Goal: Information Seeking & Learning: Learn about a topic

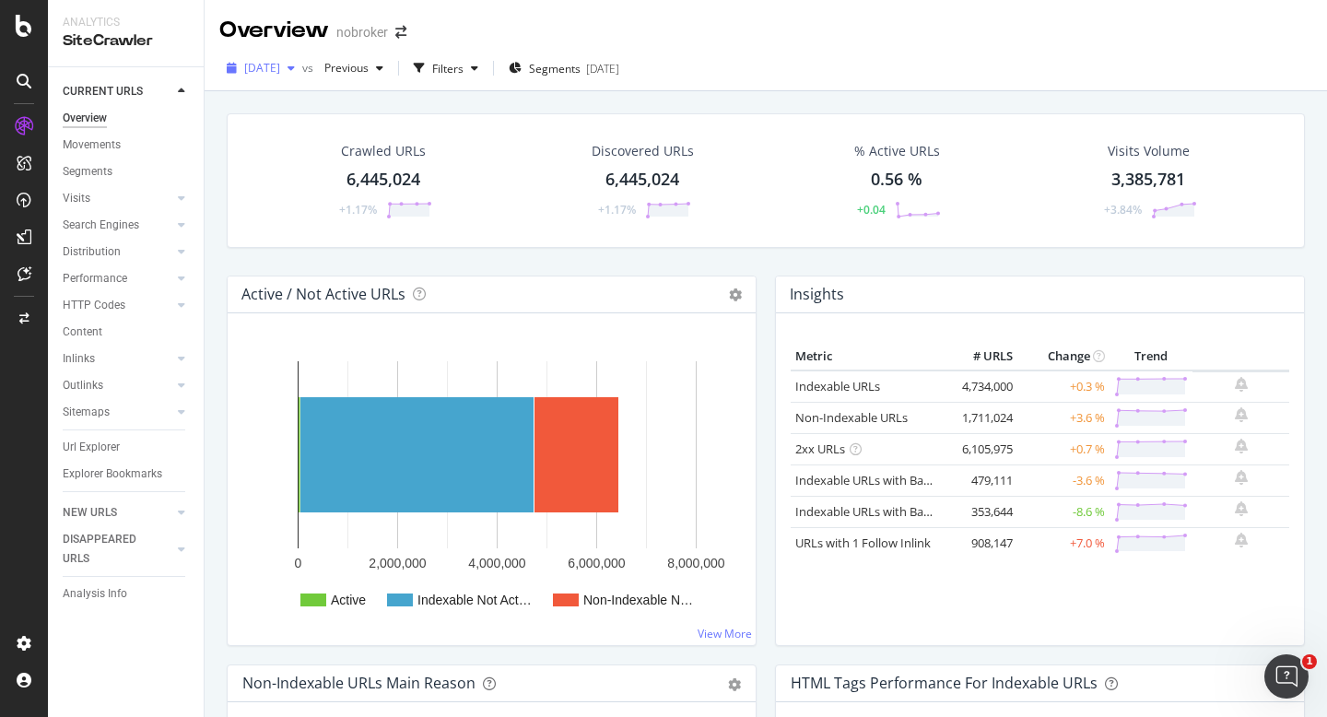
click at [261, 66] on span "[DATE]" at bounding box center [262, 68] width 36 height 16
click at [219, 247] on div "Crawled URLs 6,445,024 +1.17% Discovered URLs 6,445,024 +1.17% % Active URLs 0.…" at bounding box center [766, 194] width 1097 height 162
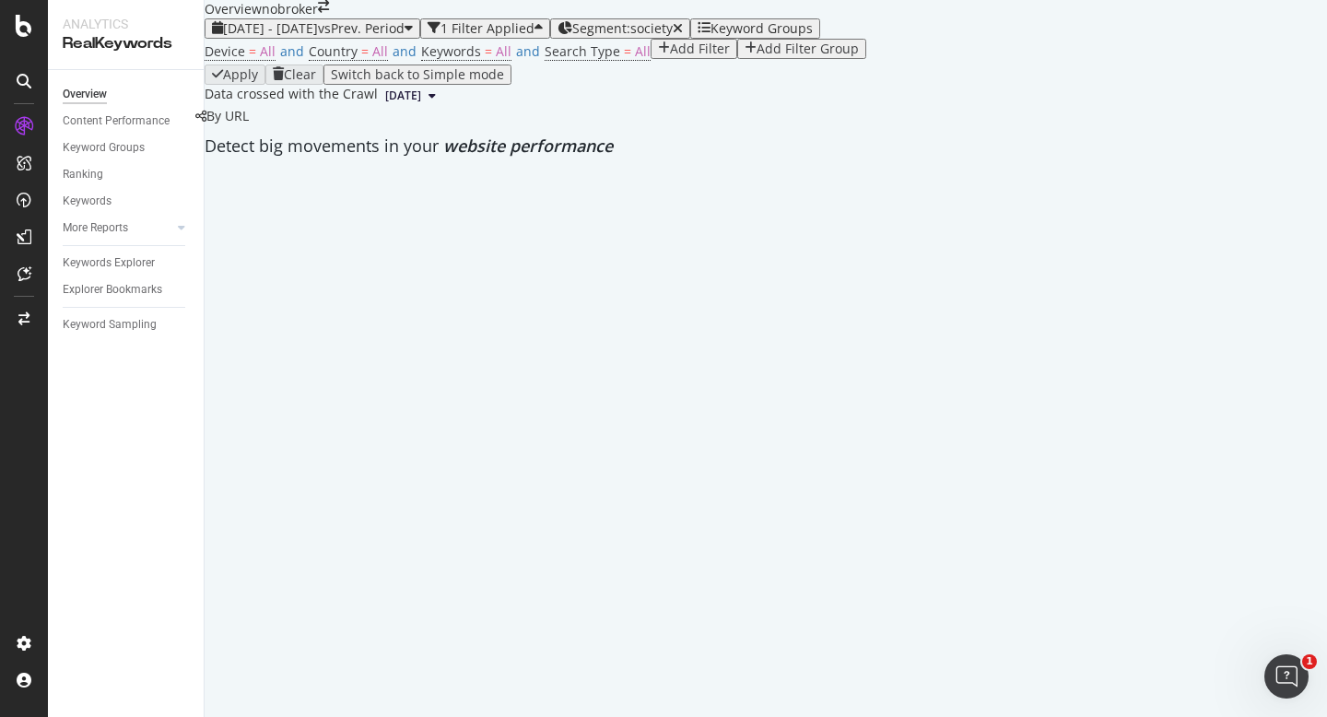
click at [318, 37] on span "[DATE] - [DATE]" at bounding box center [270, 28] width 95 height 18
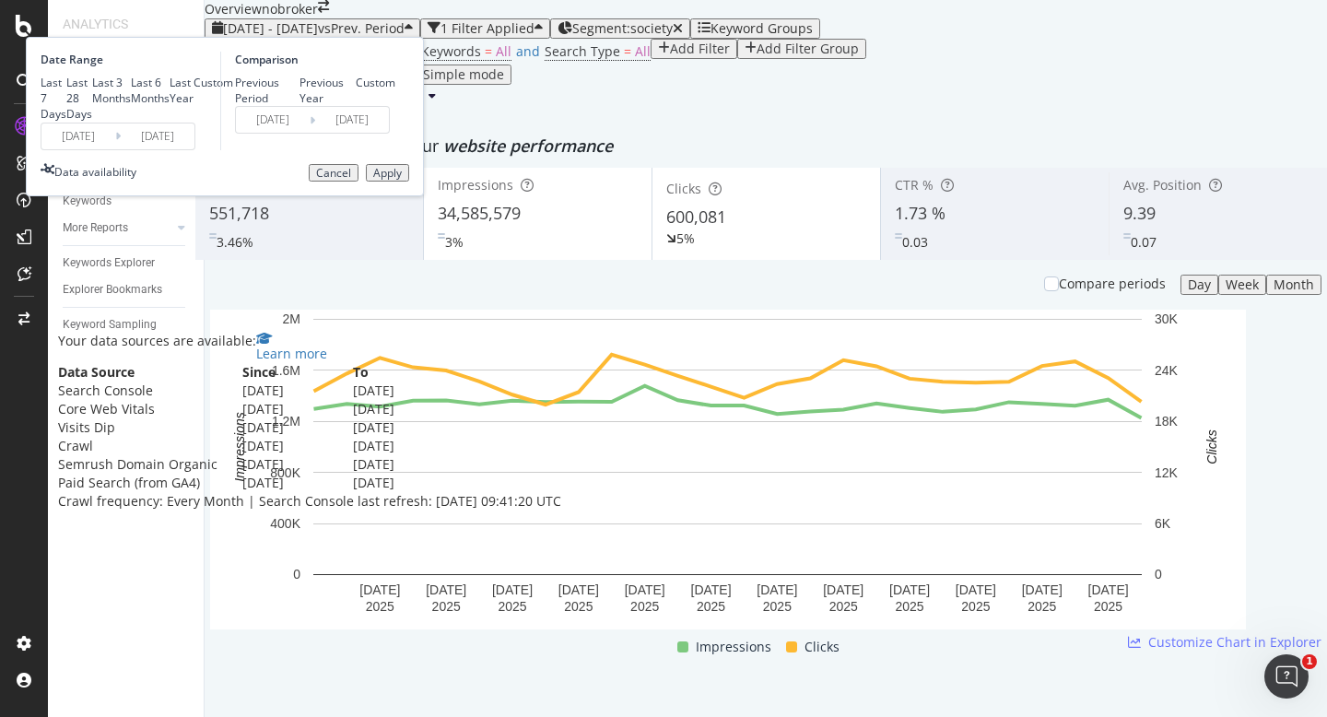
click at [233, 122] on div "Last 7 Days Last 28 Days Last 3 Months Last 6 Months Last Year Custom" at bounding box center [137, 98] width 193 height 47
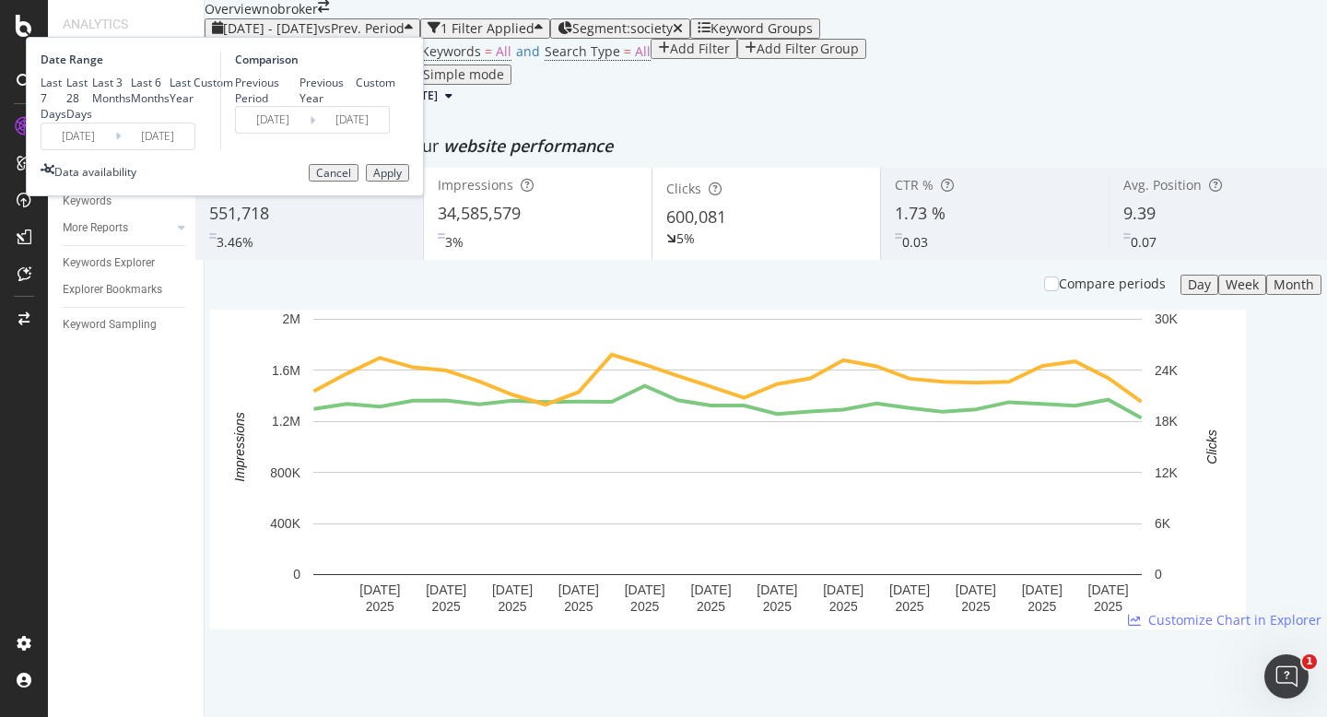
click at [115, 149] on input "[DATE]" at bounding box center [78, 137] width 74 height 26
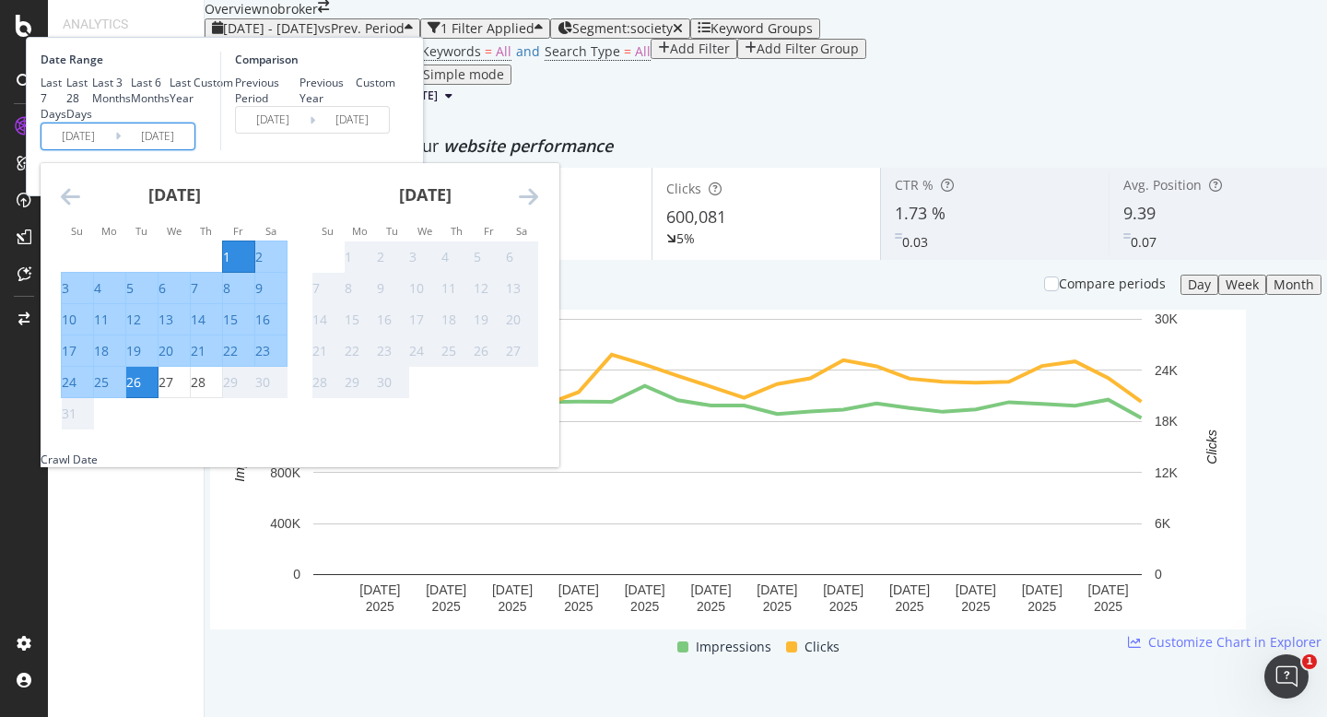
click at [254, 266] on div "1" at bounding box center [238, 257] width 31 height 18
click at [206, 392] on div "28" at bounding box center [198, 382] width 15 height 18
type input "[DATE]"
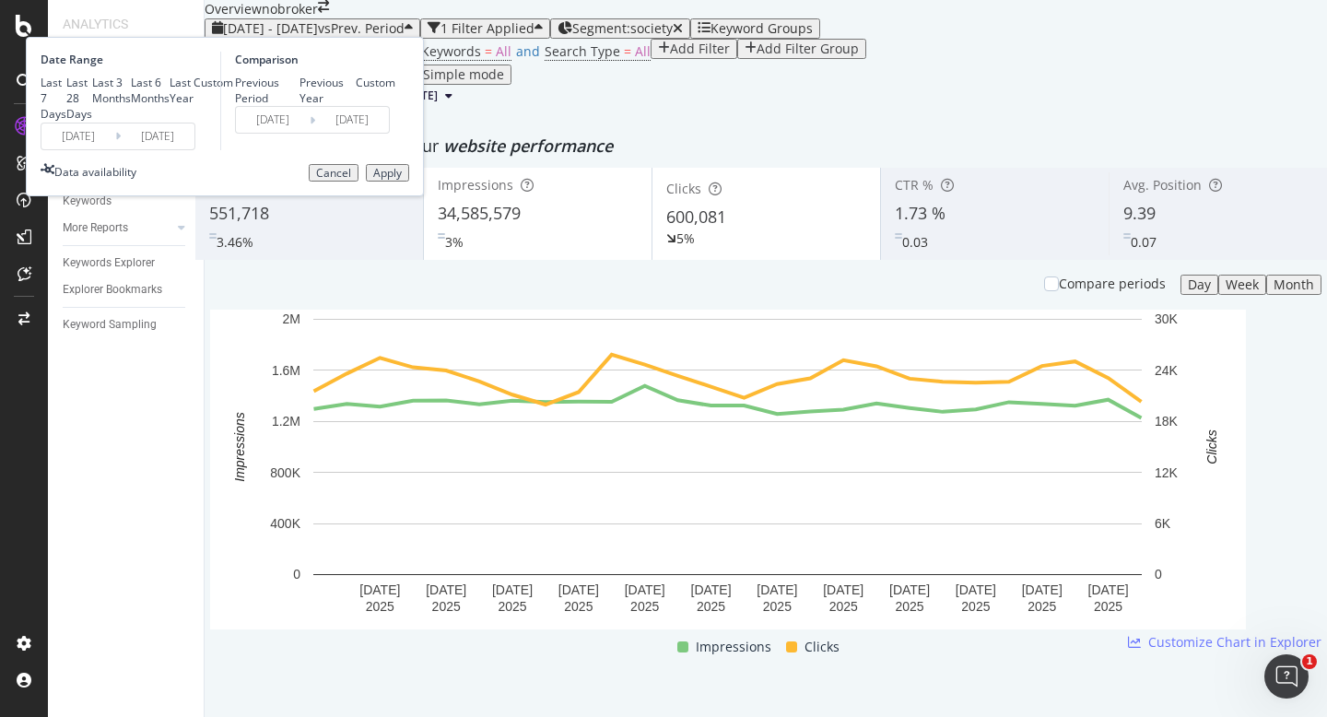
click at [402, 180] on div "Apply" at bounding box center [387, 173] width 29 height 13
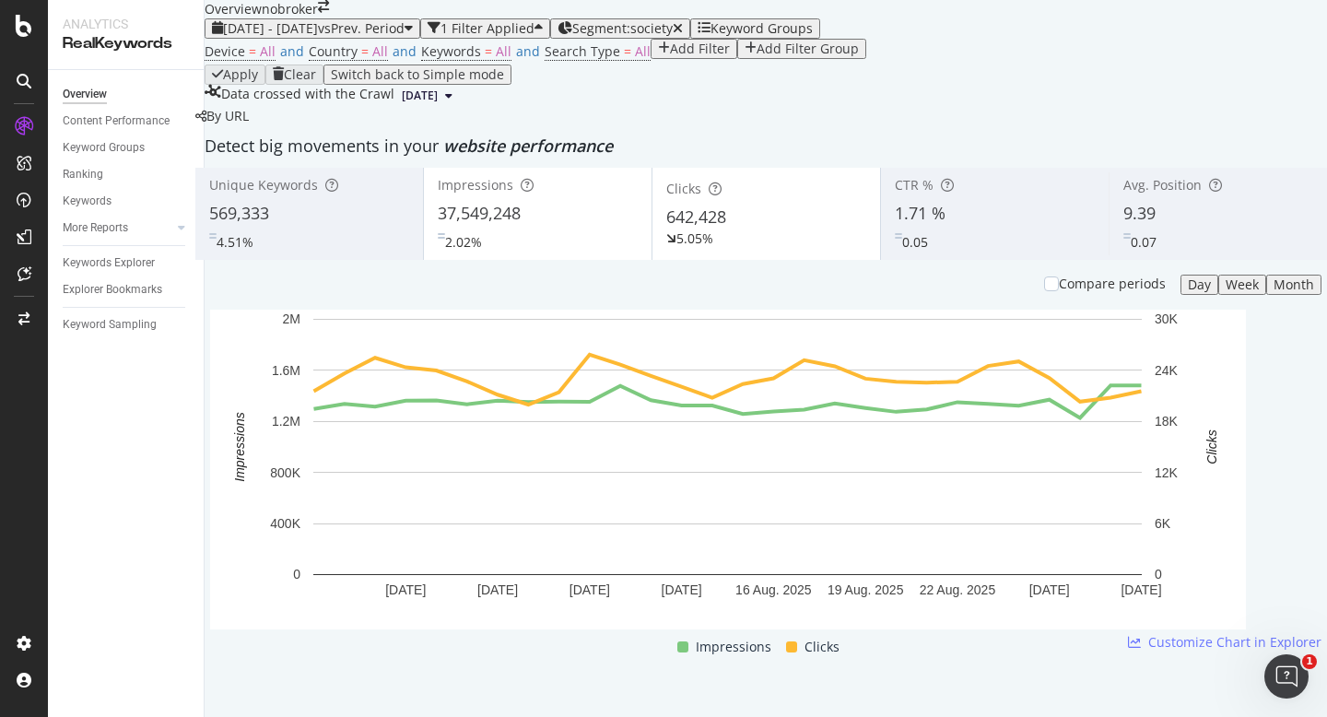
click at [1168, 226] on div "9.39" at bounding box center [1223, 214] width 199 height 24
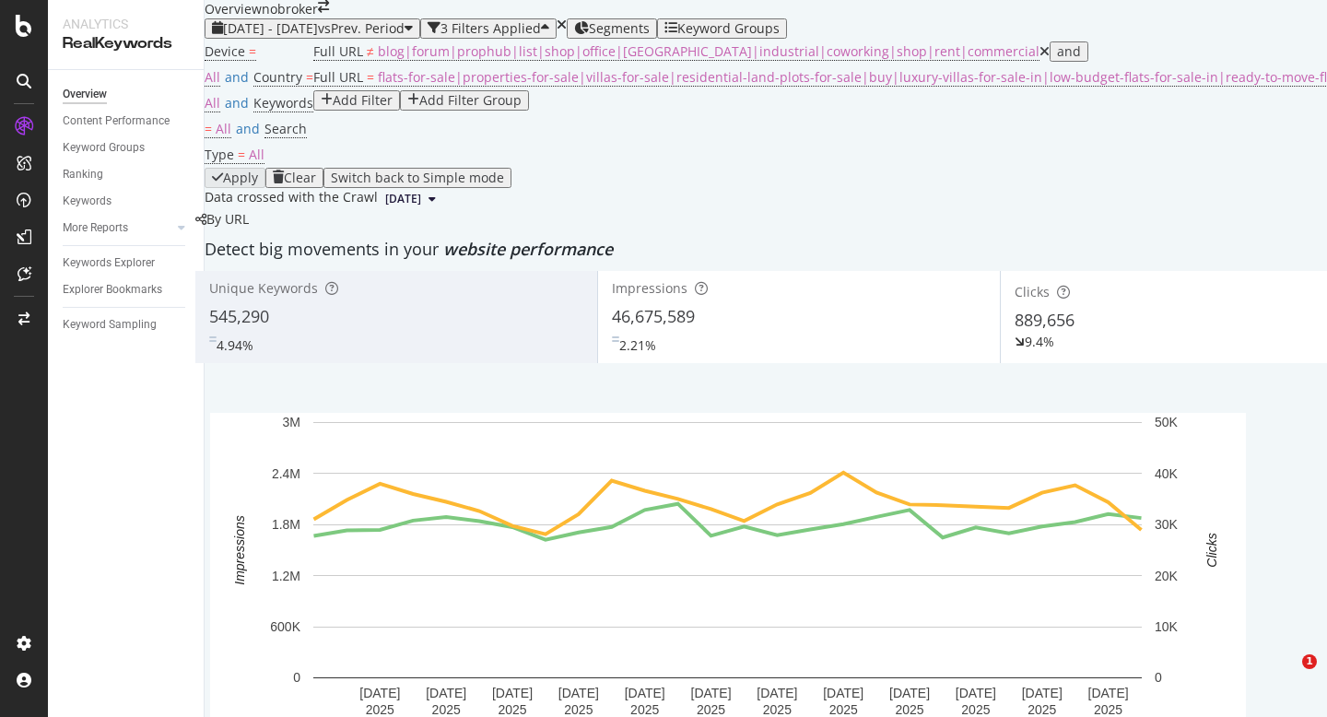
click at [301, 36] on div "[DATE] - [DATE] vs Prev. Period" at bounding box center [312, 28] width 201 height 15
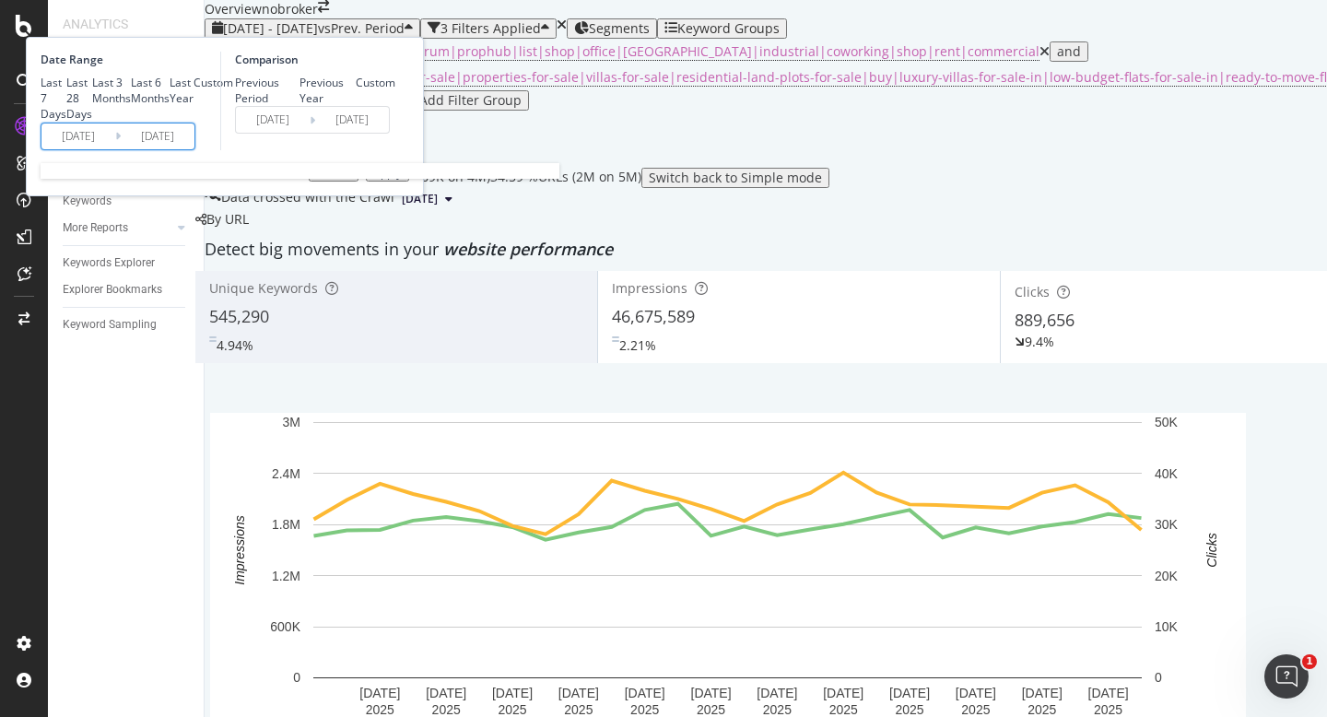
click at [115, 149] on input "[DATE]" at bounding box center [78, 137] width 74 height 26
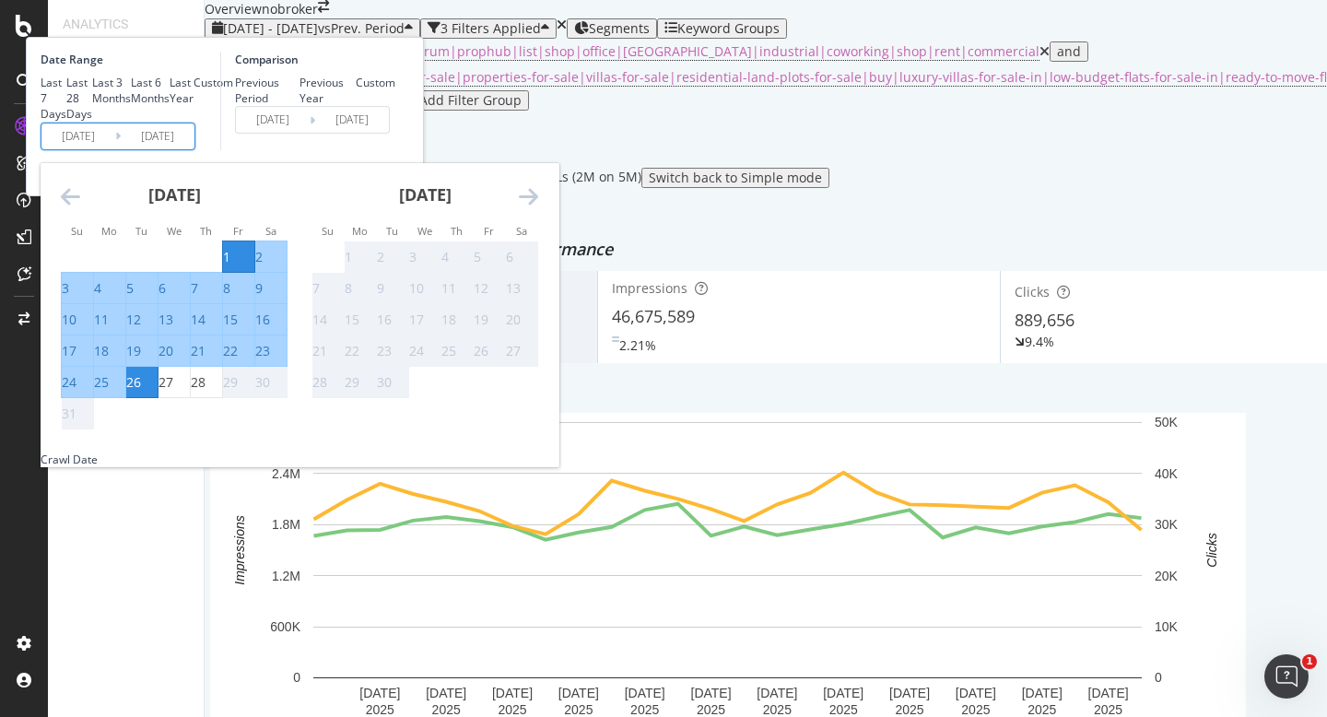
click at [230, 266] on div "1" at bounding box center [226, 257] width 7 height 18
drag, startPoint x: 415, startPoint y: 528, endPoint x: 427, endPoint y: 517, distance: 16.3
click at [206, 392] on div "28" at bounding box center [198, 382] width 15 height 18
type input "[DATE]"
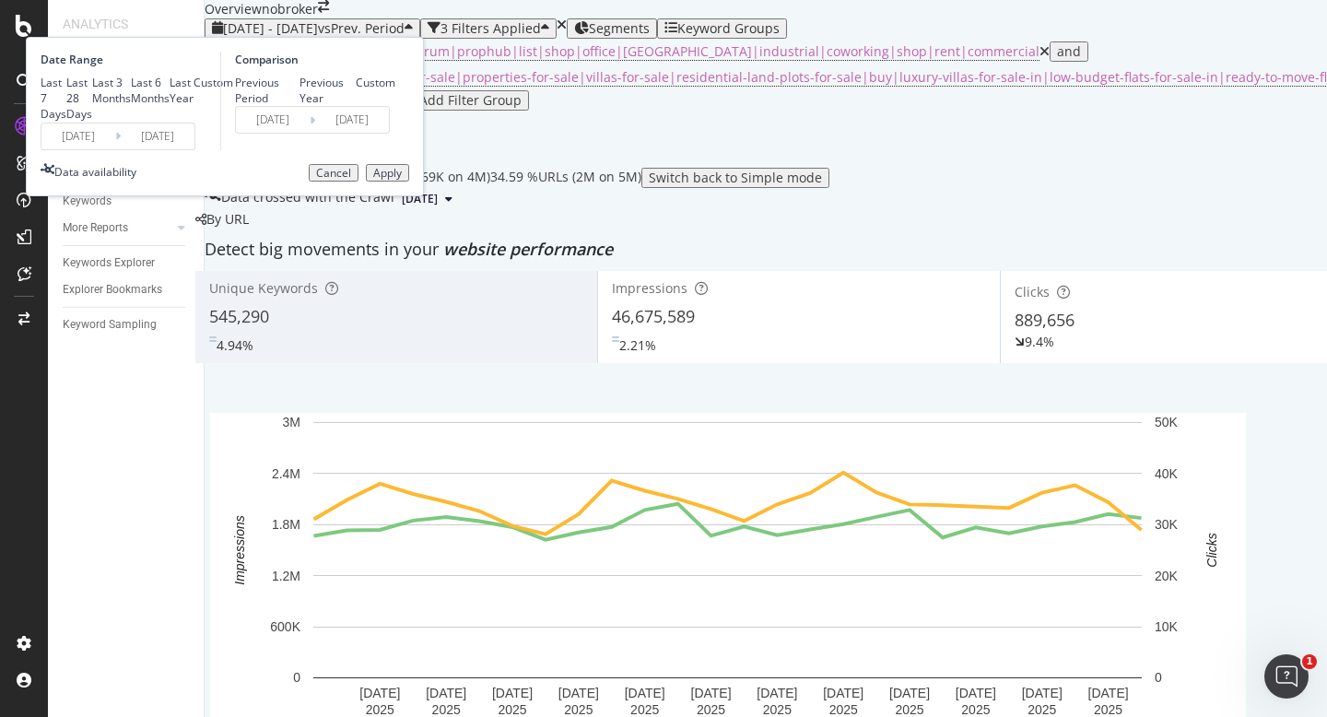
click at [402, 180] on div "Apply" at bounding box center [387, 173] width 29 height 13
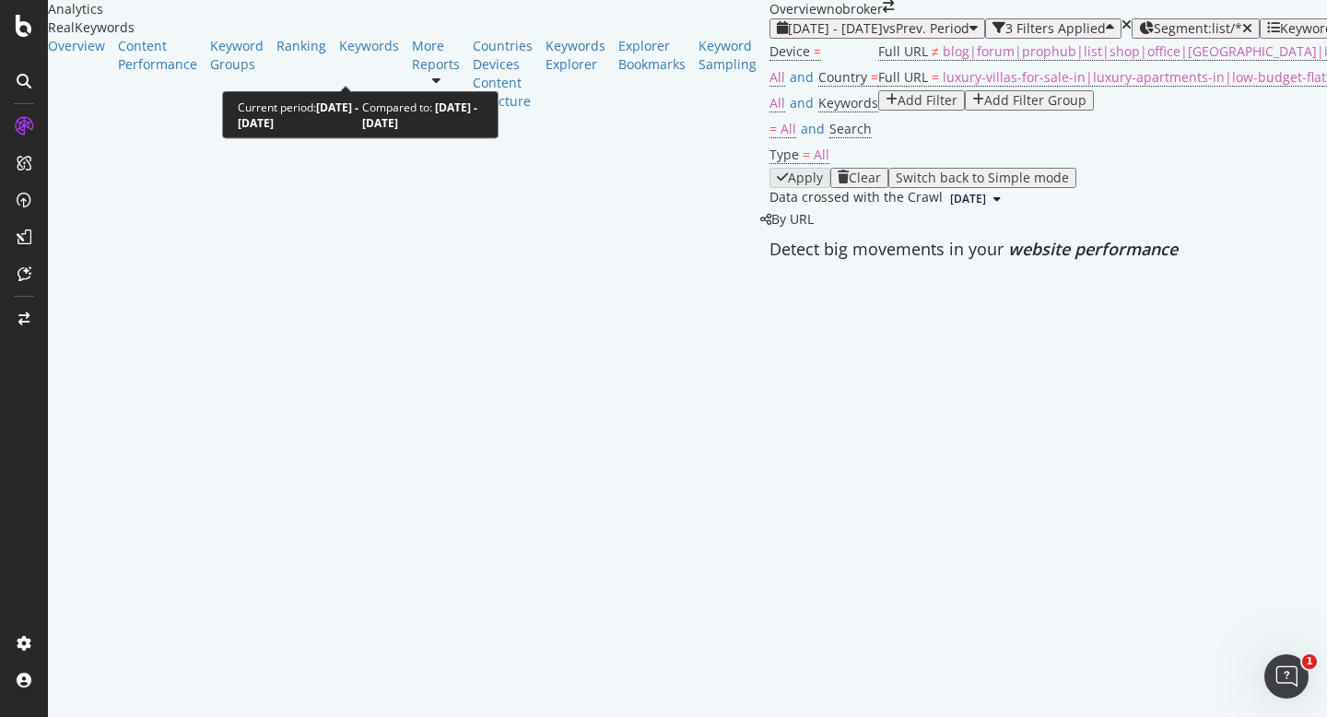
click at [788, 37] on span "[DATE] - [DATE]" at bounding box center [835, 28] width 95 height 18
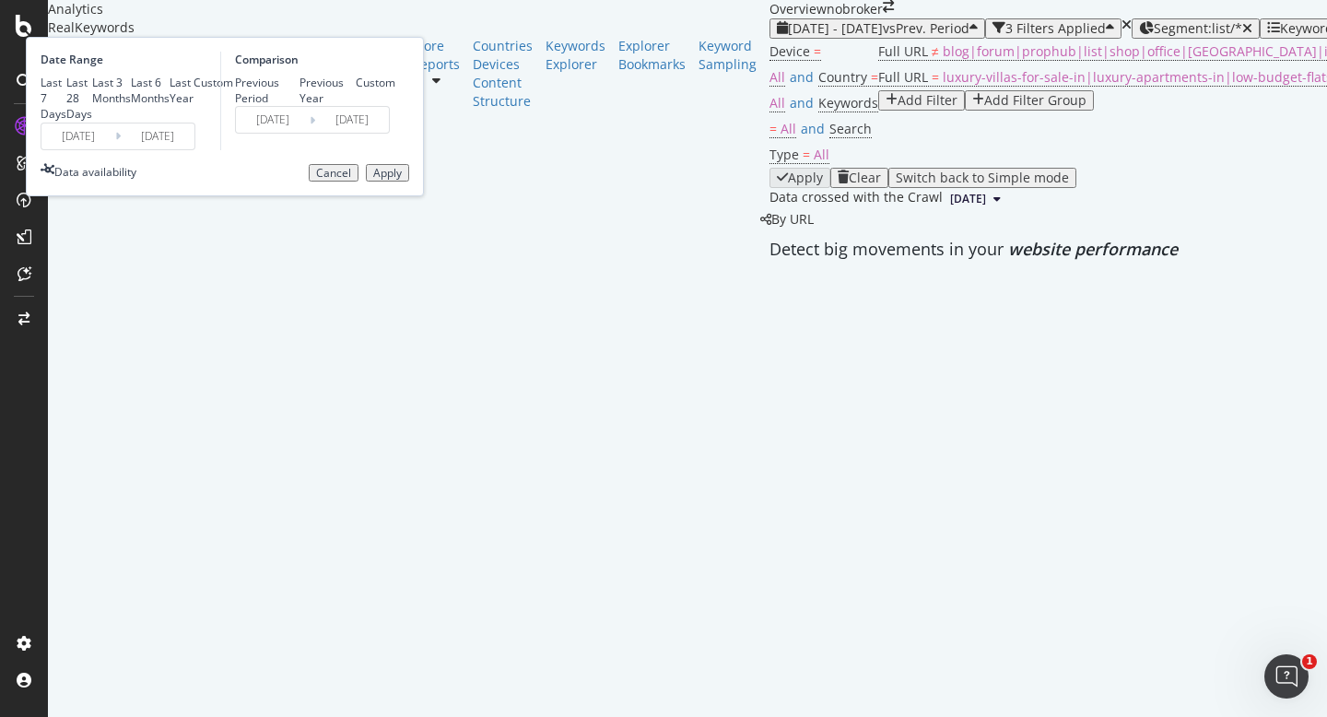
click at [115, 149] on input "[DATE]" at bounding box center [78, 137] width 74 height 26
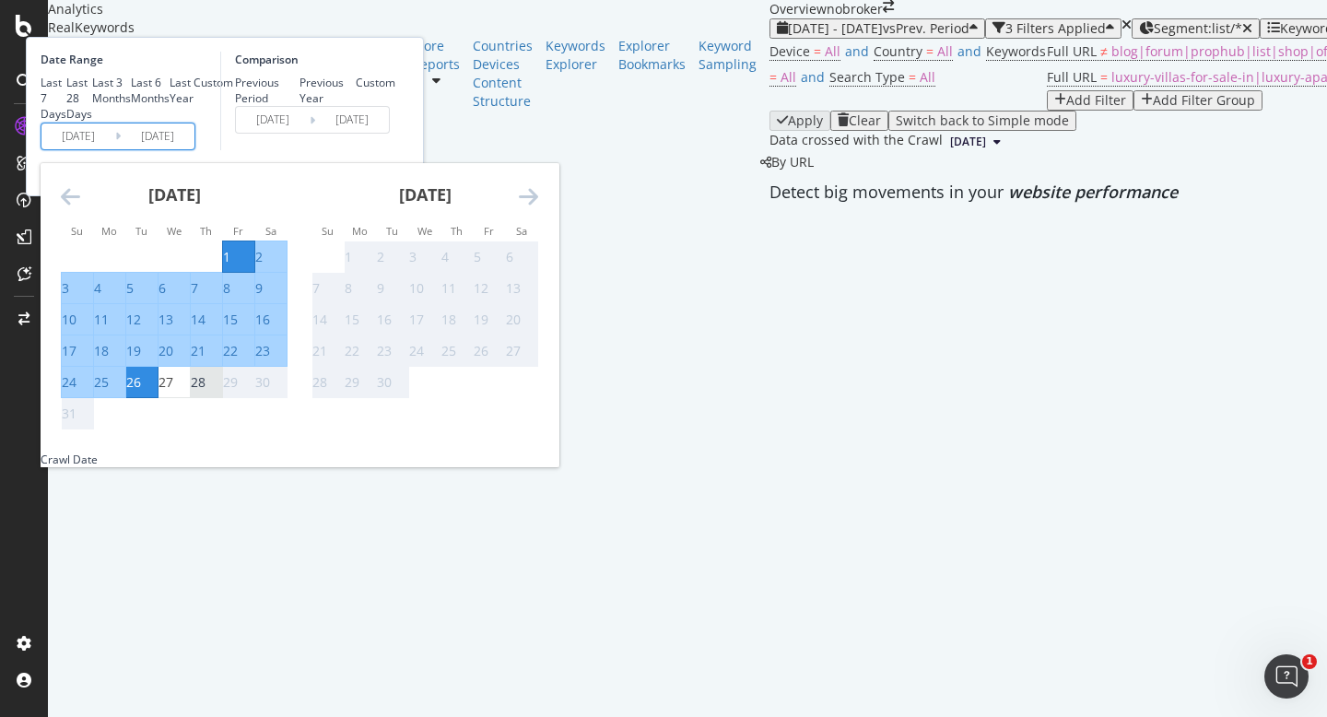
click at [230, 266] on div "1" at bounding box center [226, 257] width 7 height 18
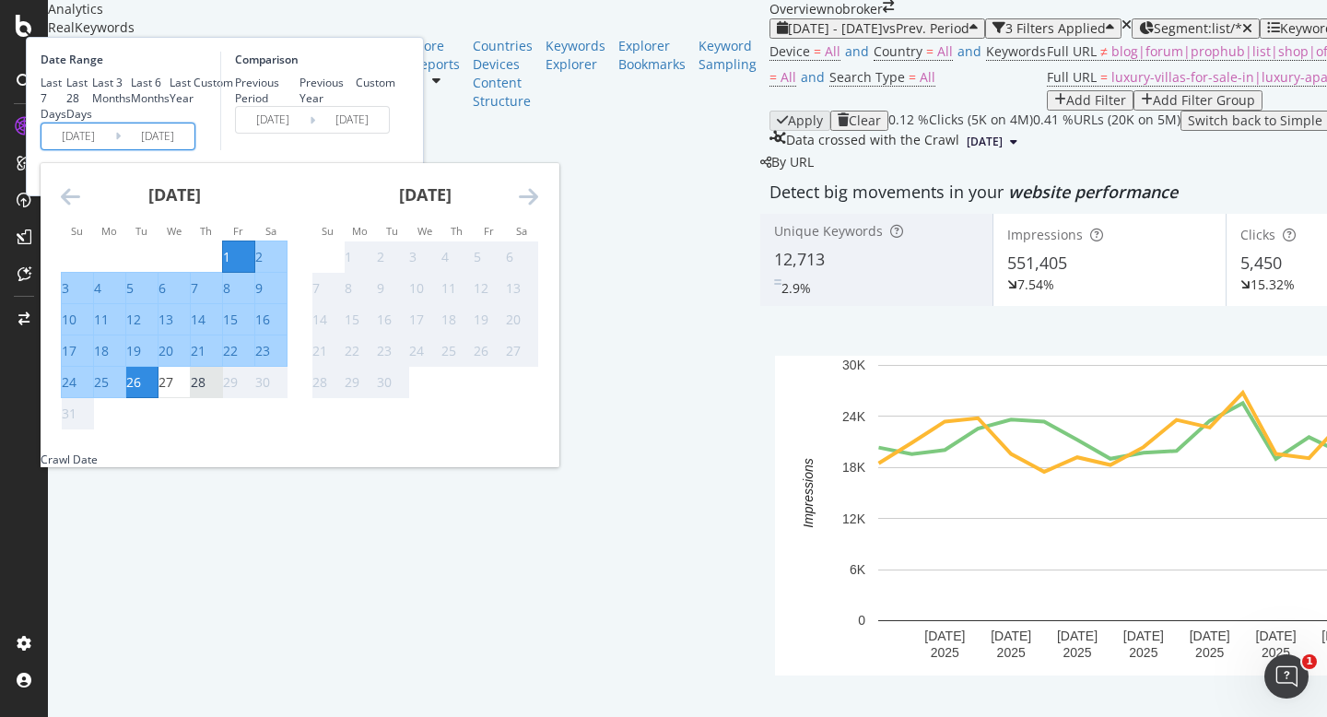
click at [206, 392] on div "28" at bounding box center [198, 382] width 15 height 18
type input "[DATE]"
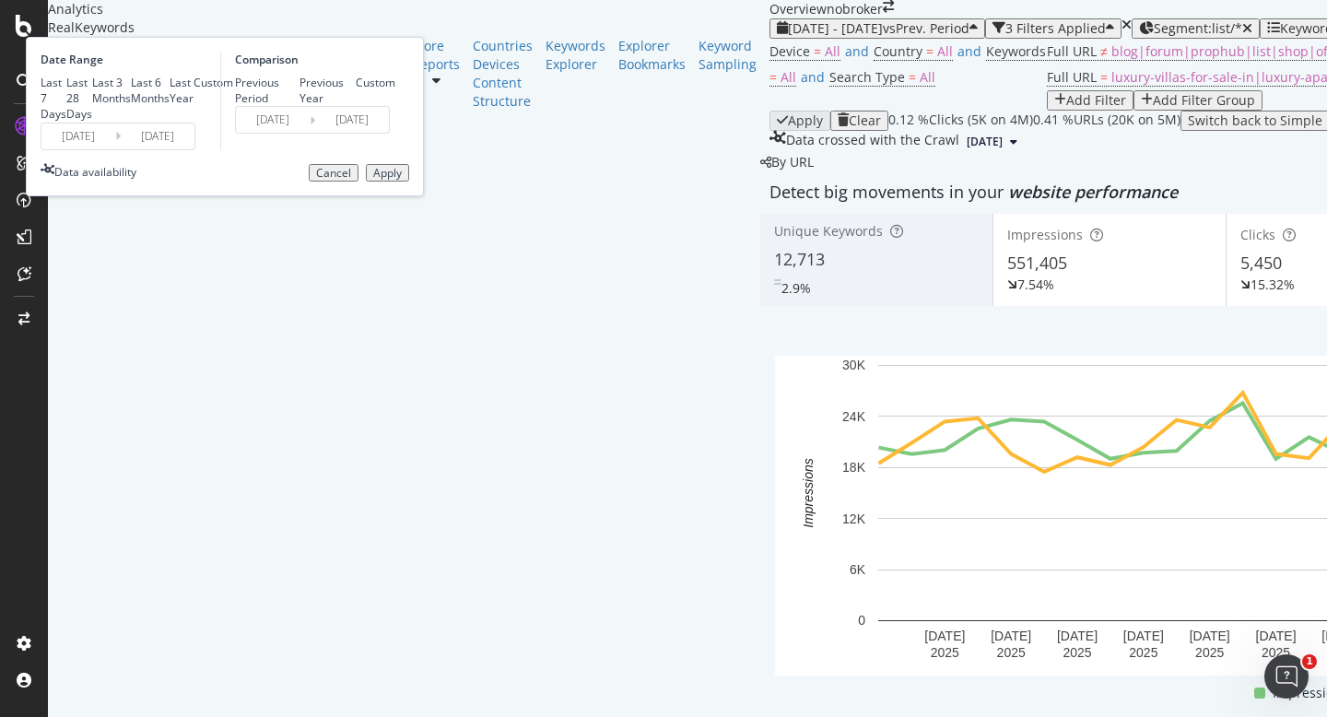
click at [402, 180] on div "Apply" at bounding box center [387, 173] width 29 height 13
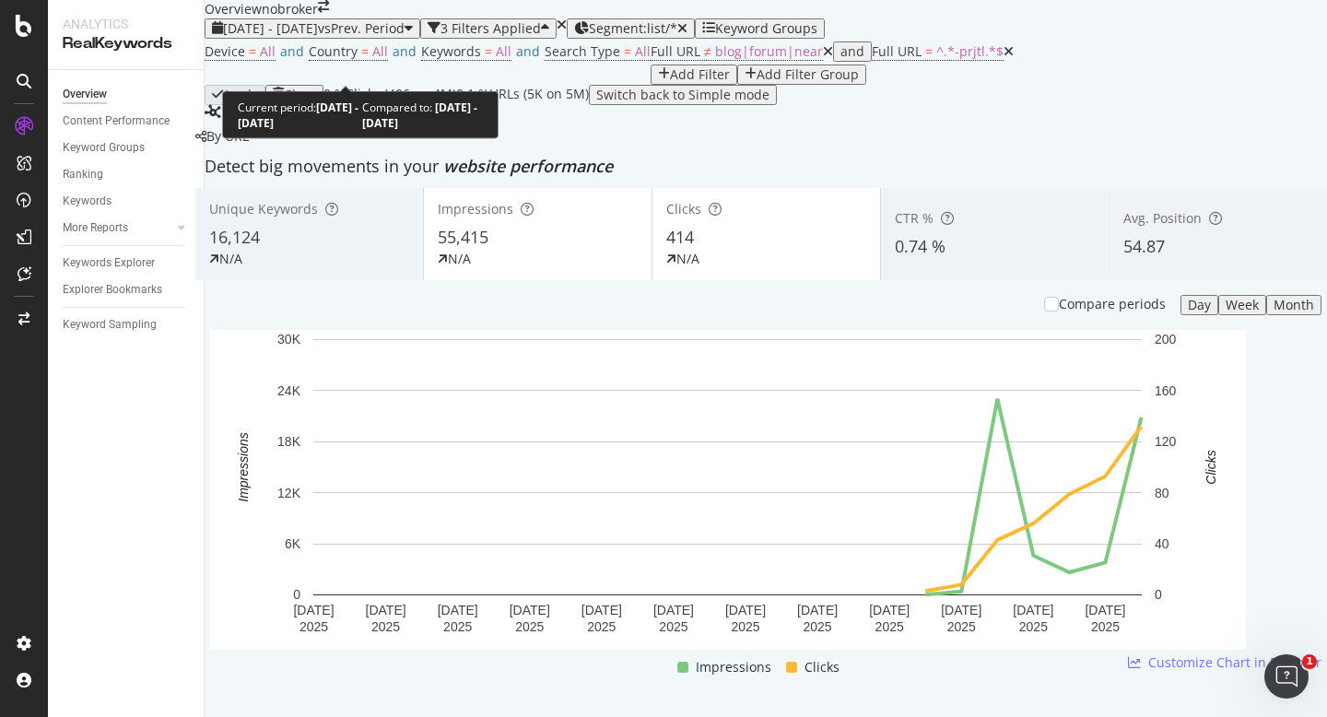
click at [318, 37] on span "[DATE] - [DATE]" at bounding box center [270, 28] width 95 height 18
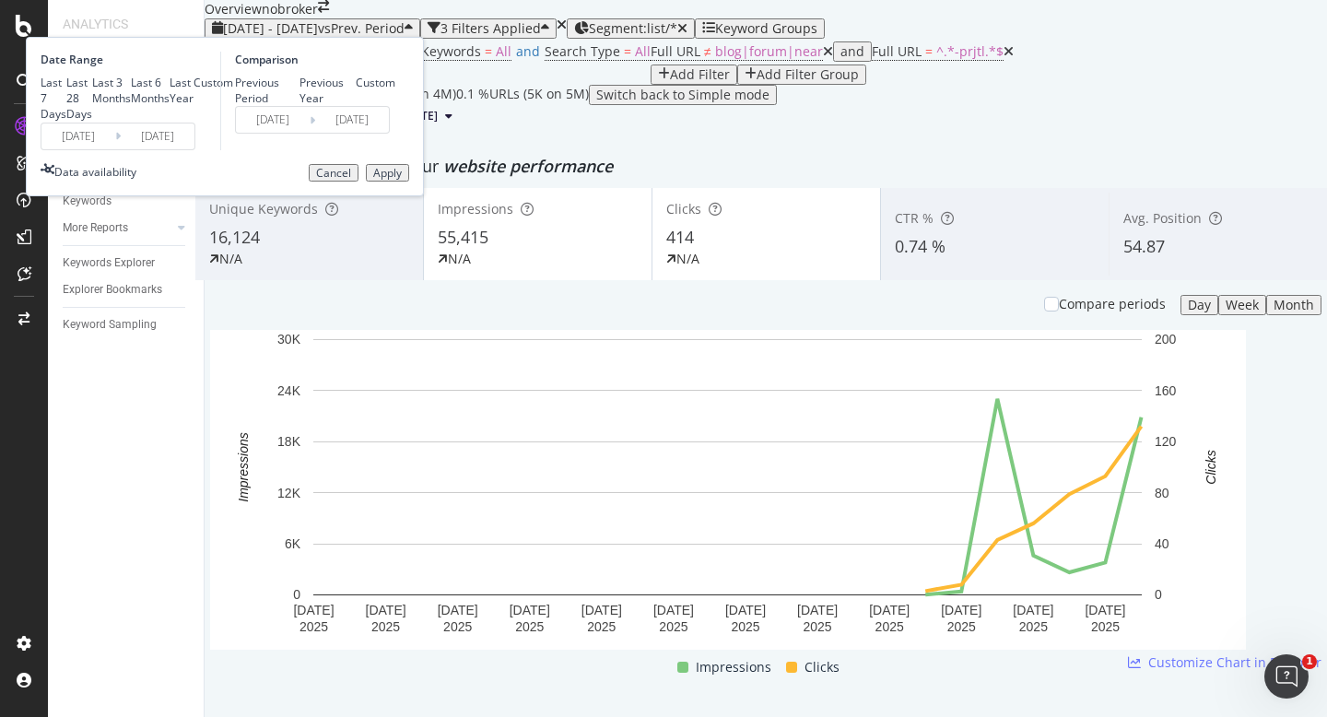
click at [115, 149] on input "[DATE]" at bounding box center [78, 137] width 74 height 26
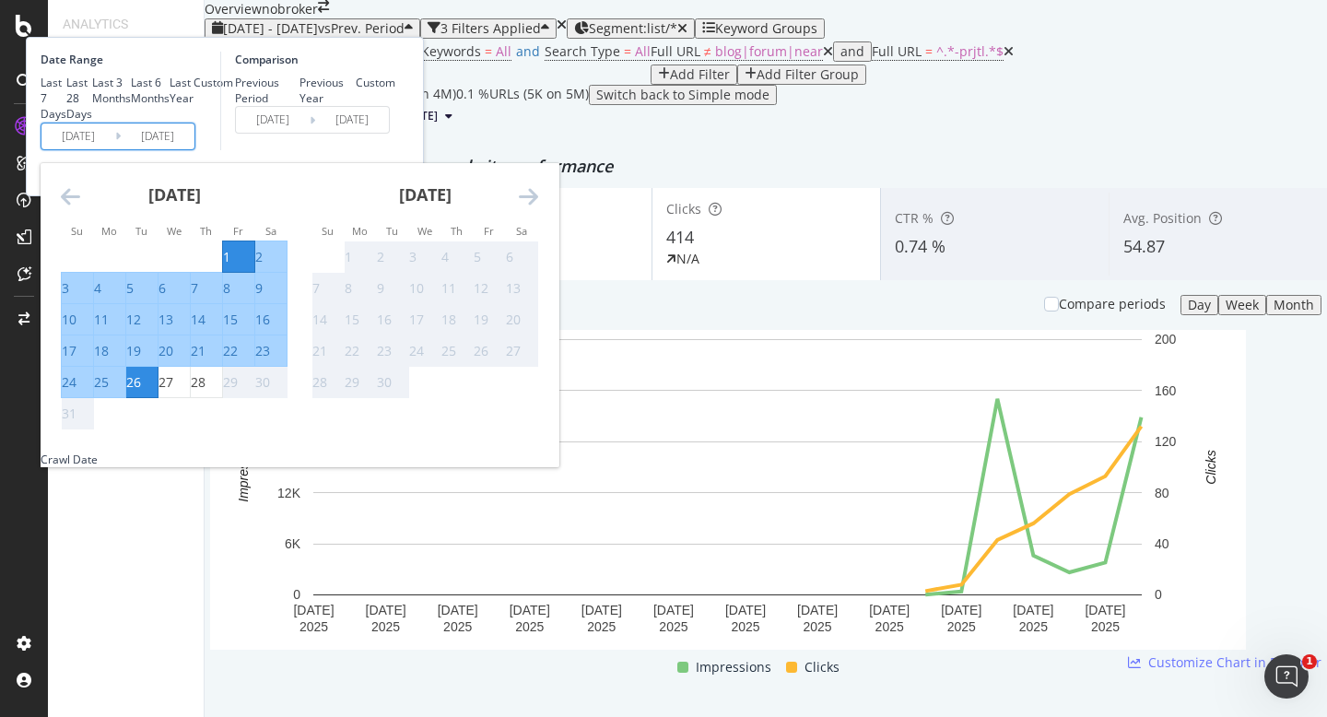
click at [230, 266] on div "1" at bounding box center [226, 257] width 7 height 18
click at [206, 392] on div "28" at bounding box center [198, 382] width 15 height 18
type input "[DATE]"
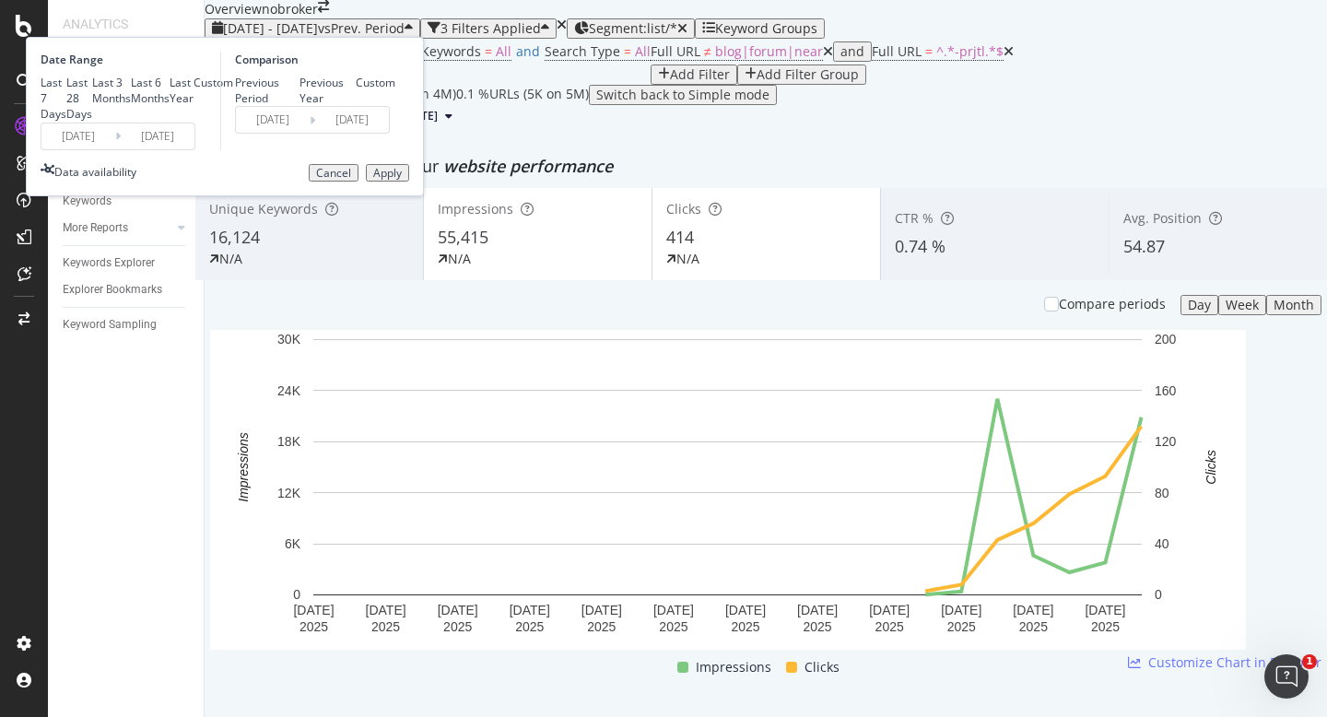
click at [402, 180] on div "Apply" at bounding box center [387, 173] width 29 height 13
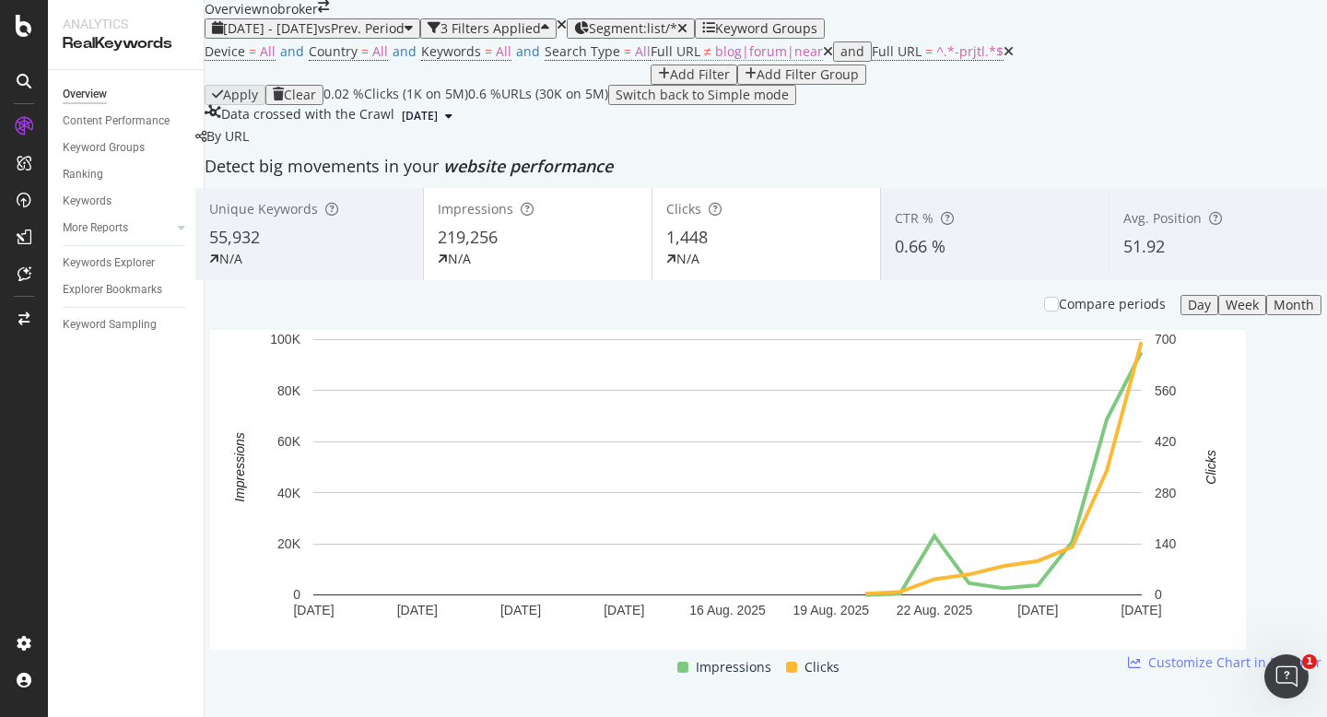
click at [715, 60] on span "blog|forum|near" at bounding box center [769, 51] width 108 height 18
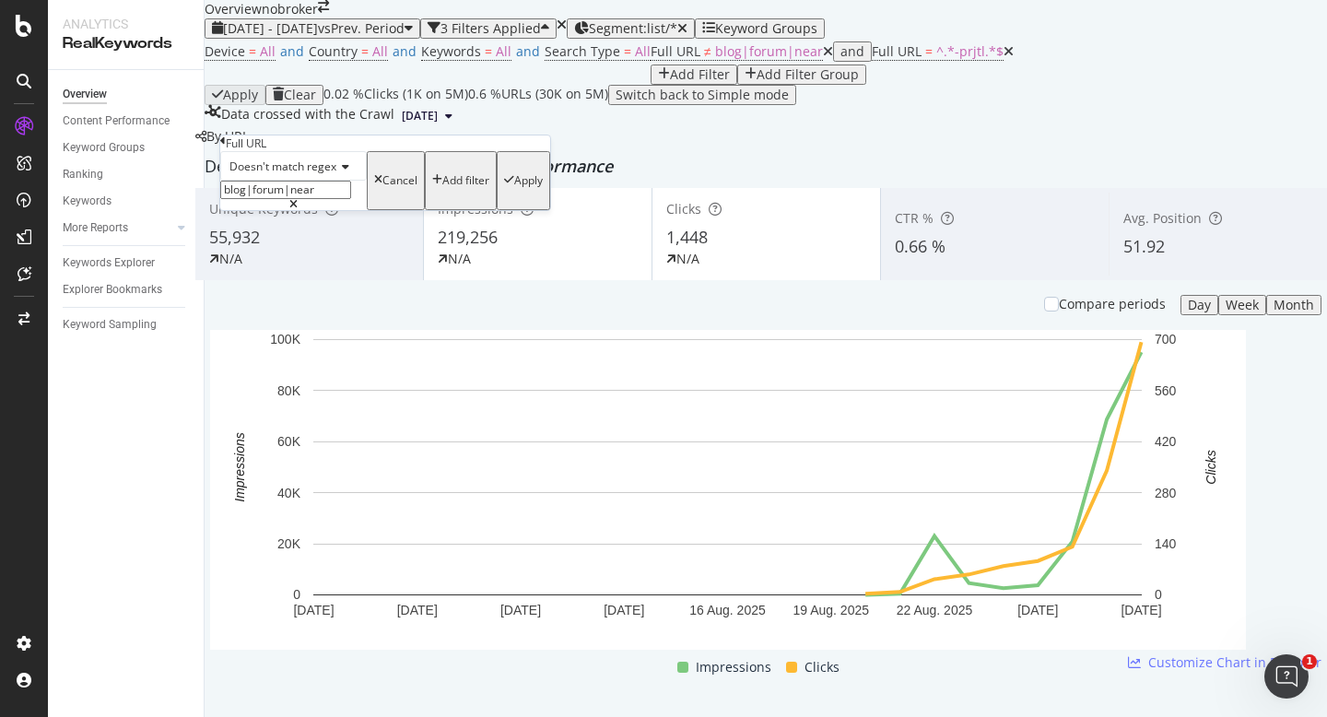
click at [351, 199] on input "blog|forum|near" at bounding box center [285, 190] width 131 height 18
type input "blog|forum"
click at [427, 210] on div "Doesn't match regex blog|forum Cancel Add filter Apply" at bounding box center [385, 180] width 330 height 59
click at [514, 187] on div "Apply" at bounding box center [528, 180] width 29 height 13
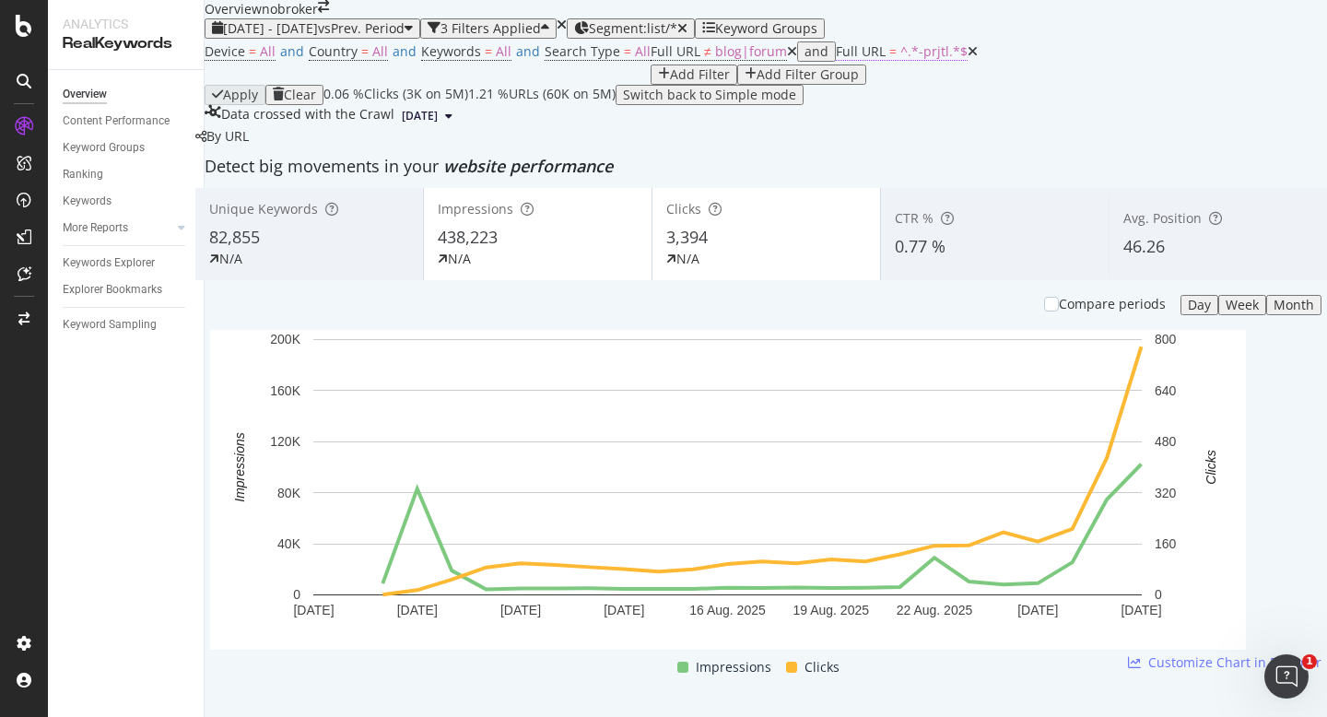
click at [901, 60] on span "^.*-prjtl.*$" at bounding box center [934, 51] width 67 height 18
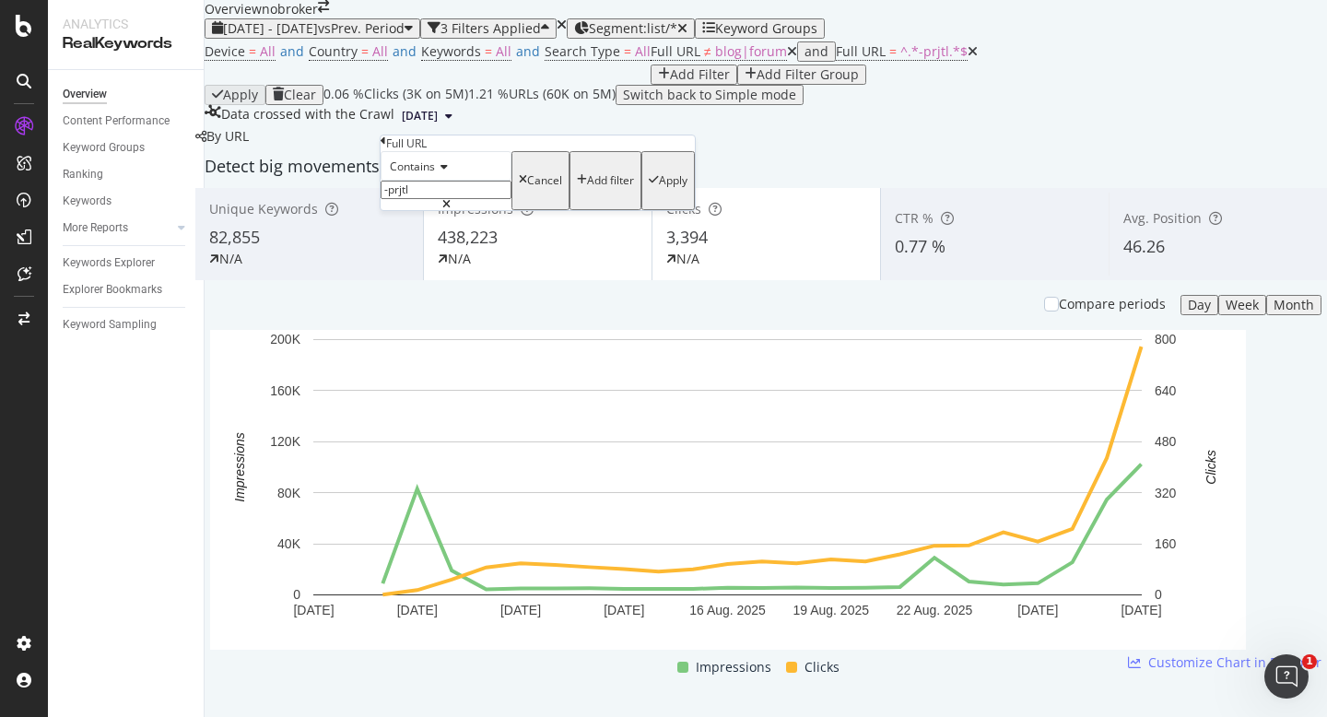
click at [435, 174] on span "Contains" at bounding box center [412, 167] width 45 height 16
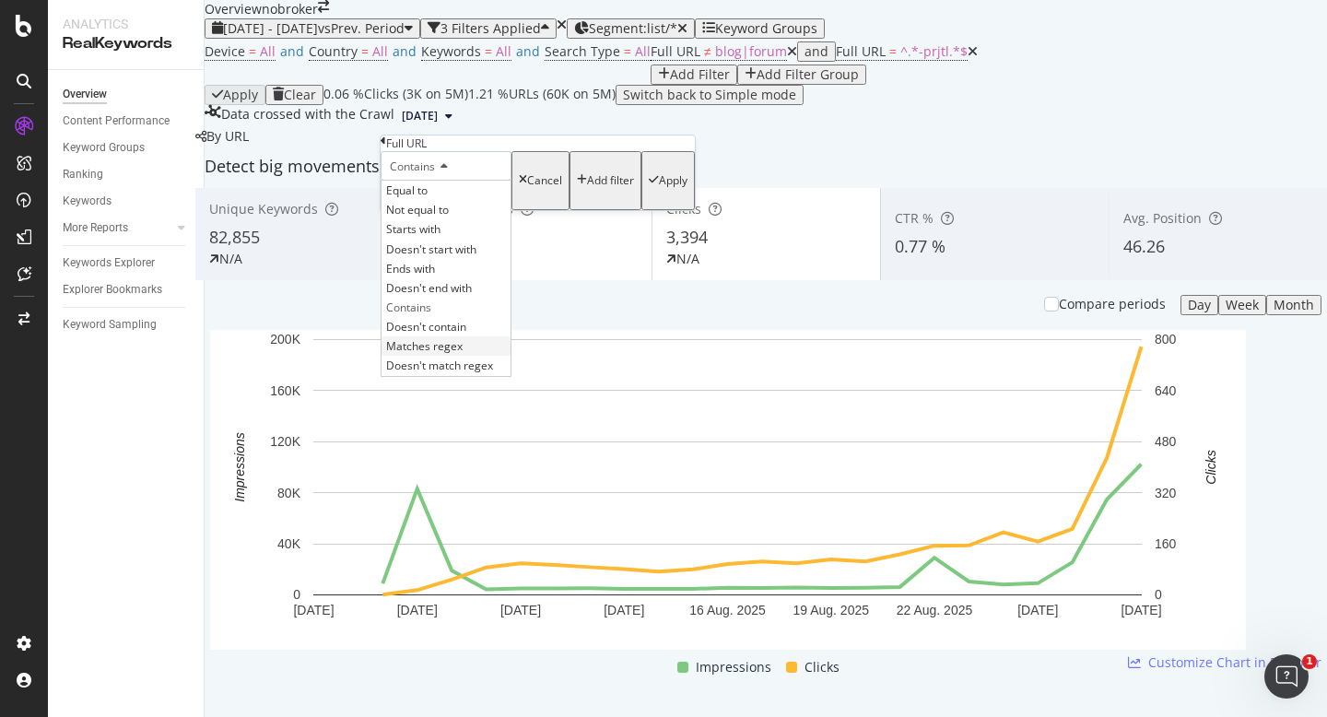
click at [463, 354] on span "Matches regex" at bounding box center [424, 346] width 77 height 16
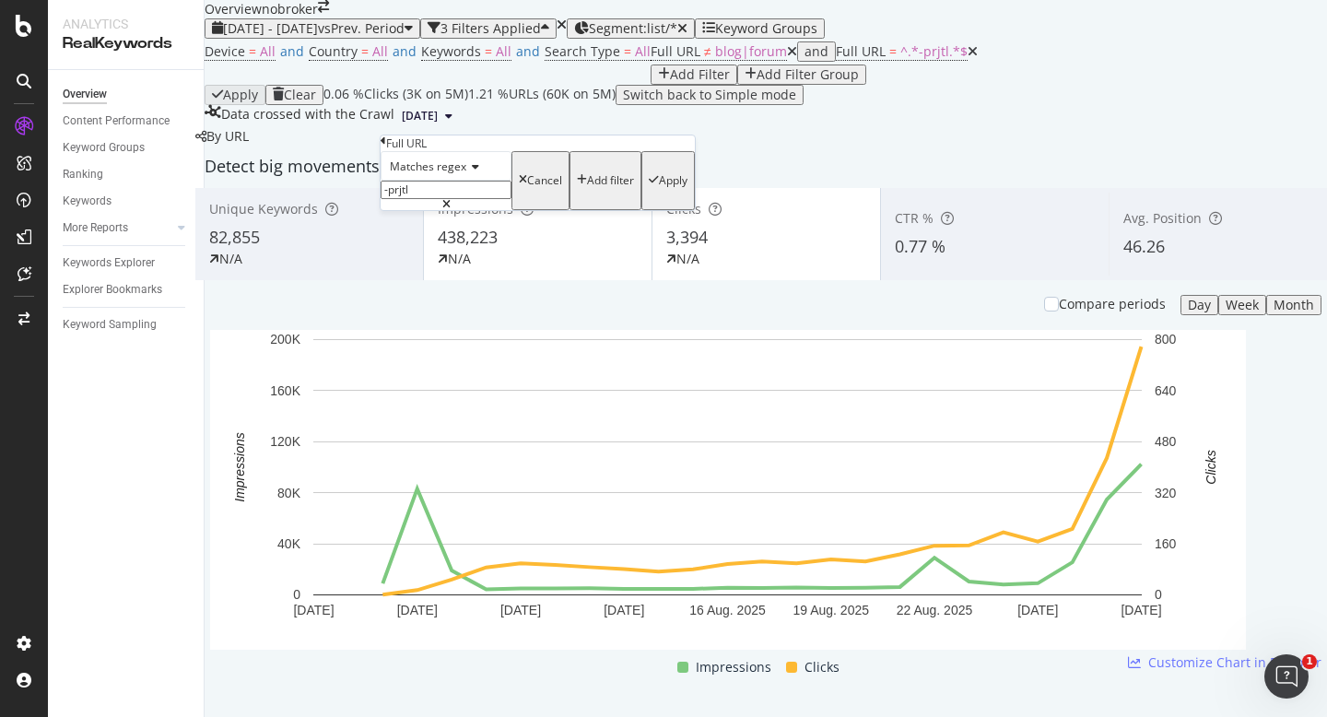
click at [470, 199] on input "-prjtl" at bounding box center [446, 190] width 131 height 18
click at [489, 199] on input "-prjtl" at bounding box center [446, 190] width 131 height 18
type input "-prjtl|near"
click at [659, 187] on div "Apply" at bounding box center [673, 180] width 29 height 13
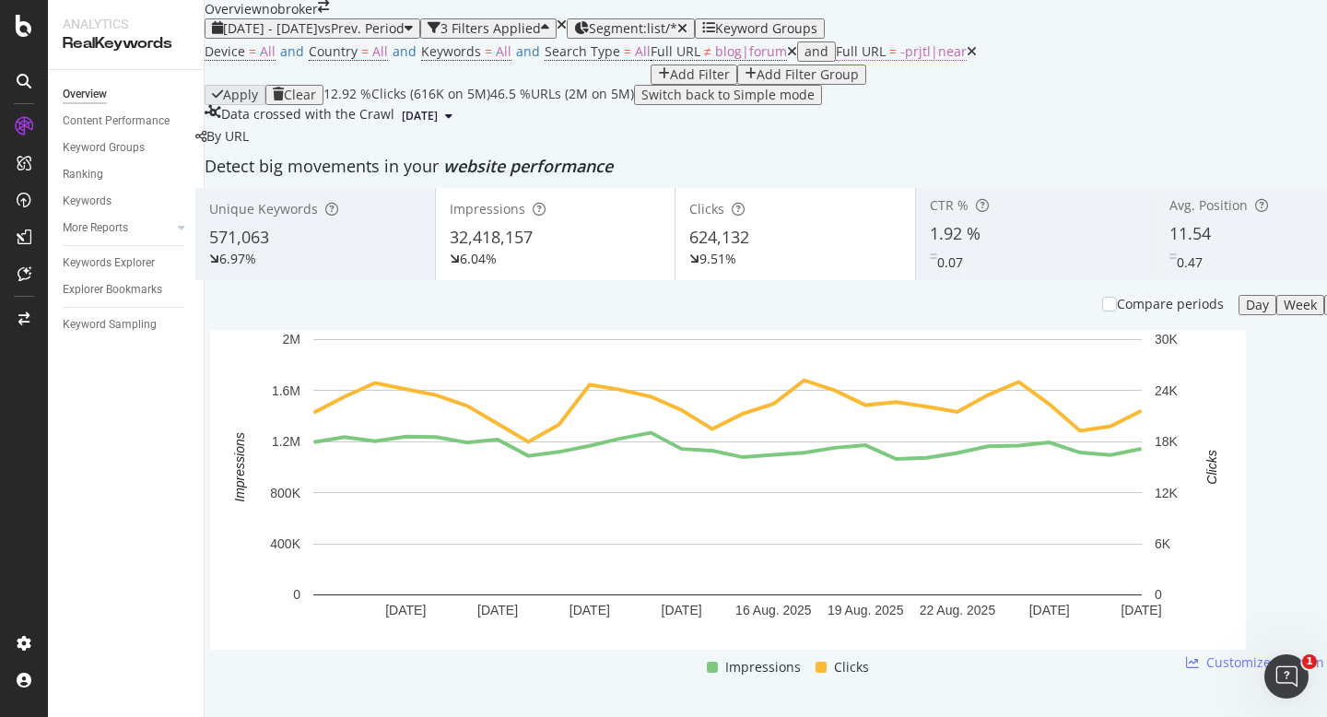
click at [901, 60] on span "-prjtl|near" at bounding box center [934, 51] width 66 height 18
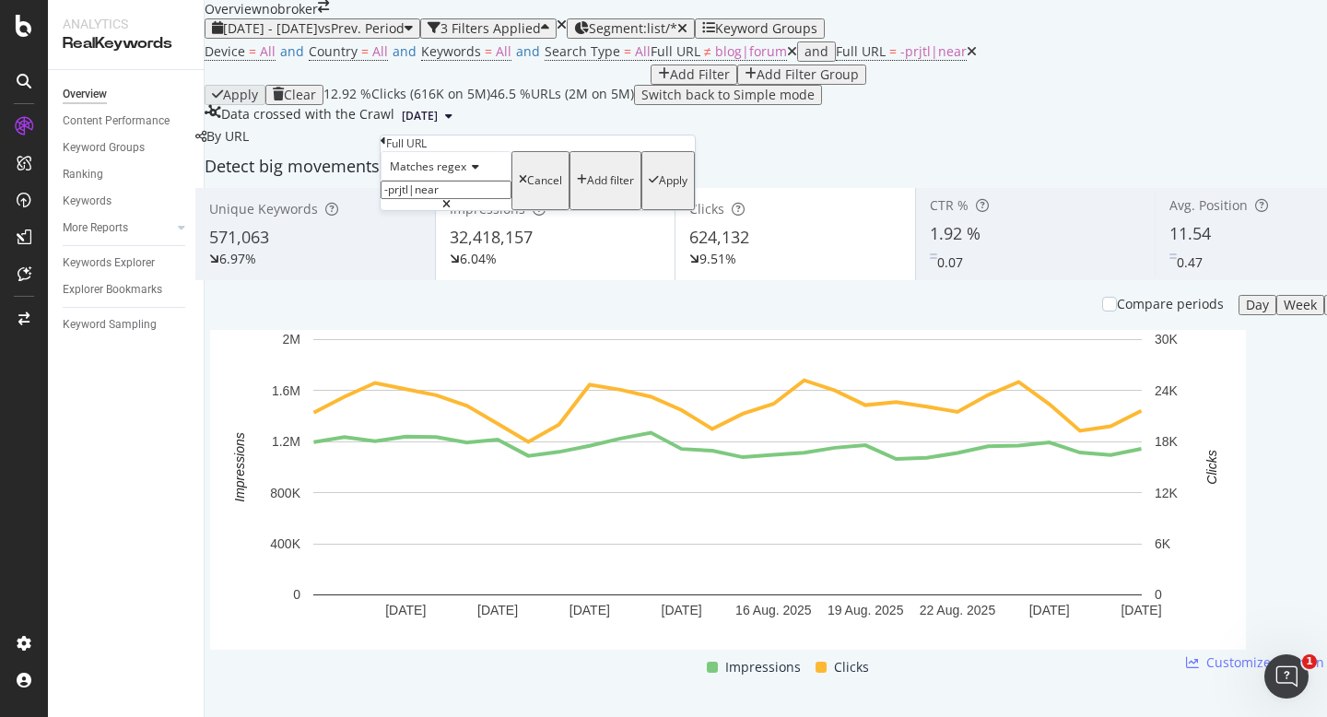
click at [477, 199] on input "-prjtl|near" at bounding box center [446, 190] width 131 height 18
click at [435, 199] on input "-prjtl|near" at bounding box center [446, 190] width 131 height 18
type input "-prjtl|-near"
click at [659, 187] on div "Apply" at bounding box center [673, 180] width 29 height 13
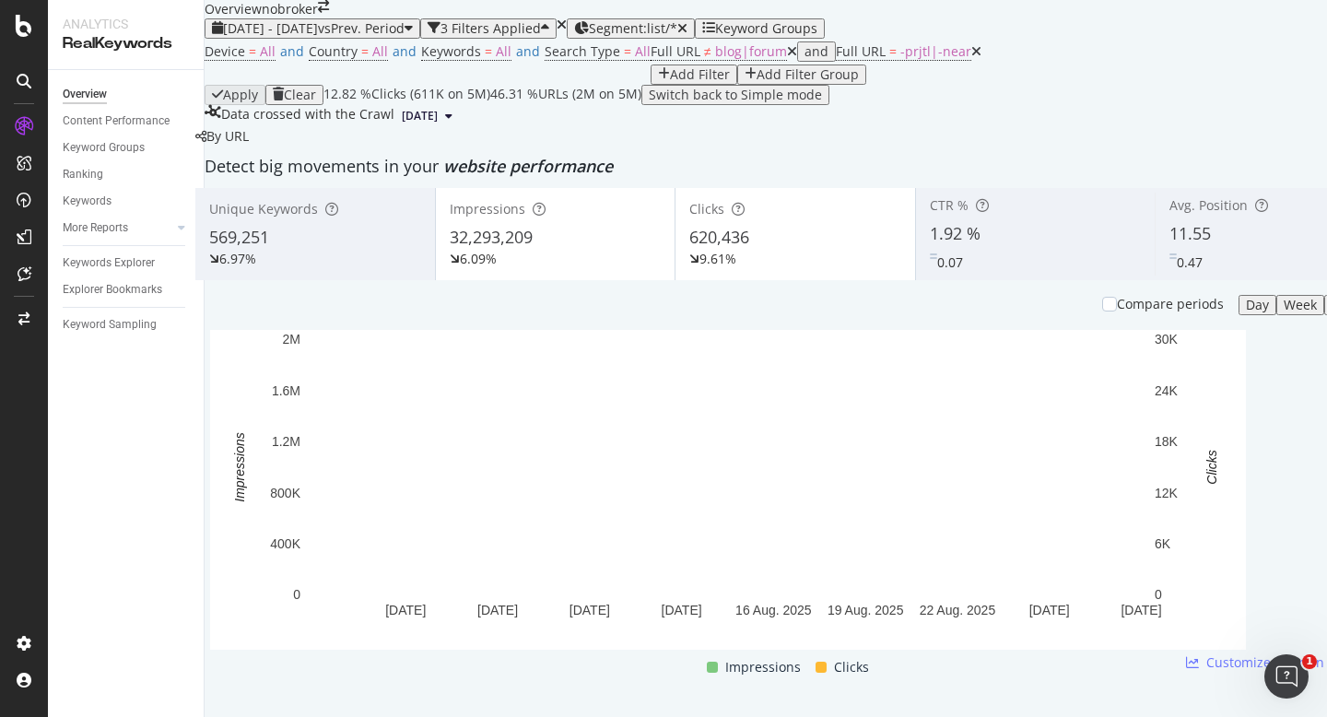
scroll to position [3431, 0]
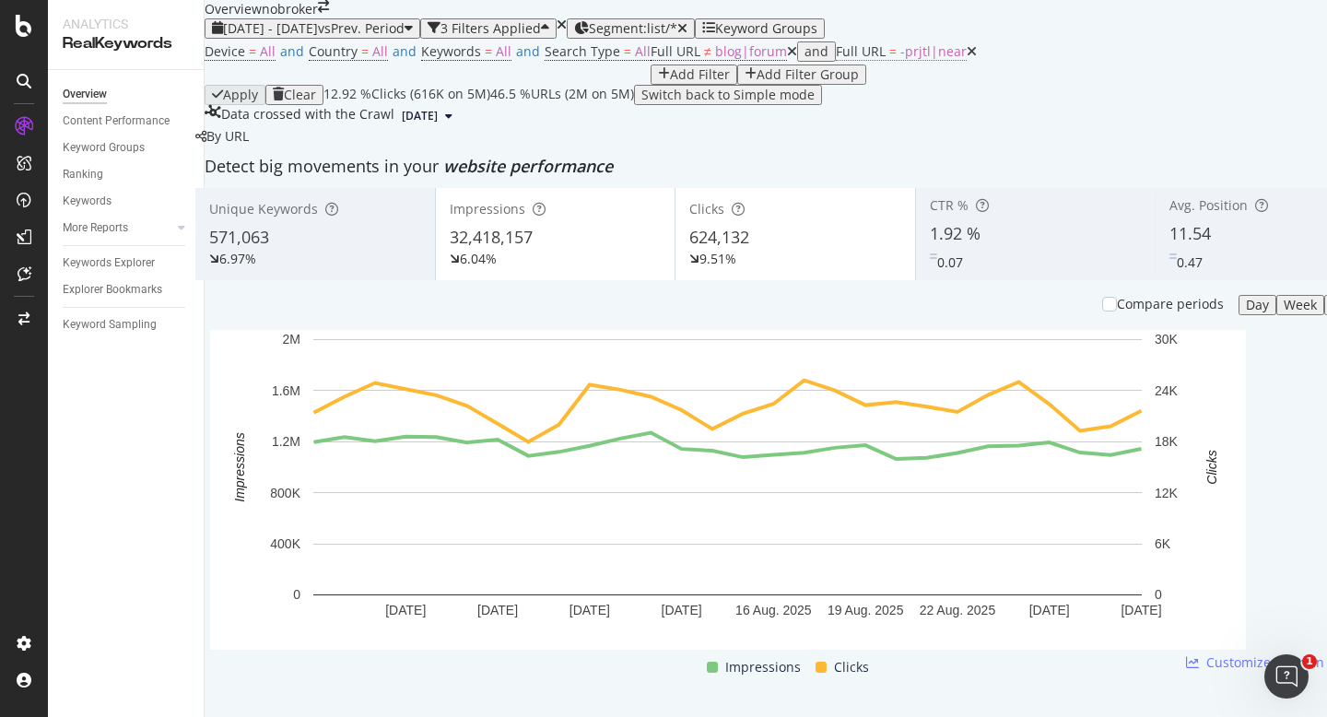
click at [901, 60] on span "-prjtl|near" at bounding box center [934, 51] width 66 height 18
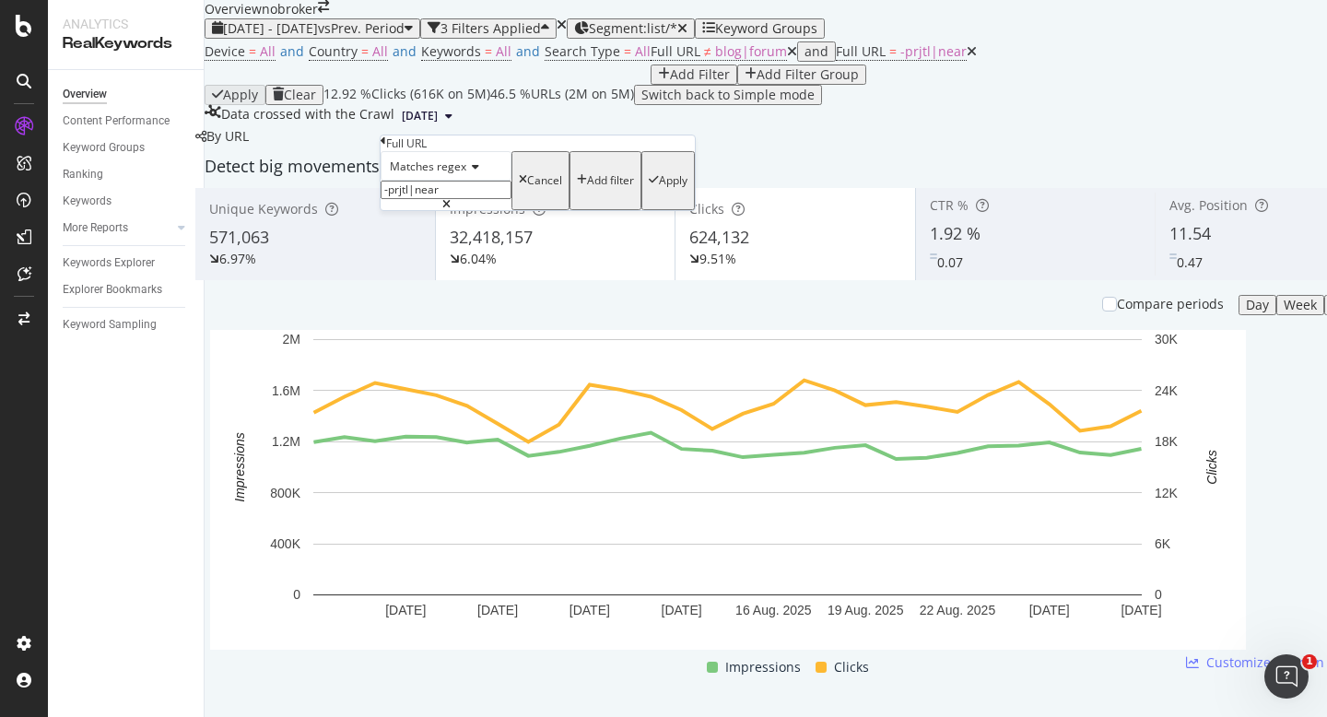
click at [478, 199] on input "-prjtl|near" at bounding box center [446, 190] width 131 height 18
click at [463, 199] on input "-prjtl|near" at bounding box center [446, 190] width 131 height 18
drag, startPoint x: 435, startPoint y: 230, endPoint x: 490, endPoint y: 230, distance: 55.3
click at [490, 199] on input "-prjtl|near" at bounding box center [446, 190] width 131 height 18
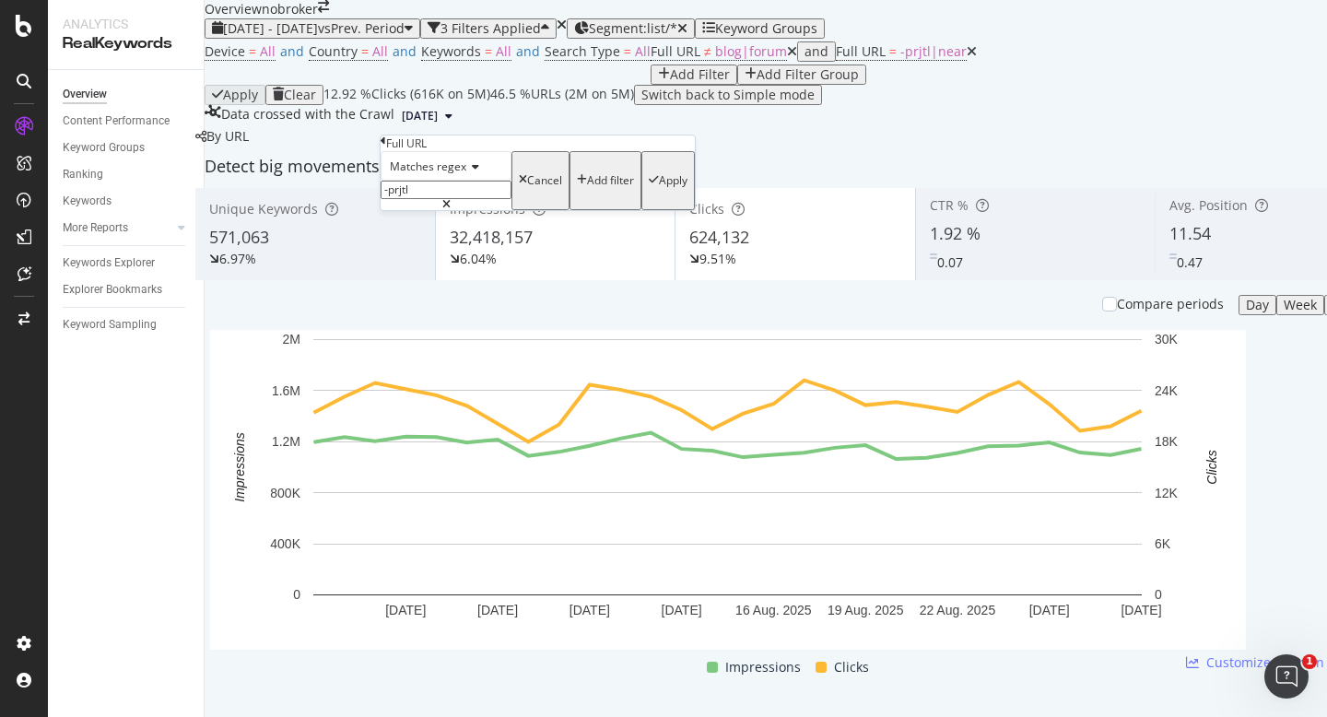
type input "-prjtl"
click at [417, 174] on span "Matches regex" at bounding box center [428, 167] width 77 height 16
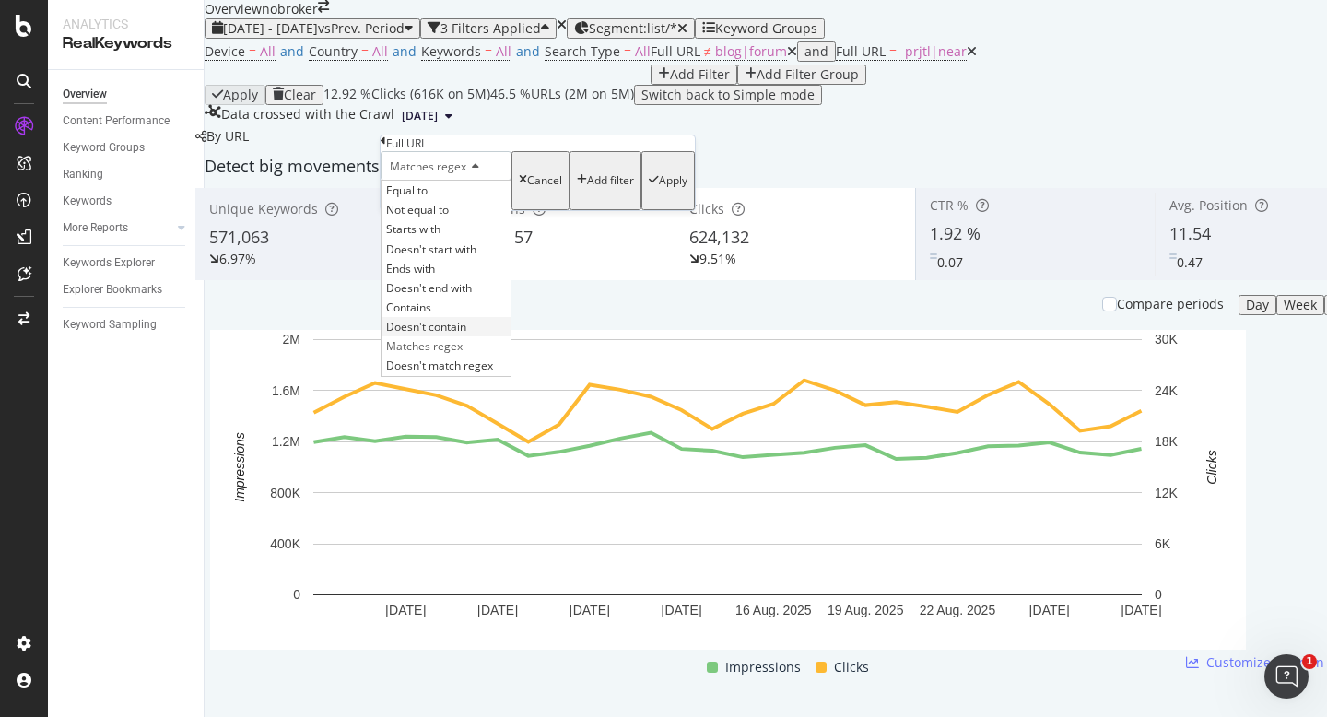
click at [456, 336] on div "Doesn't contain" at bounding box center [446, 326] width 129 height 19
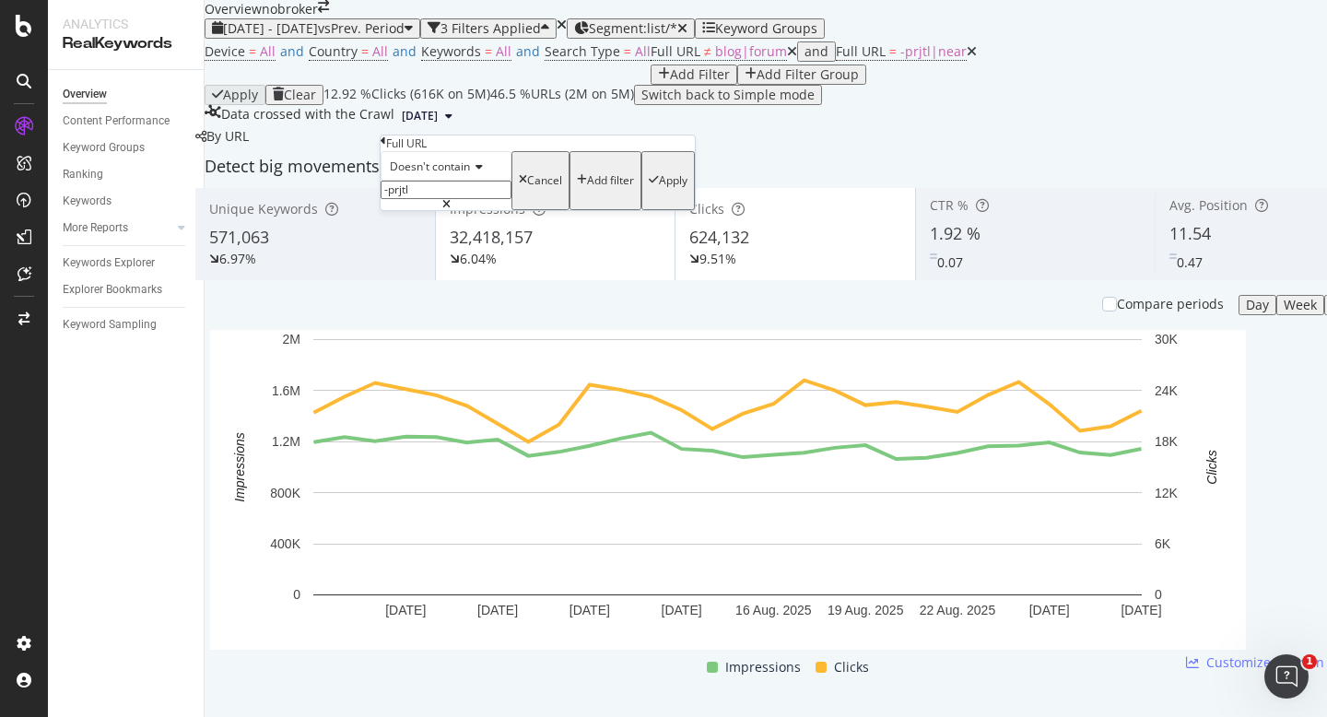
click at [443, 174] on span "Doesn't contain" at bounding box center [430, 167] width 80 height 16
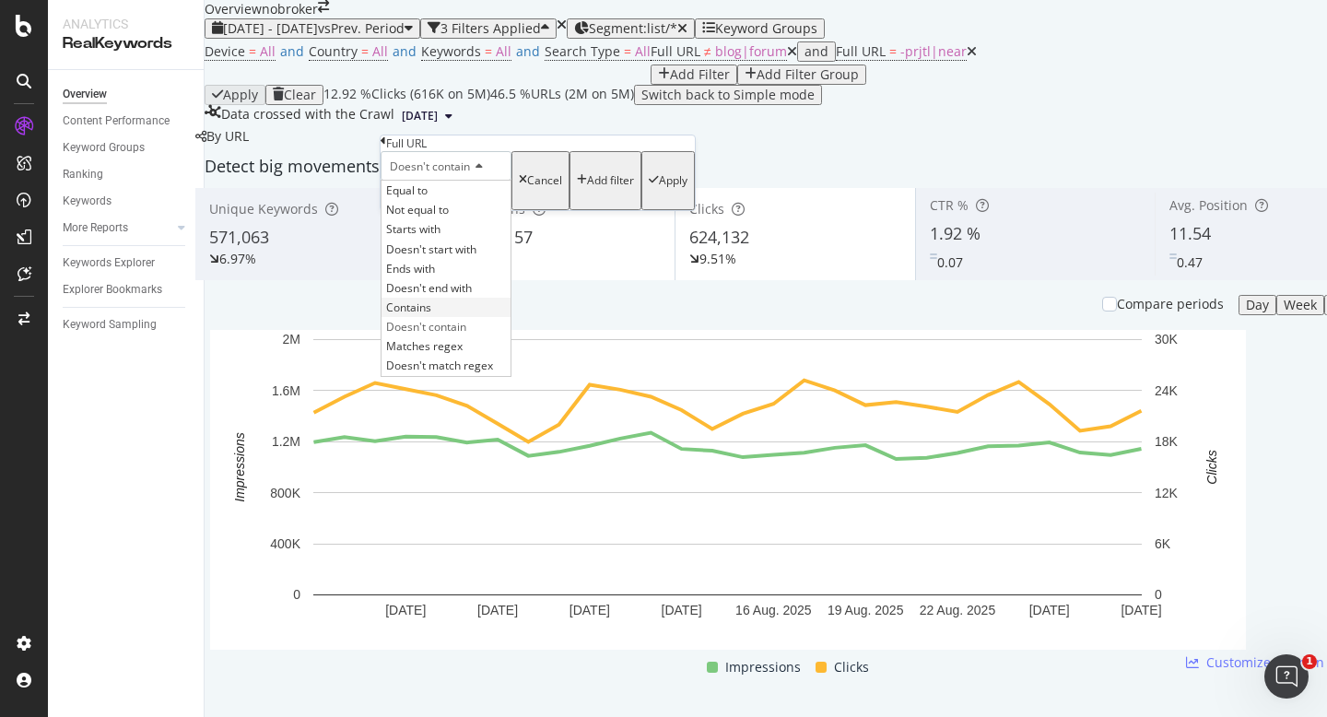
click at [444, 317] on div "Contains" at bounding box center [446, 307] width 129 height 19
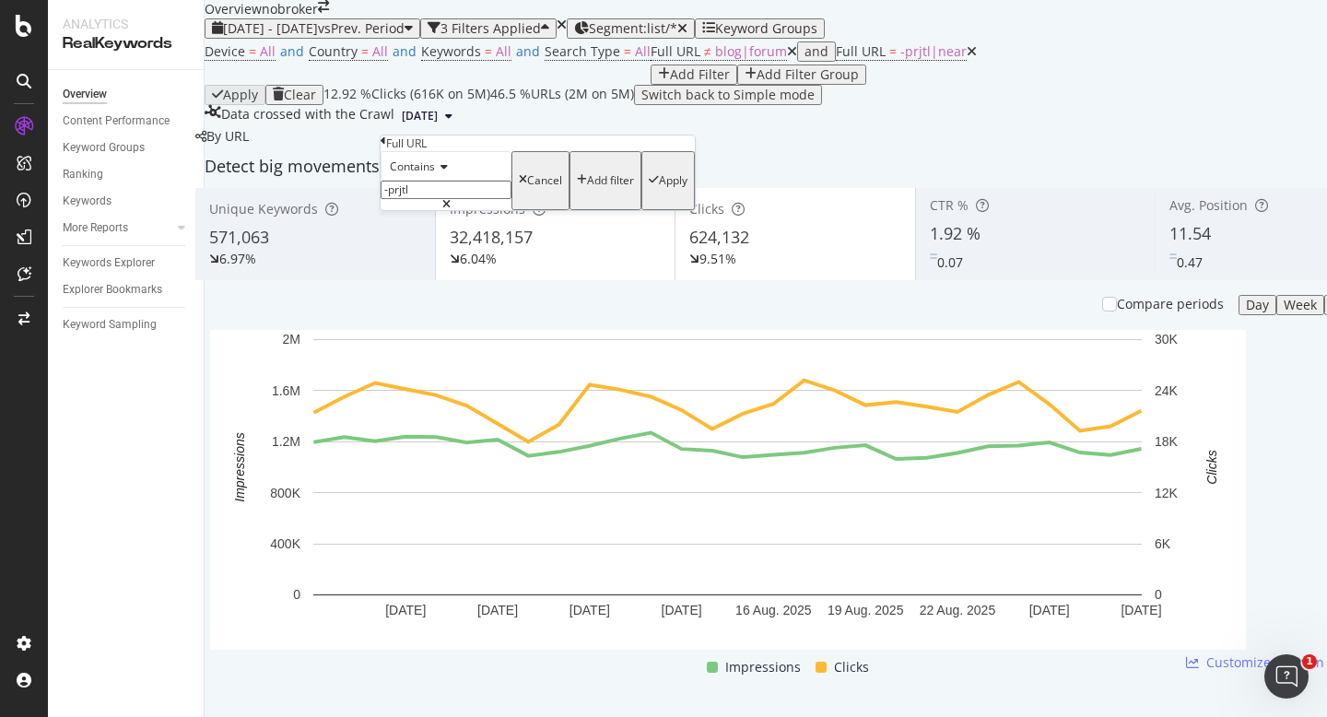
click at [659, 187] on div "Apply" at bounding box center [673, 180] width 29 height 13
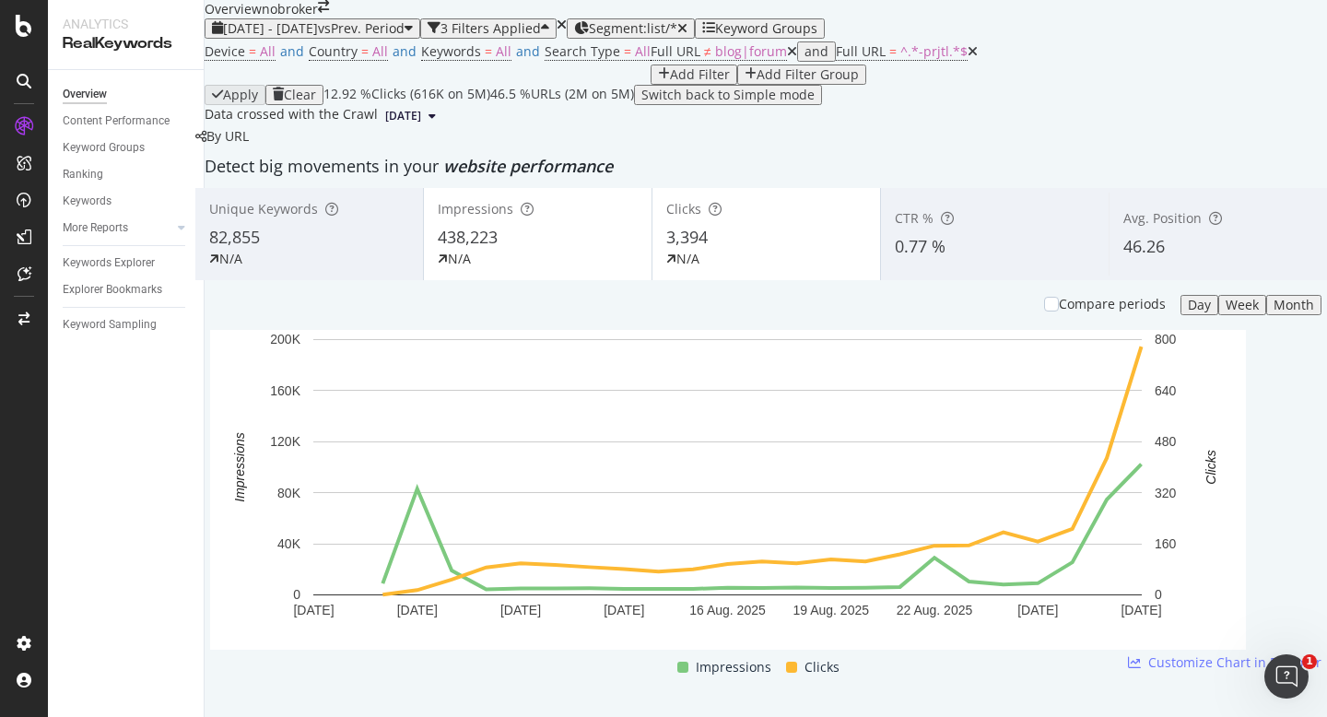
click at [670, 82] on div "Add Filter" at bounding box center [700, 74] width 60 height 15
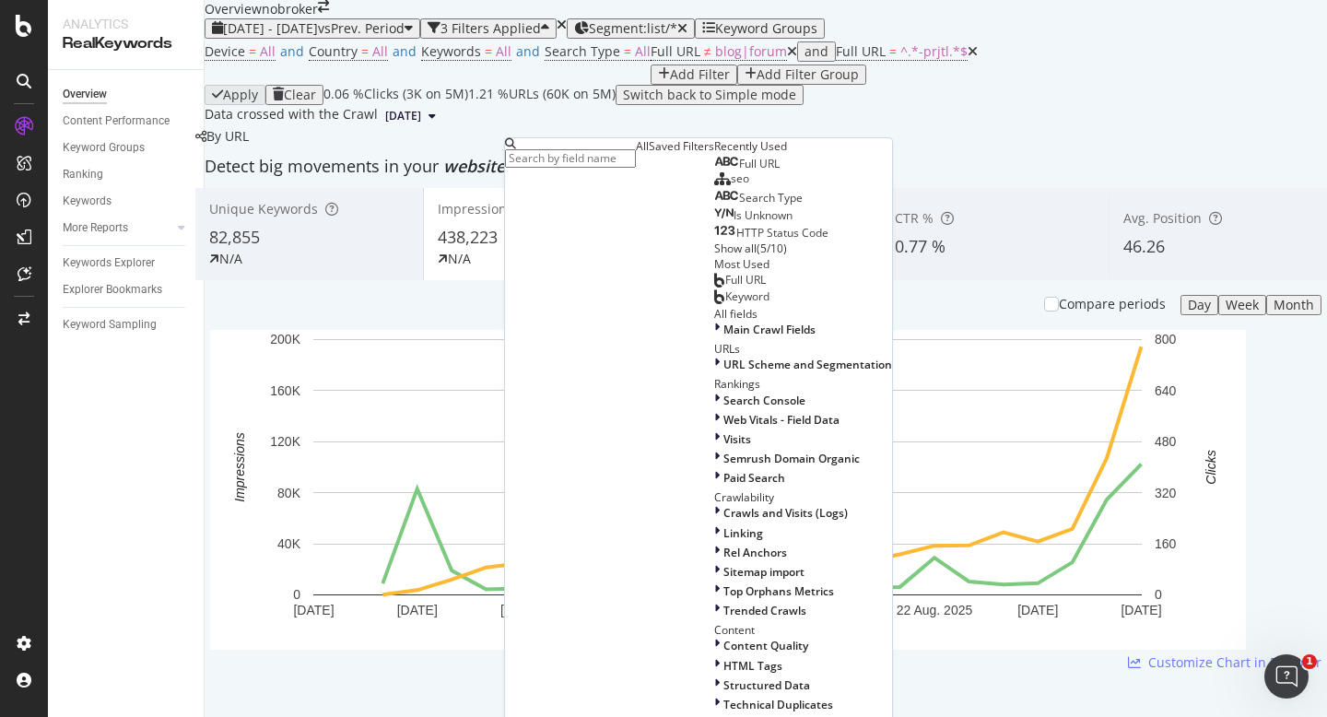
click at [739, 171] on span "Full URL" at bounding box center [759, 164] width 41 height 16
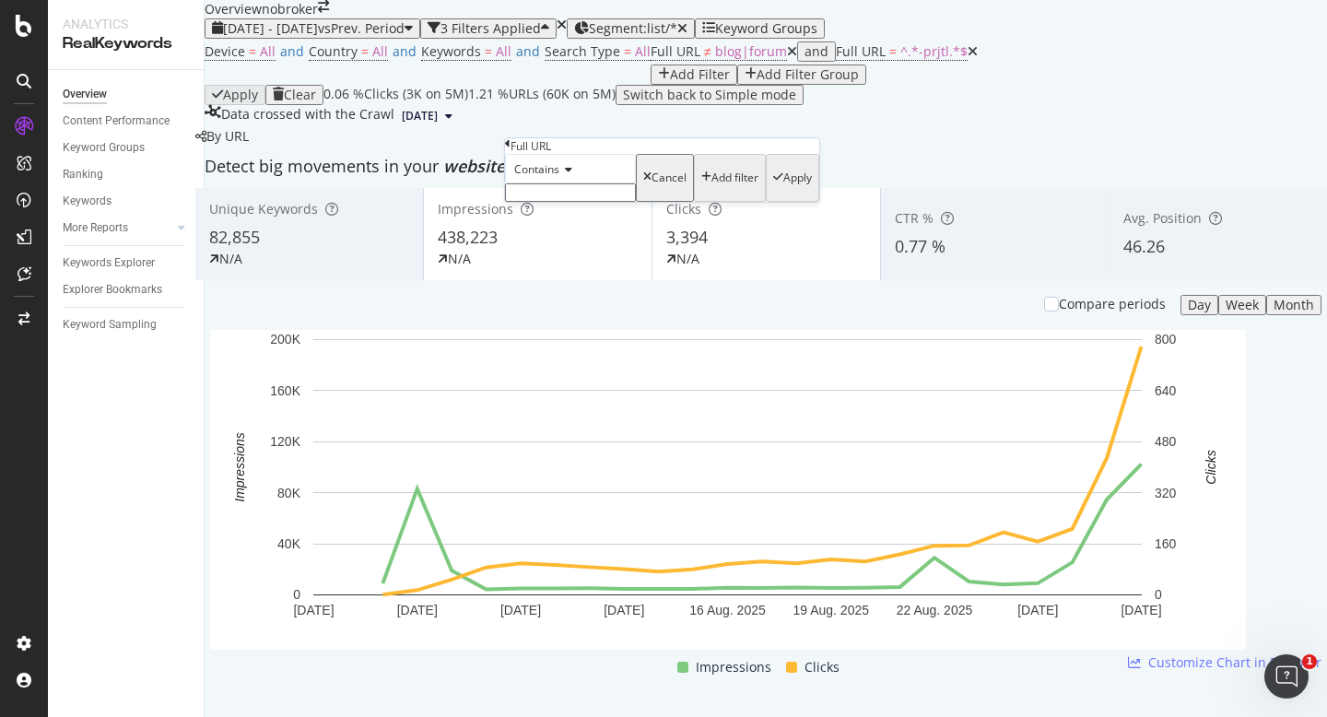
click at [545, 202] on input "text" at bounding box center [570, 192] width 131 height 18
type input "near"
click at [784, 190] on div "Apply" at bounding box center [798, 183] width 29 height 13
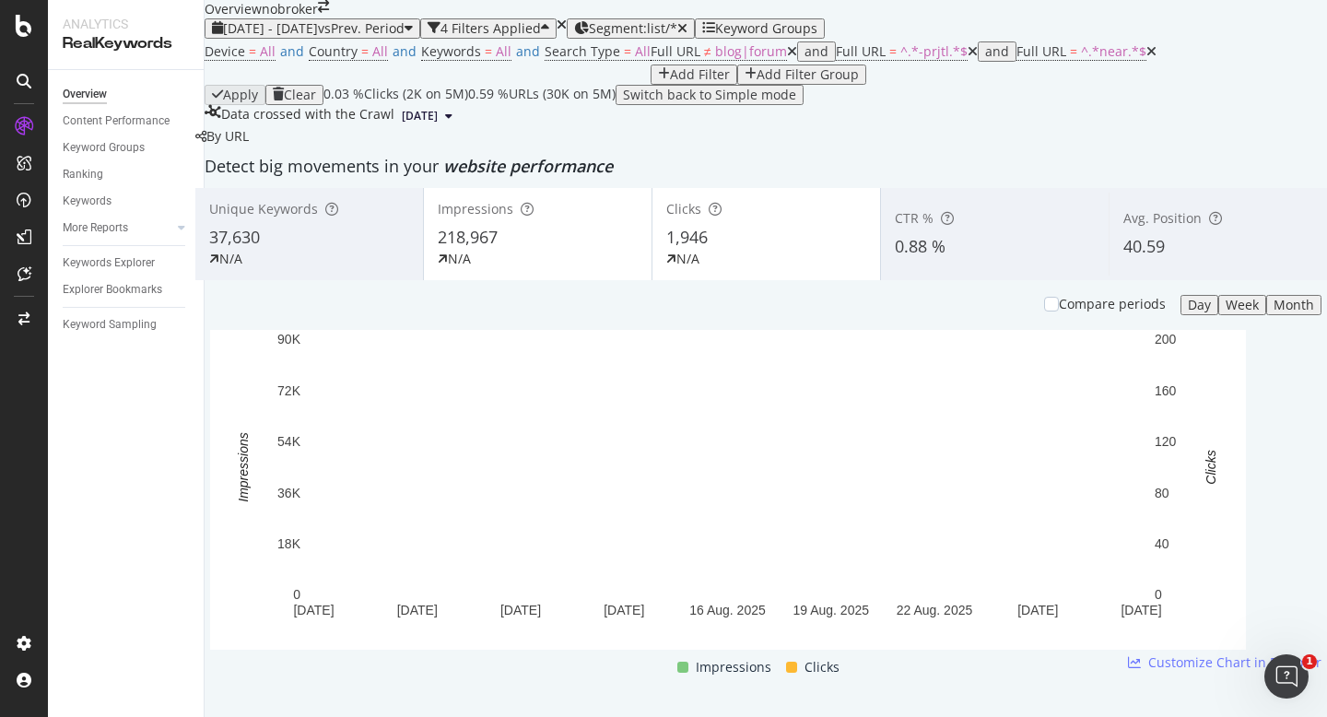
scroll to position [1775, 0]
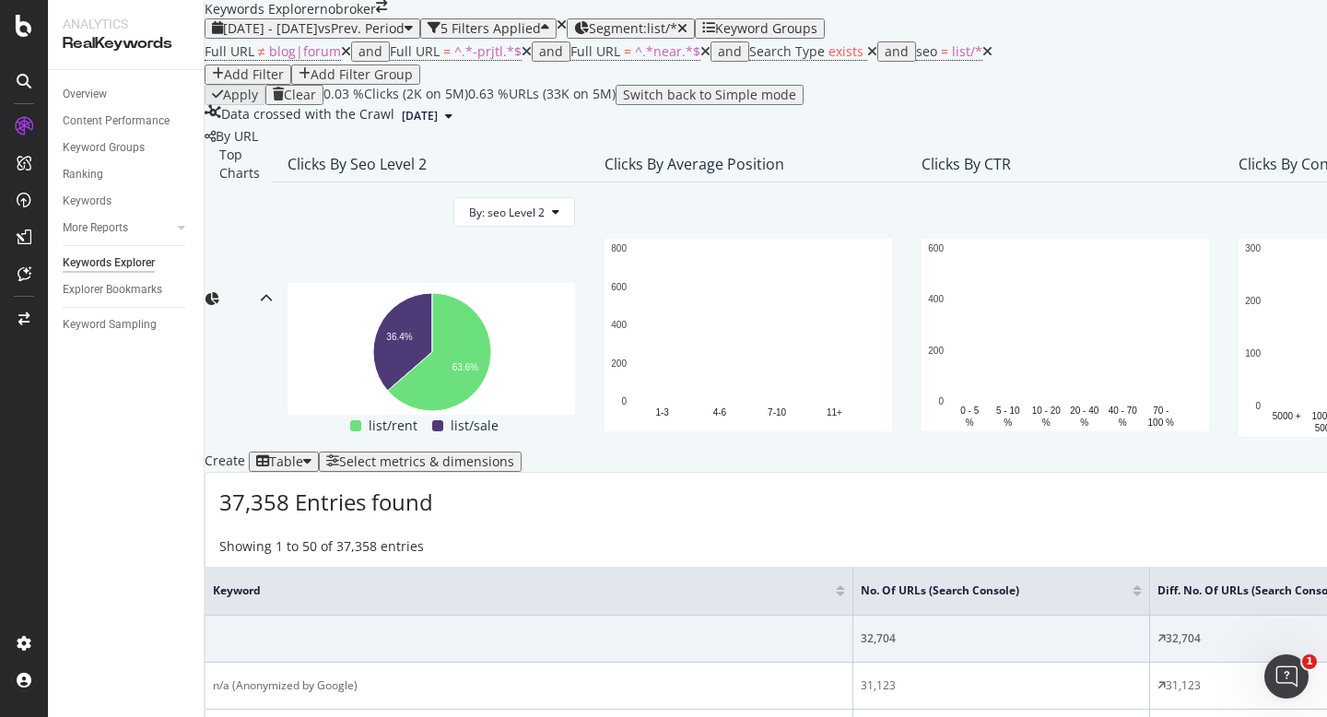
scroll to position [511, 0]
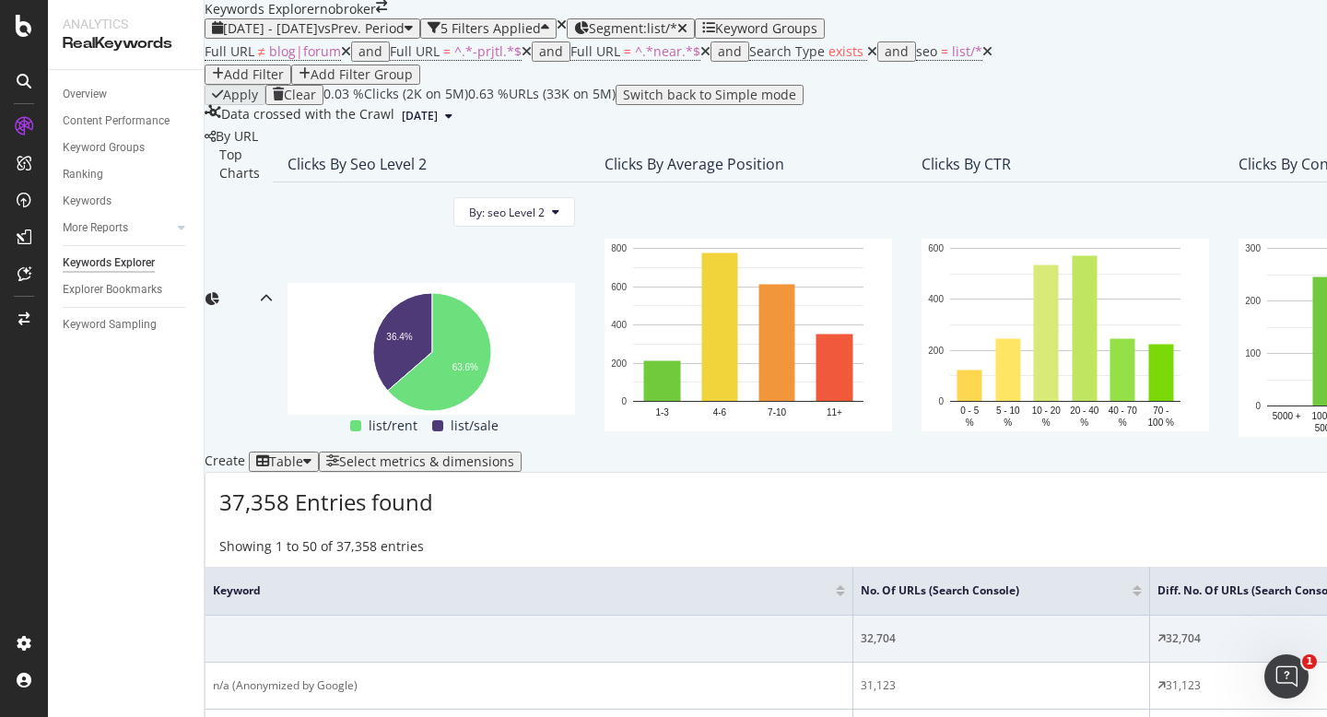
click at [514, 454] on div "Select metrics & dimensions" at bounding box center [426, 461] width 175 height 15
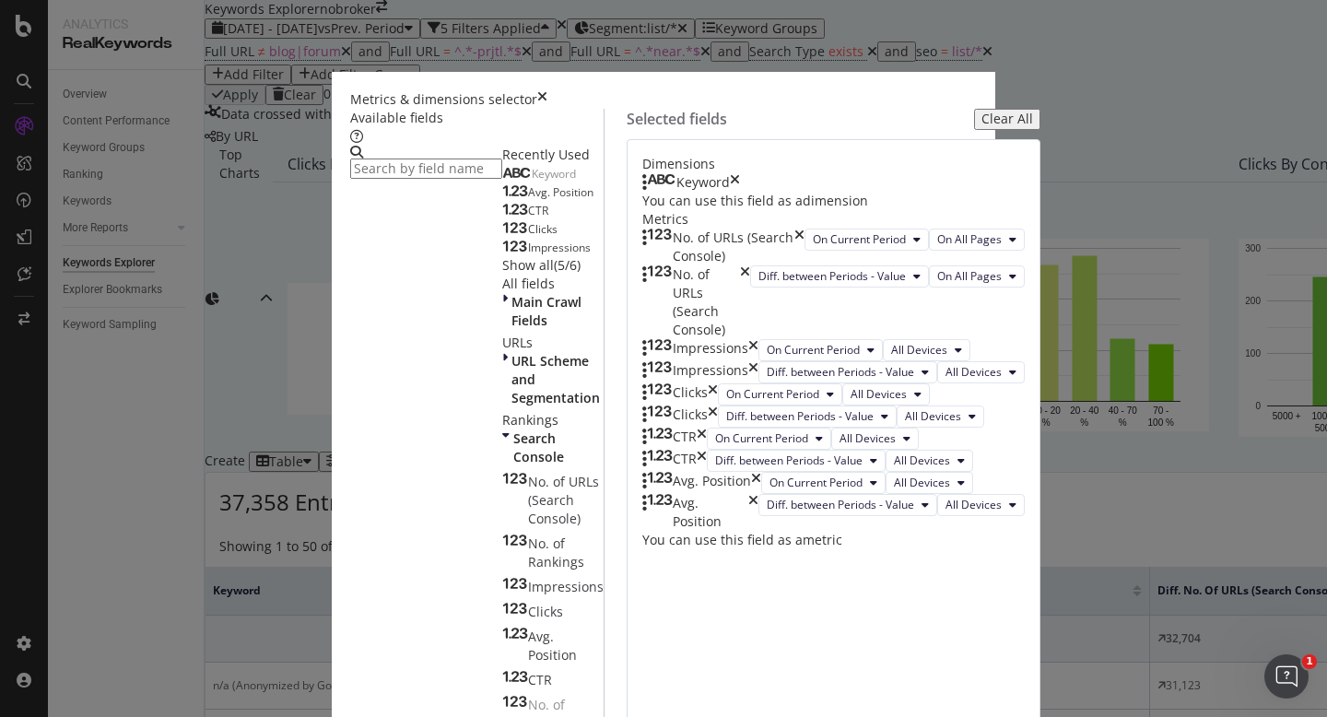
click at [805, 265] on icon "times" at bounding box center [800, 247] width 10 height 37
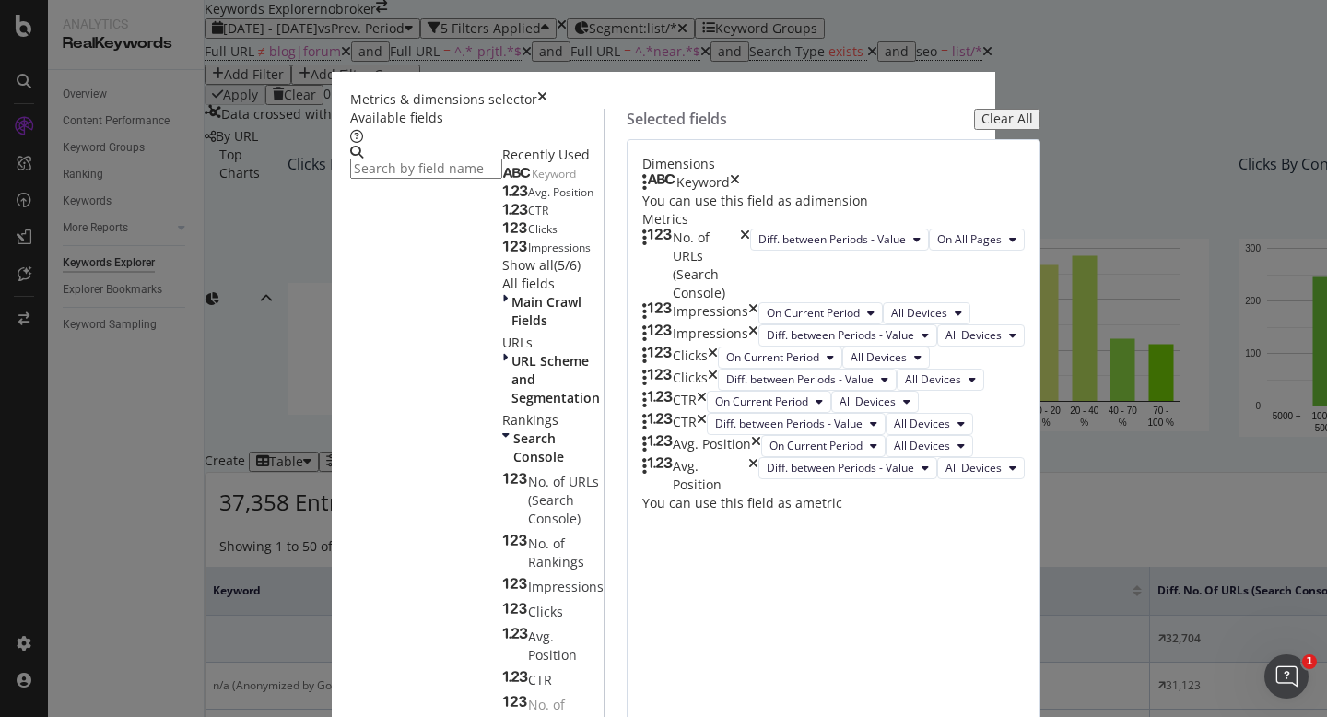
click at [750, 302] on icon "times" at bounding box center [745, 266] width 10 height 74
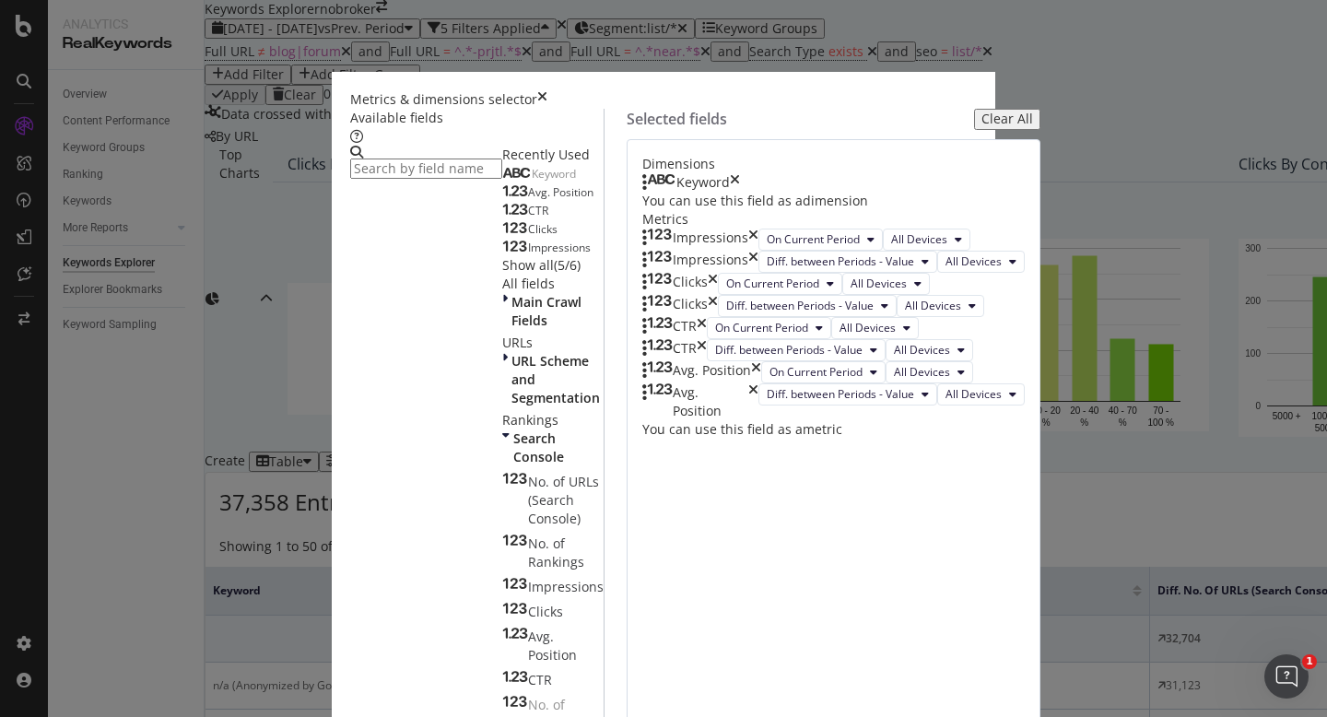
click at [502, 170] on input "modal" at bounding box center [426, 169] width 152 height 20
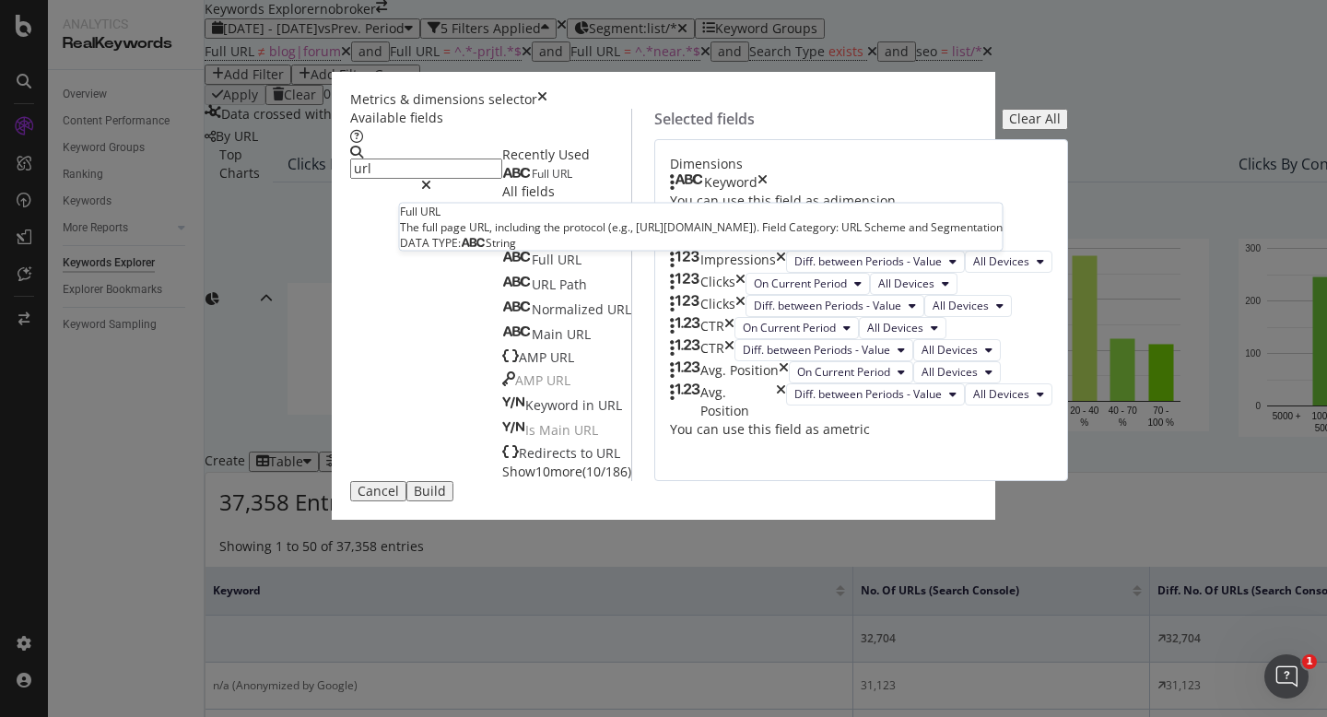
type input "url"
click at [502, 182] on div "Full URL" at bounding box center [537, 174] width 70 height 15
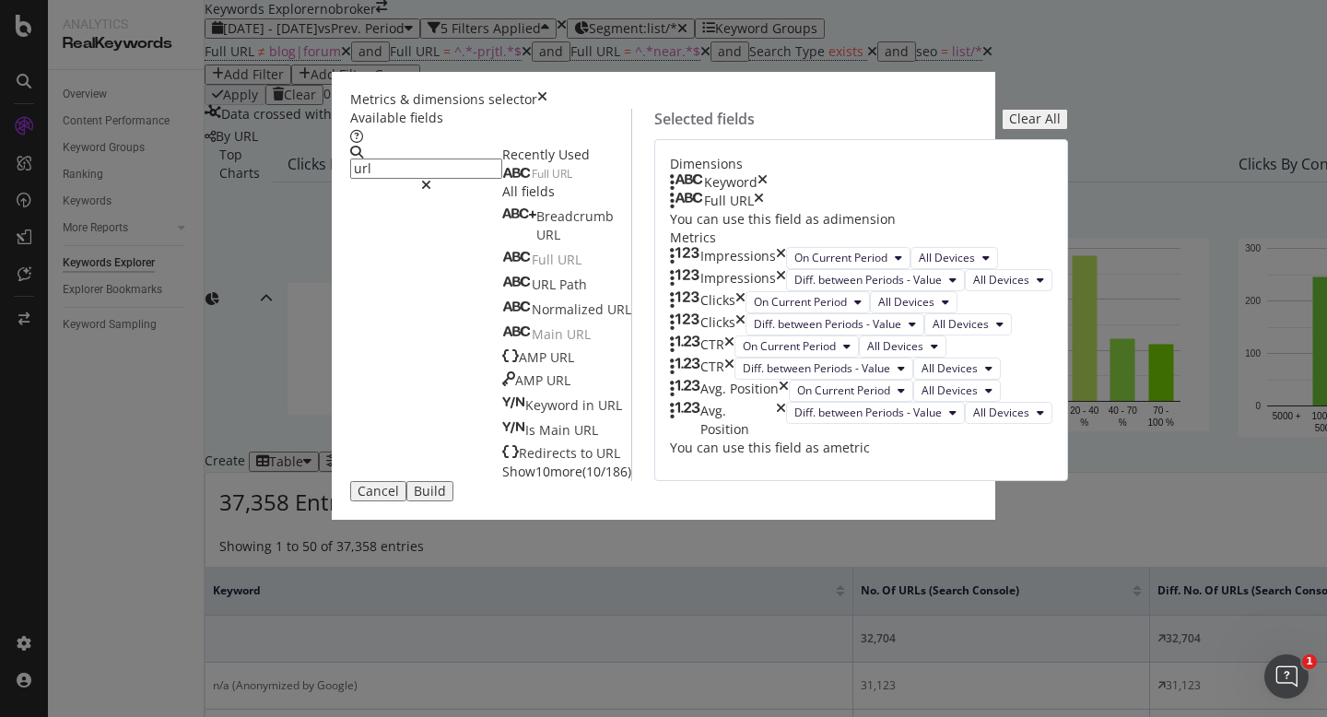
click at [454, 501] on button "Build" at bounding box center [430, 491] width 47 height 20
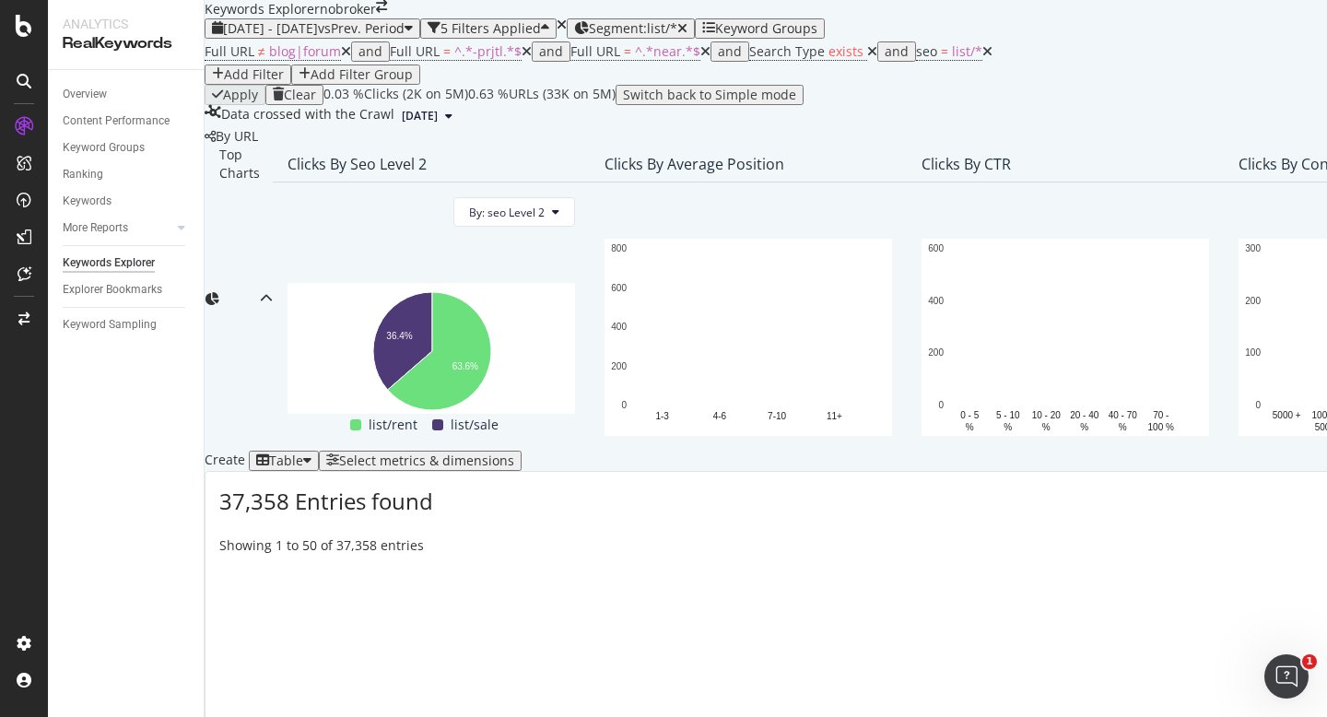
scroll to position [329, 0]
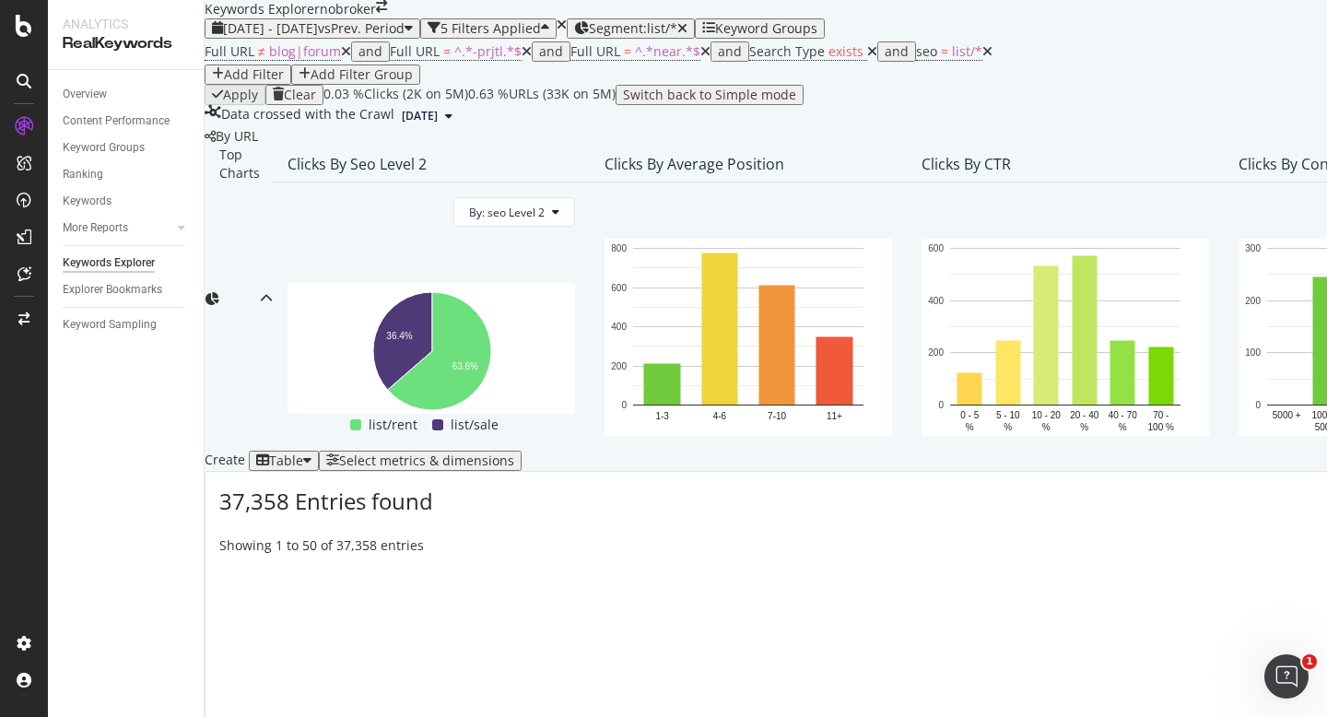
click at [514, 454] on div "Select metrics & dimensions" at bounding box center [426, 461] width 175 height 15
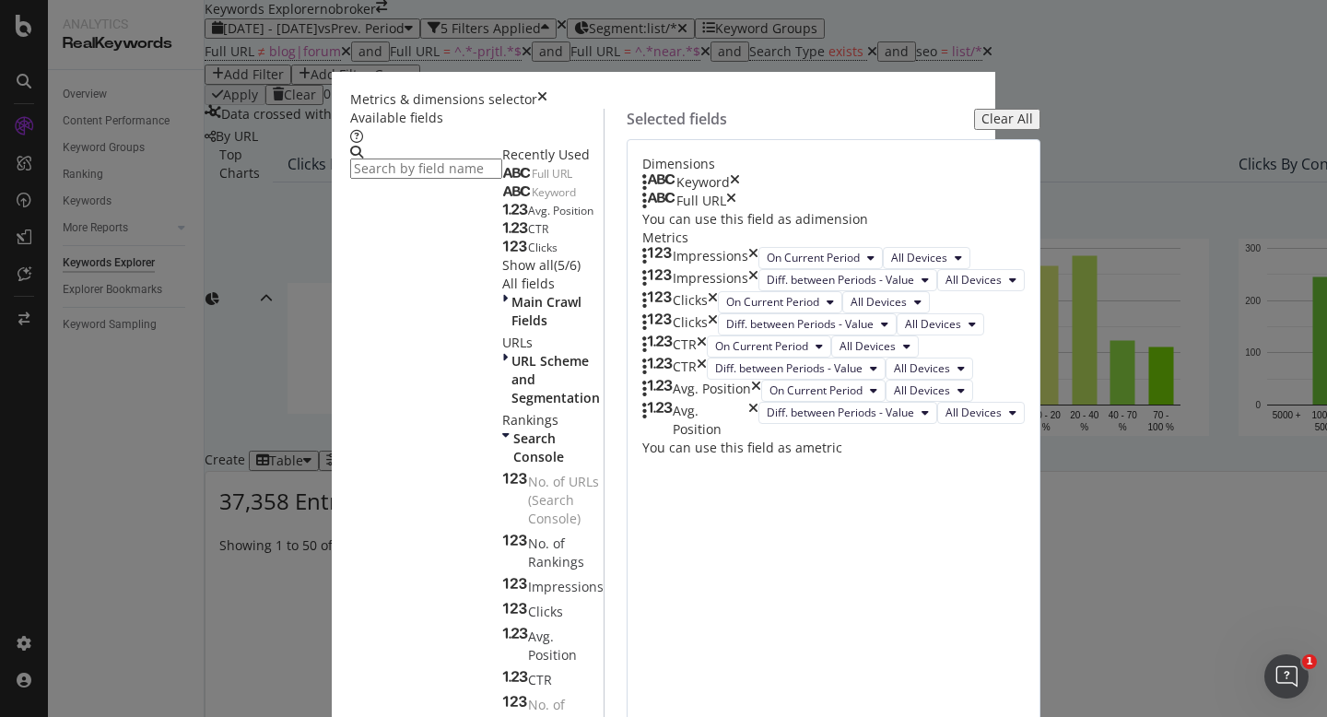
click at [740, 192] on icon "times" at bounding box center [735, 182] width 10 height 18
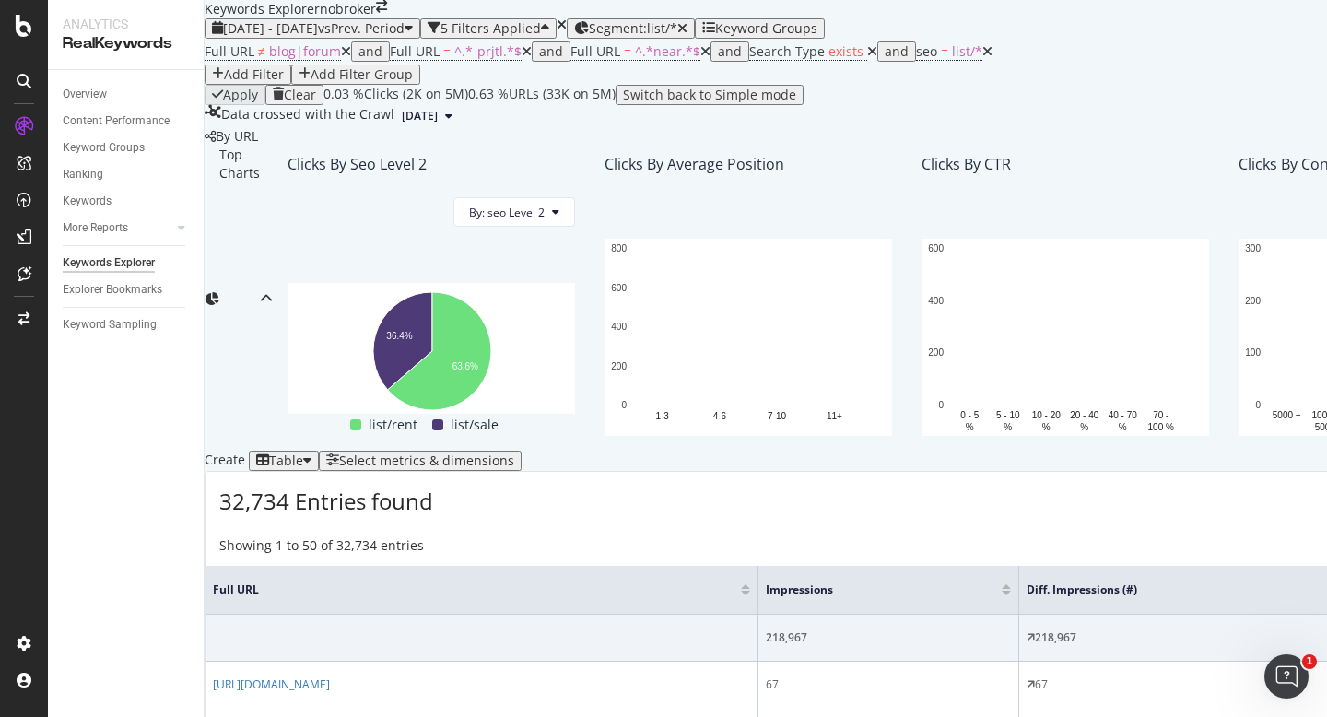
scroll to position [559, 0]
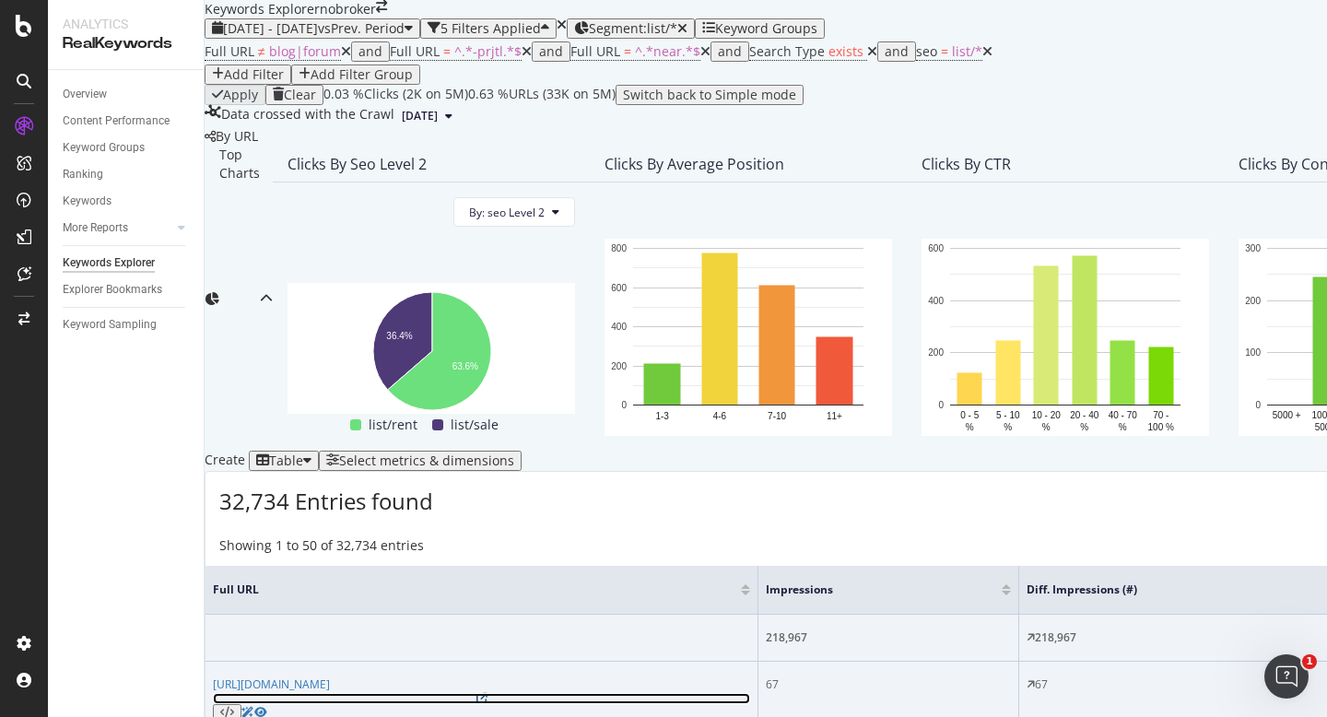
click at [488, 693] on icon at bounding box center [482, 698] width 11 height 11
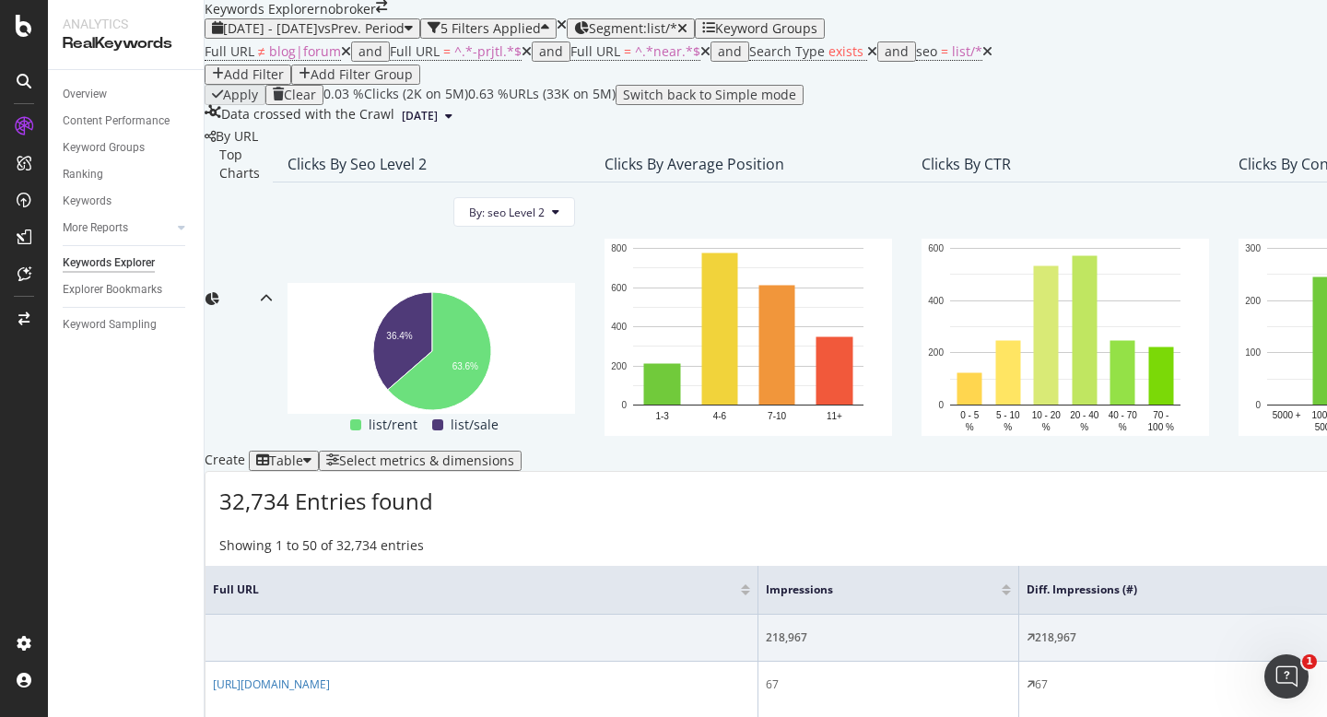
scroll to position [633, 0]
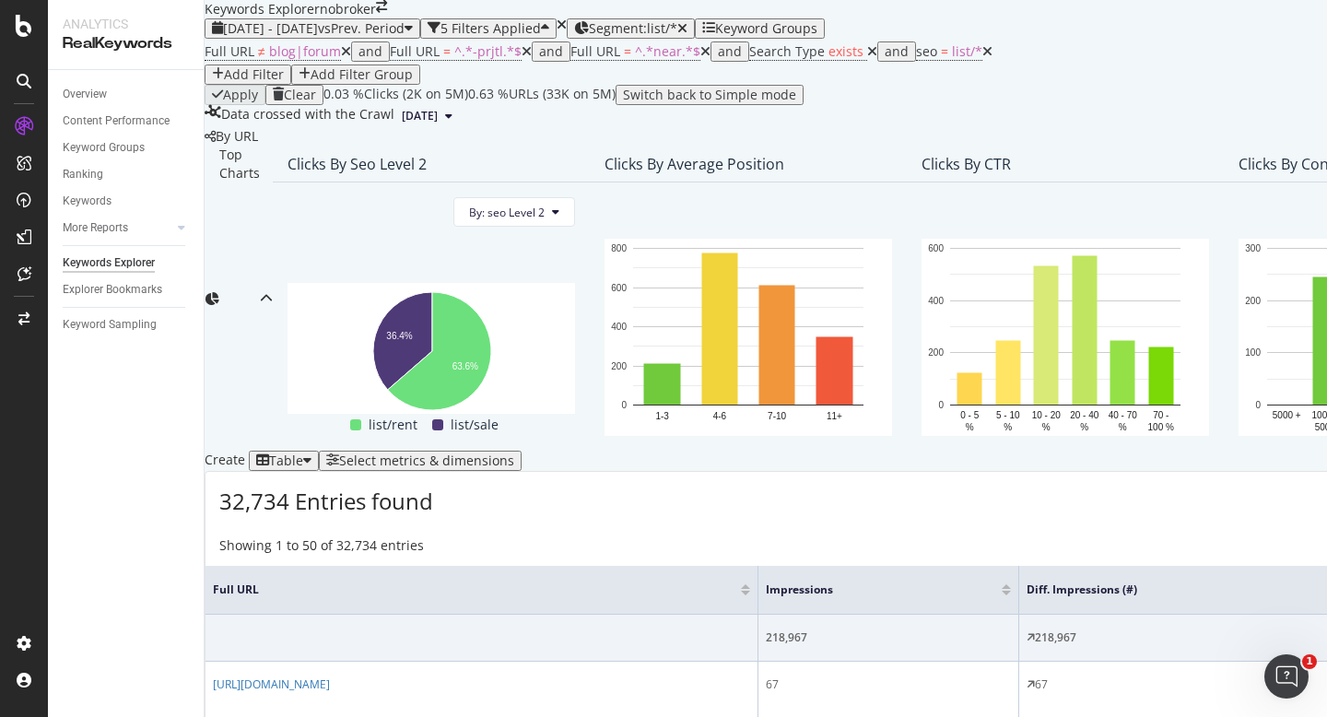
click at [514, 454] on div "Select metrics & dimensions" at bounding box center [426, 461] width 175 height 15
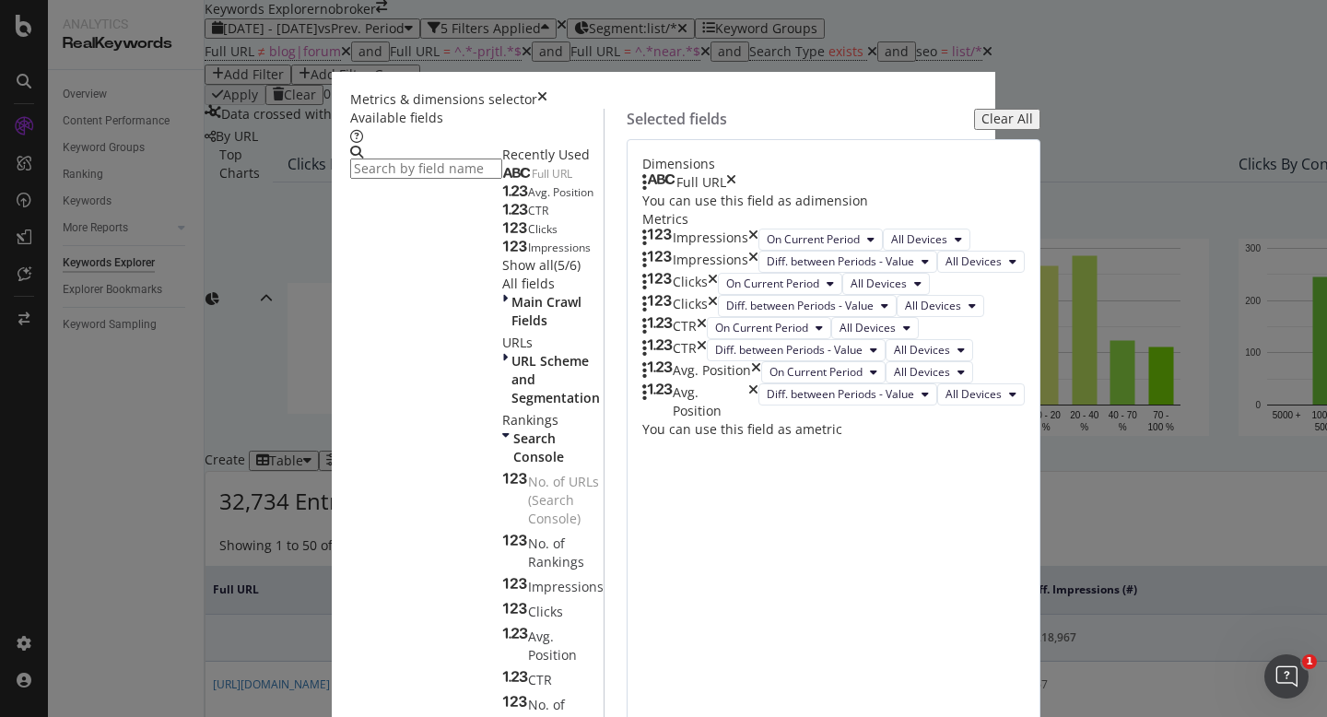
click at [491, 174] on input "modal" at bounding box center [426, 169] width 152 height 20
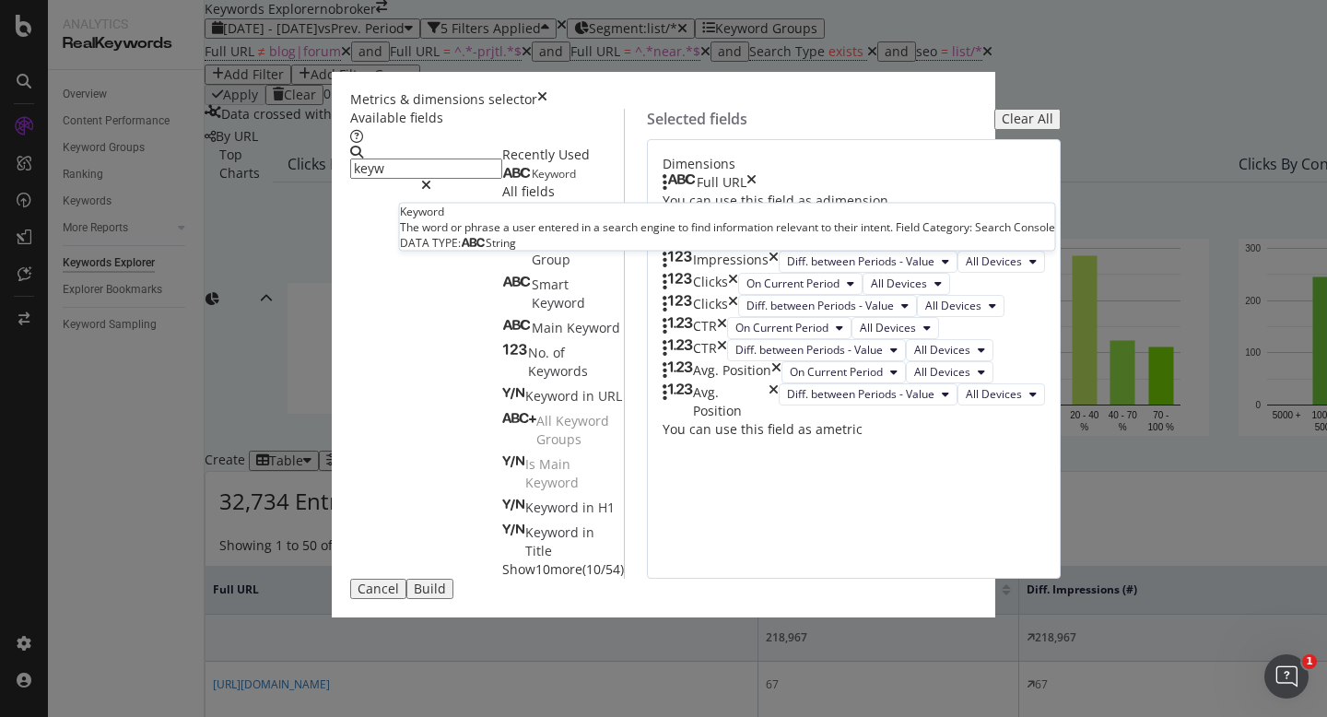
type input "keyw"
click at [502, 182] on div "Keyword" at bounding box center [539, 174] width 74 height 15
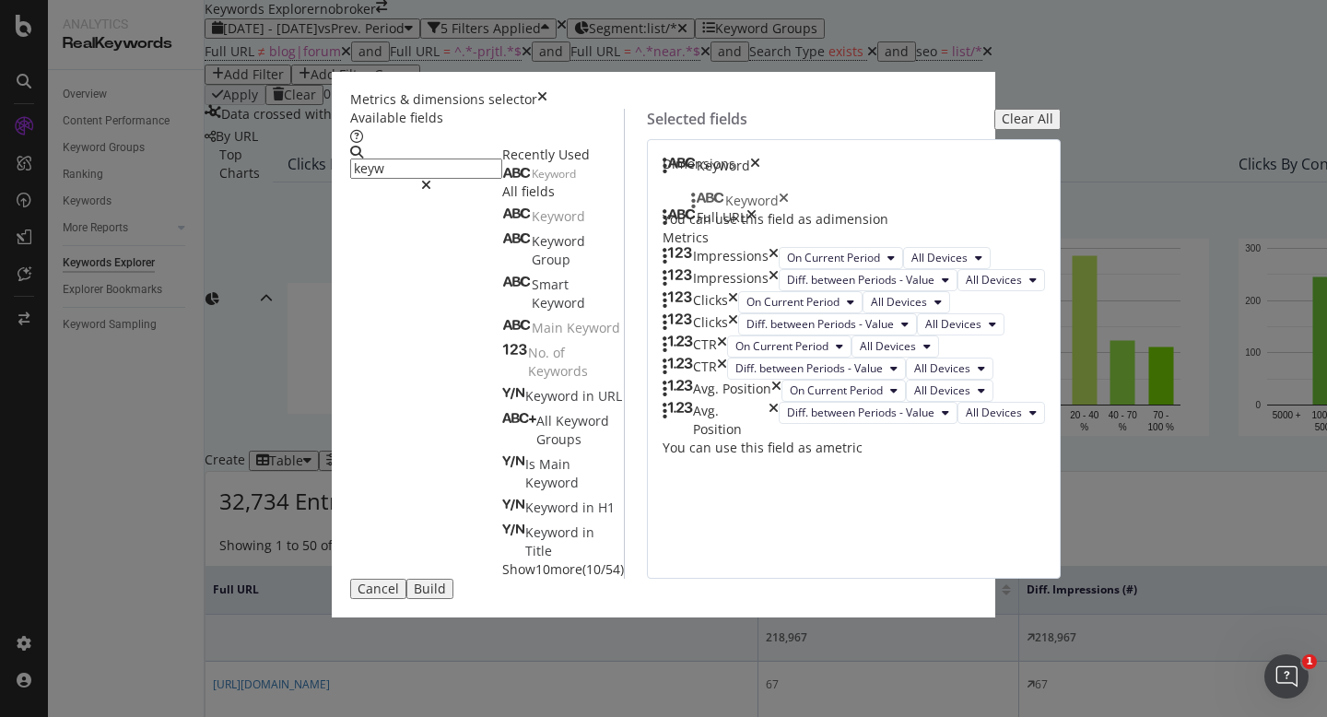
drag, startPoint x: 894, startPoint y: 255, endPoint x: 883, endPoint y: 212, distance: 44.7
click at [883, 212] on body "Analytics RealKeywords Overview Content Performance Keyword Groups Ranking Keyw…" at bounding box center [663, 358] width 1327 height 717
click at [446, 596] on div "Build" at bounding box center [430, 589] width 32 height 15
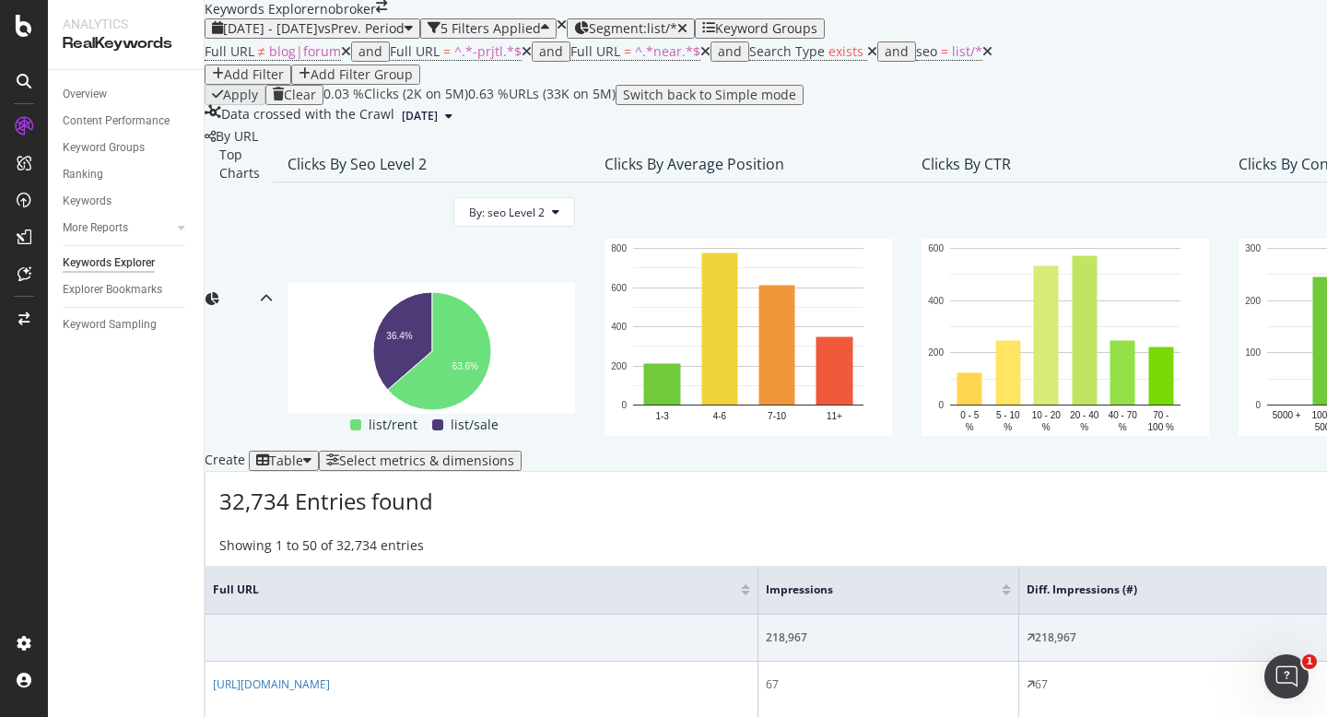
scroll to position [55, 0]
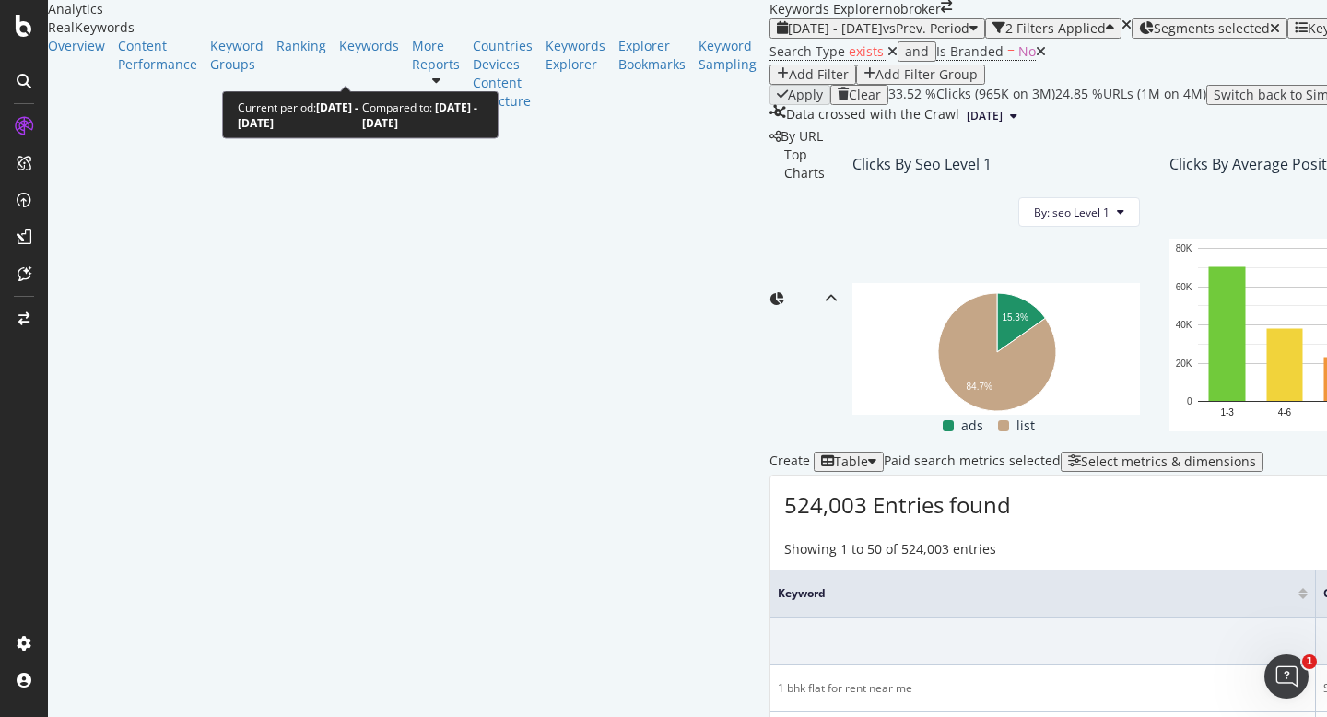
click at [788, 37] on span "[DATE] - [DATE]" at bounding box center [835, 28] width 95 height 18
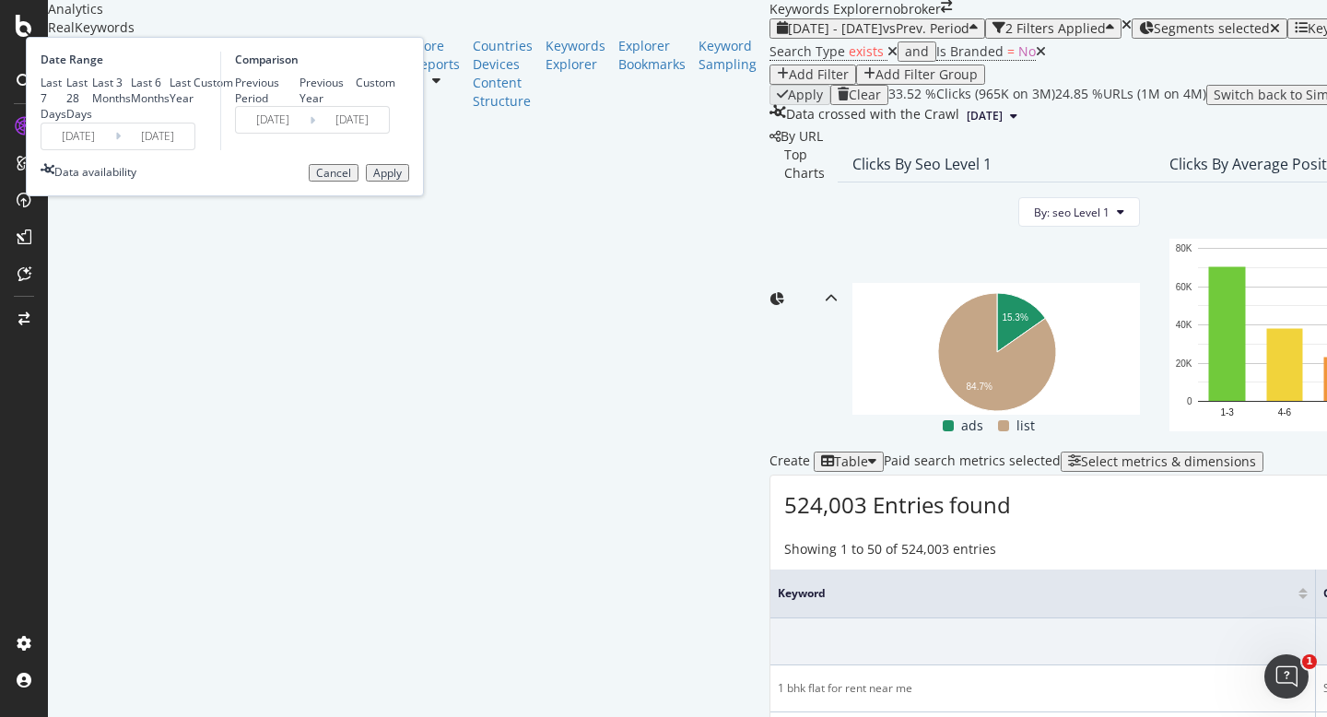
click at [115, 149] on input "[DATE]" at bounding box center [78, 137] width 74 height 26
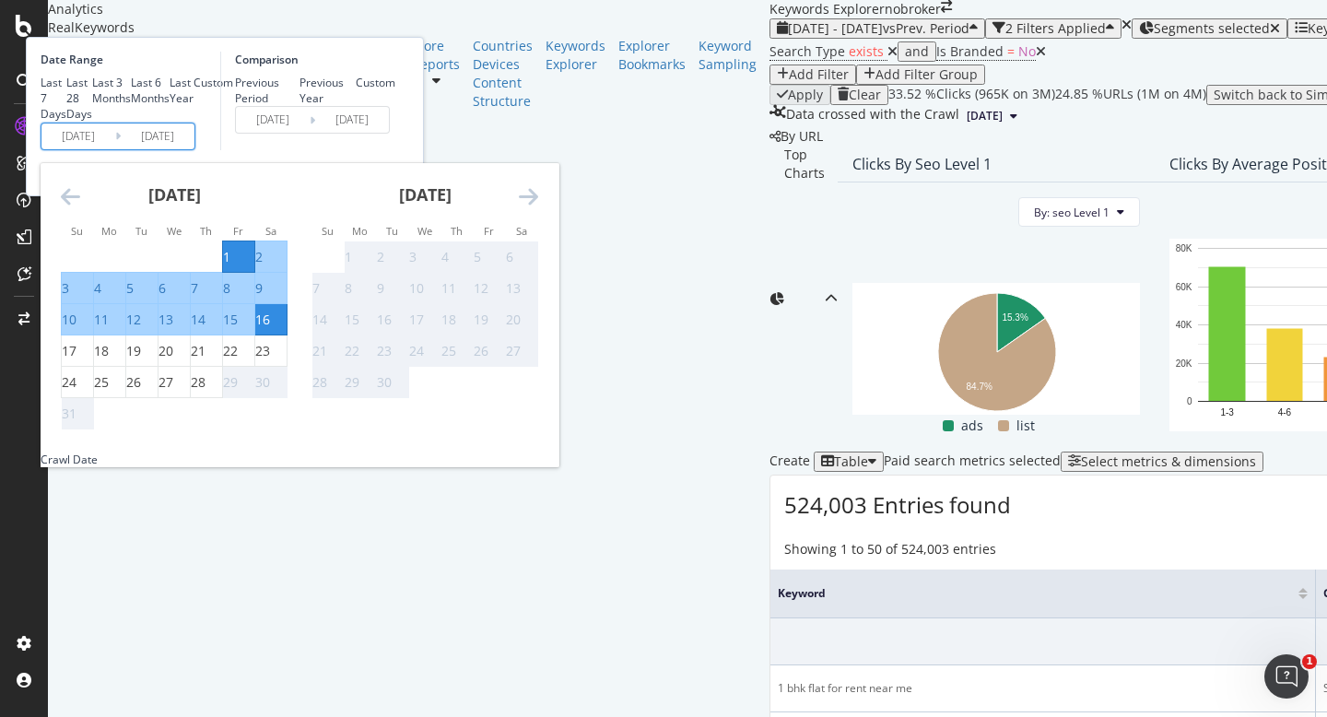
click at [230, 266] on div "1" at bounding box center [226, 257] width 7 height 18
click at [206, 392] on div "28" at bounding box center [198, 382] width 15 height 18
type input "[DATE]"
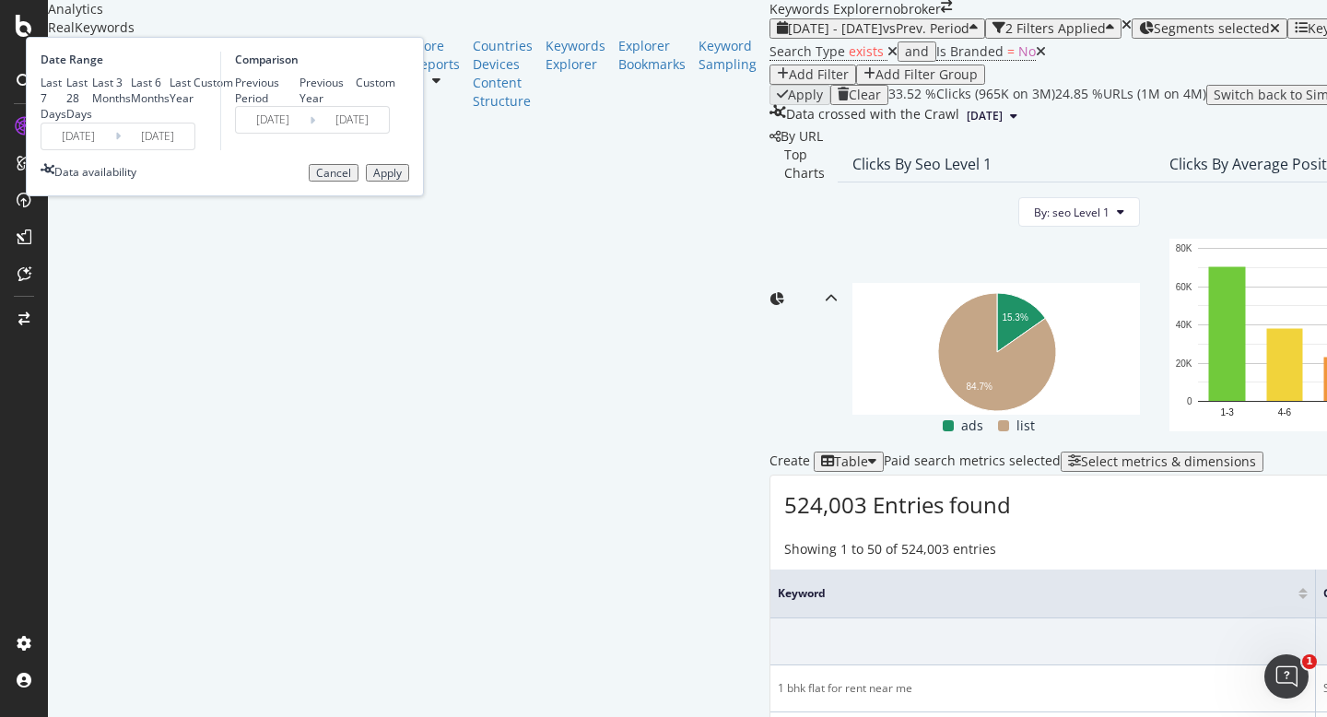
click at [402, 180] on div "Apply" at bounding box center [387, 173] width 29 height 13
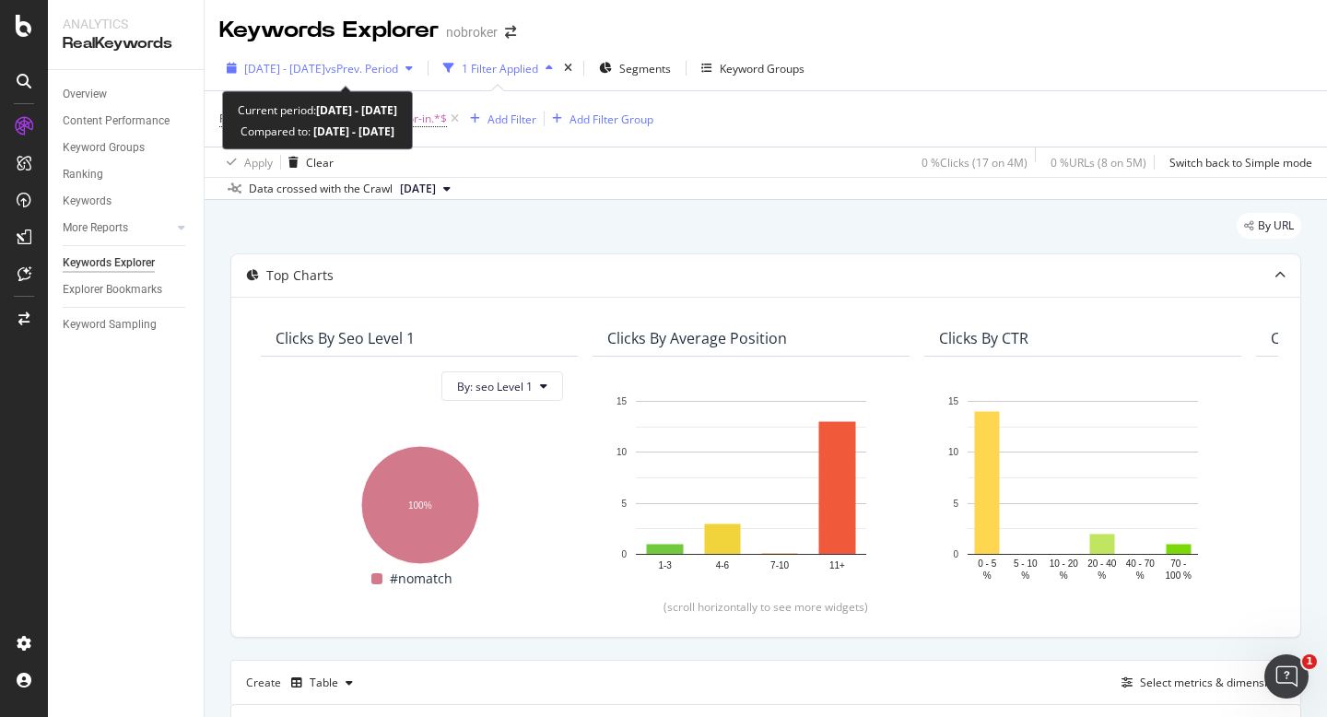
click at [313, 80] on div "2025 Aug. 1st - Aug. 26th vs Prev. Period" at bounding box center [319, 68] width 201 height 28
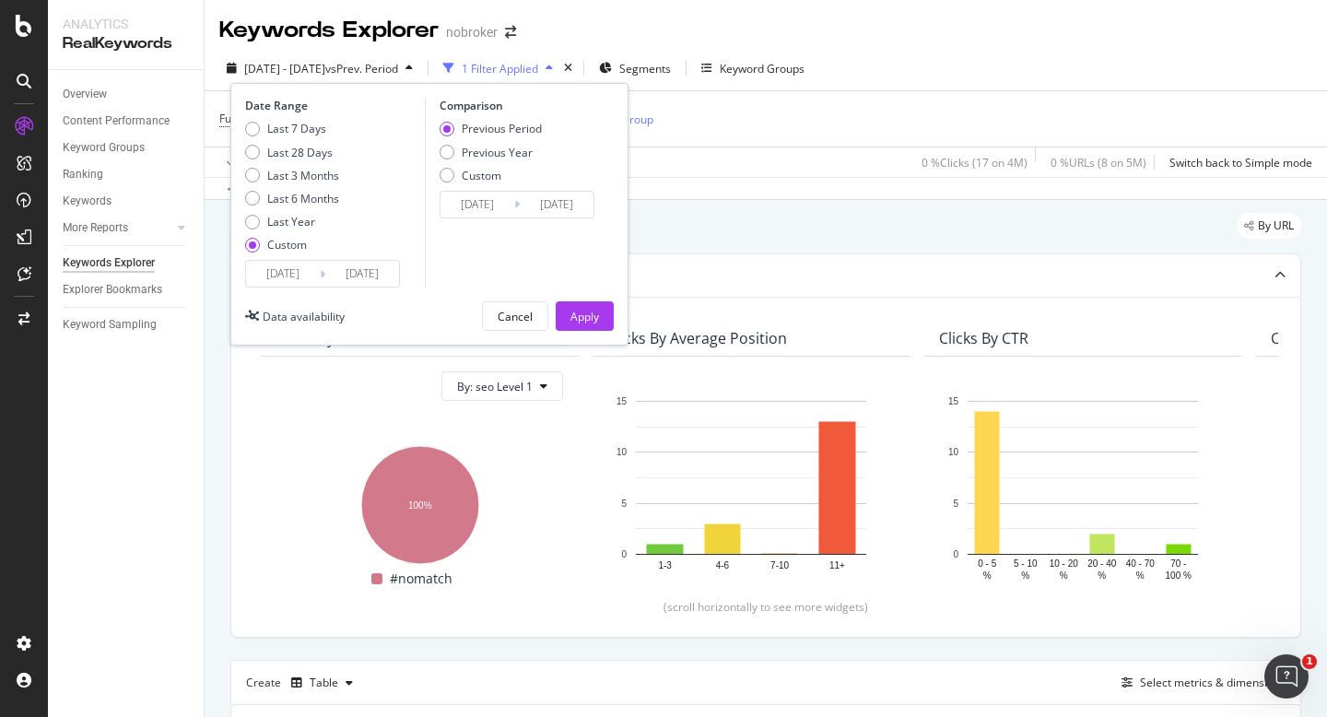
click at [282, 276] on input "[DATE]" at bounding box center [283, 274] width 74 height 26
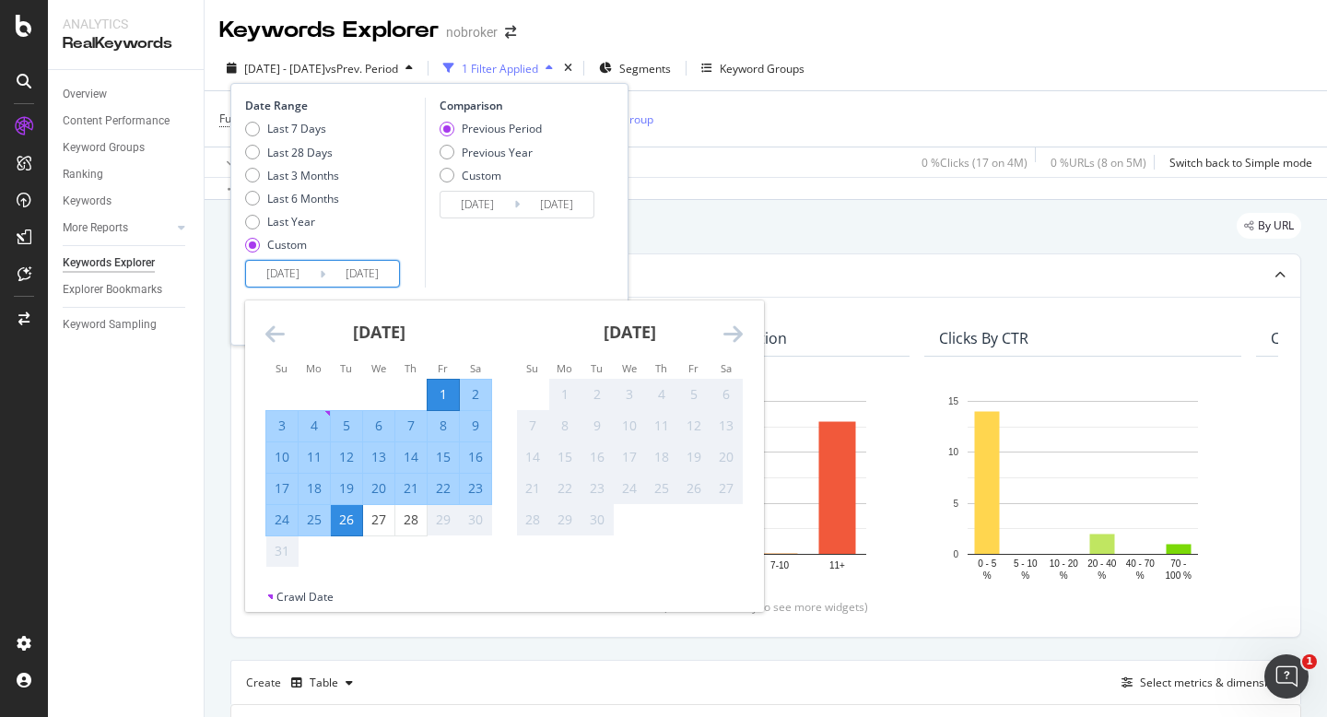
click at [433, 385] on div "1" at bounding box center [443, 394] width 31 height 18
click at [406, 530] on div "28" at bounding box center [410, 520] width 31 height 30
type input "[DATE]"
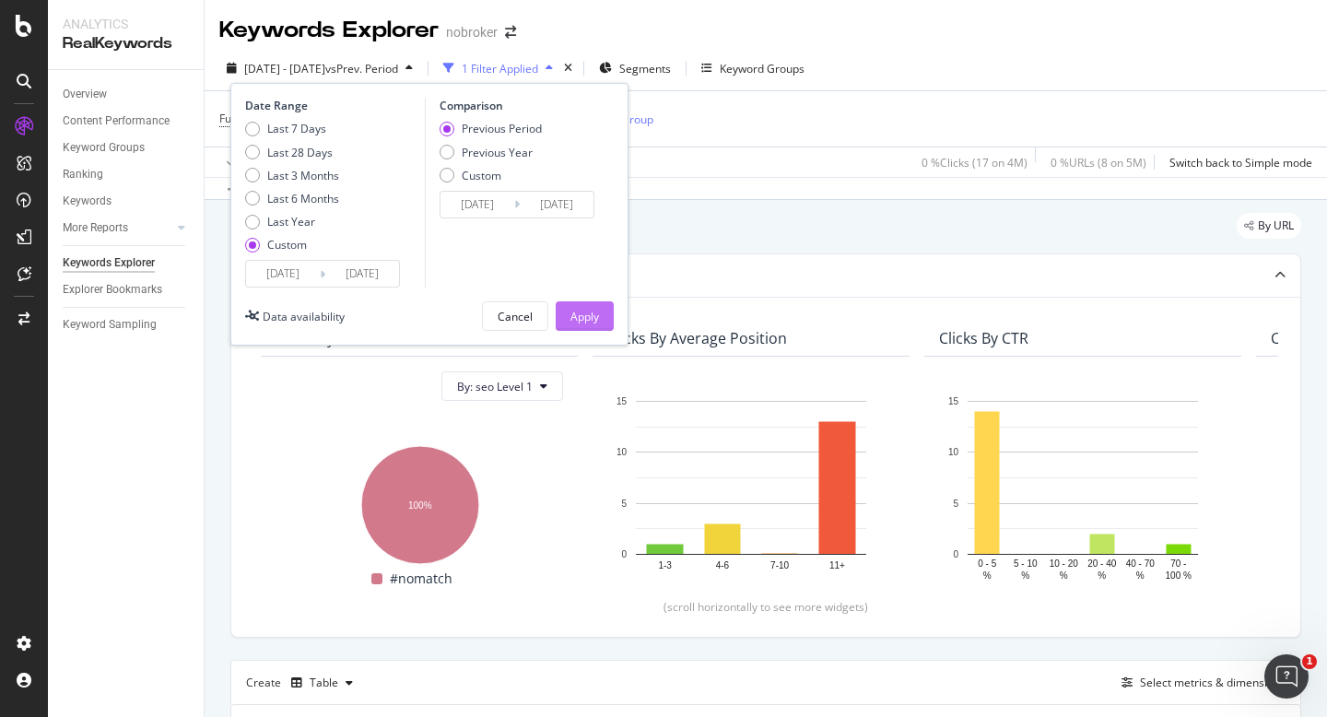
click at [592, 318] on div "Apply" at bounding box center [585, 317] width 29 height 16
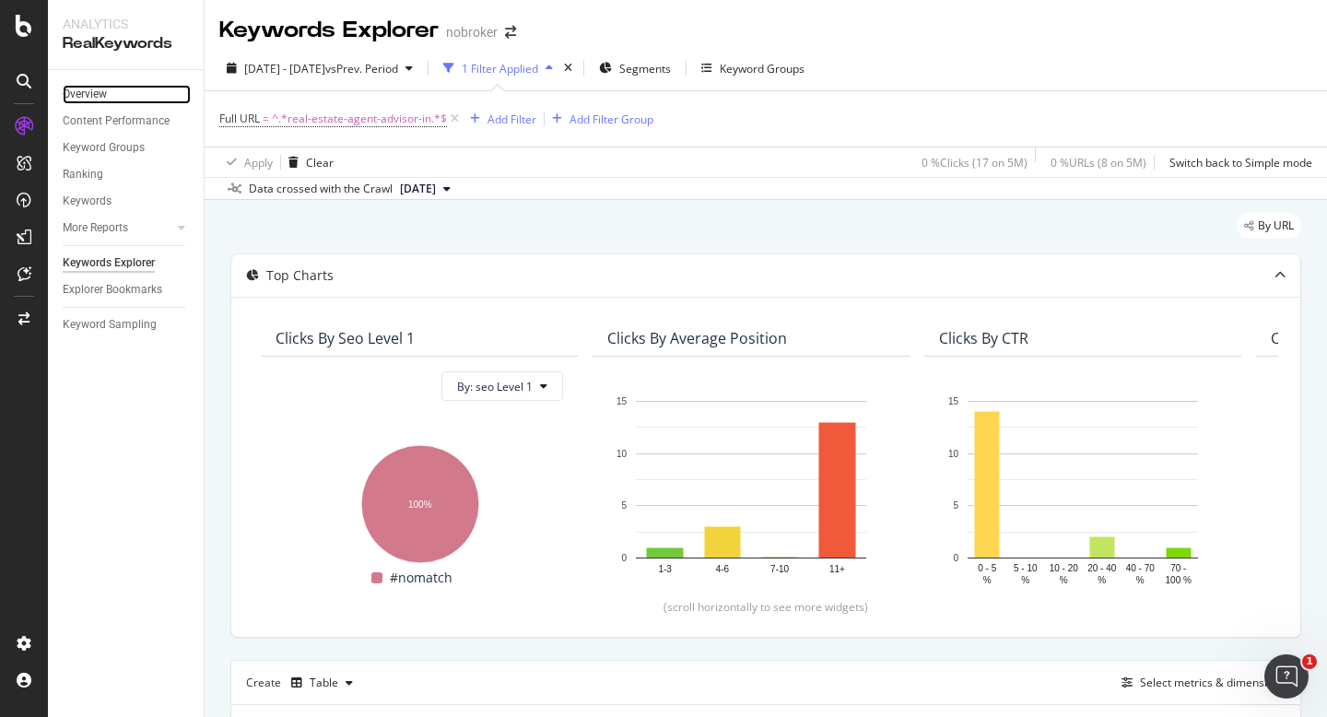
click at [132, 95] on link "Overview" at bounding box center [127, 94] width 128 height 19
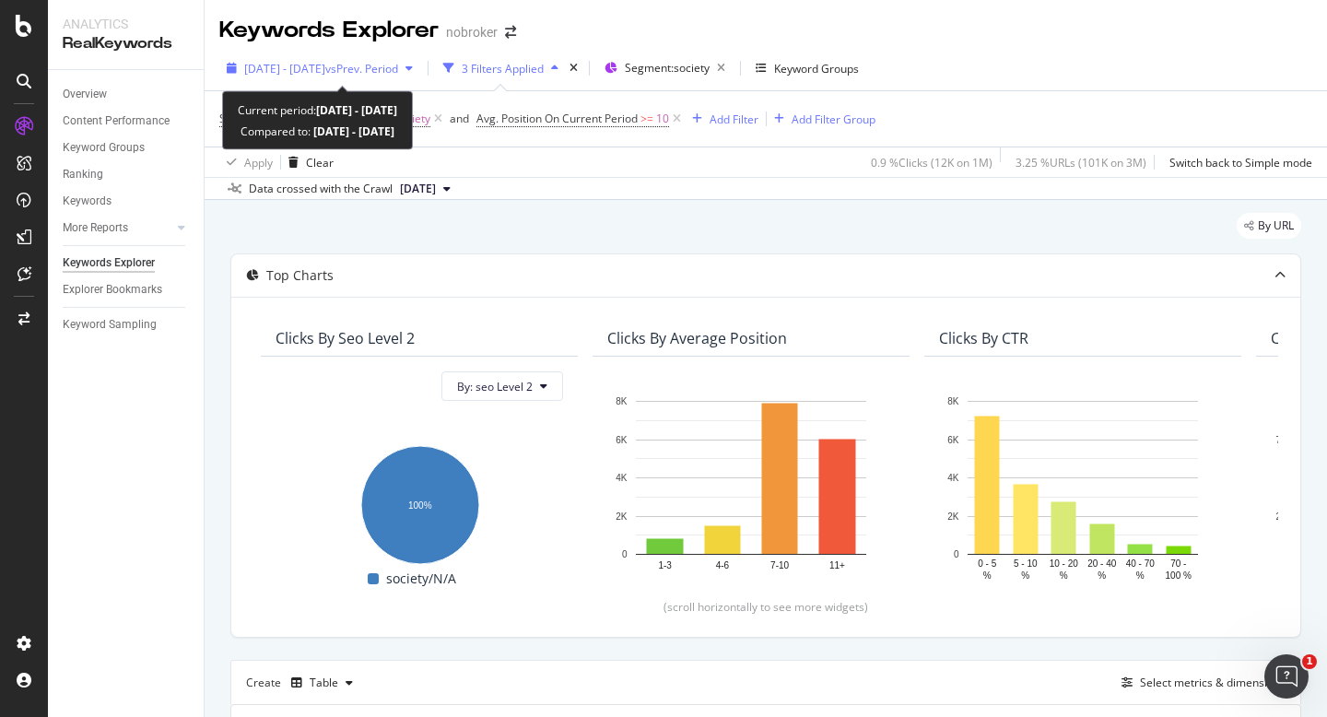
click at [299, 55] on div "[DATE] - [DATE] vs Prev. Period" at bounding box center [319, 68] width 201 height 28
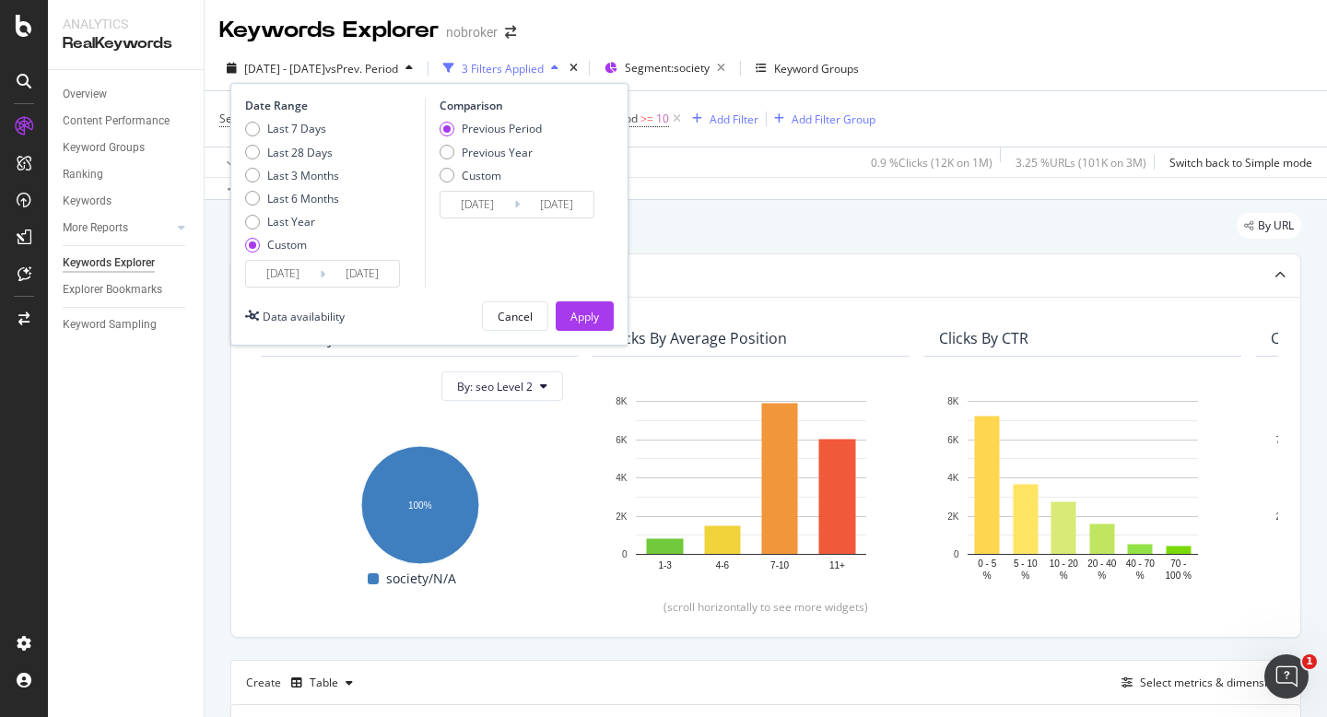
click at [274, 277] on input "[DATE]" at bounding box center [283, 274] width 74 height 26
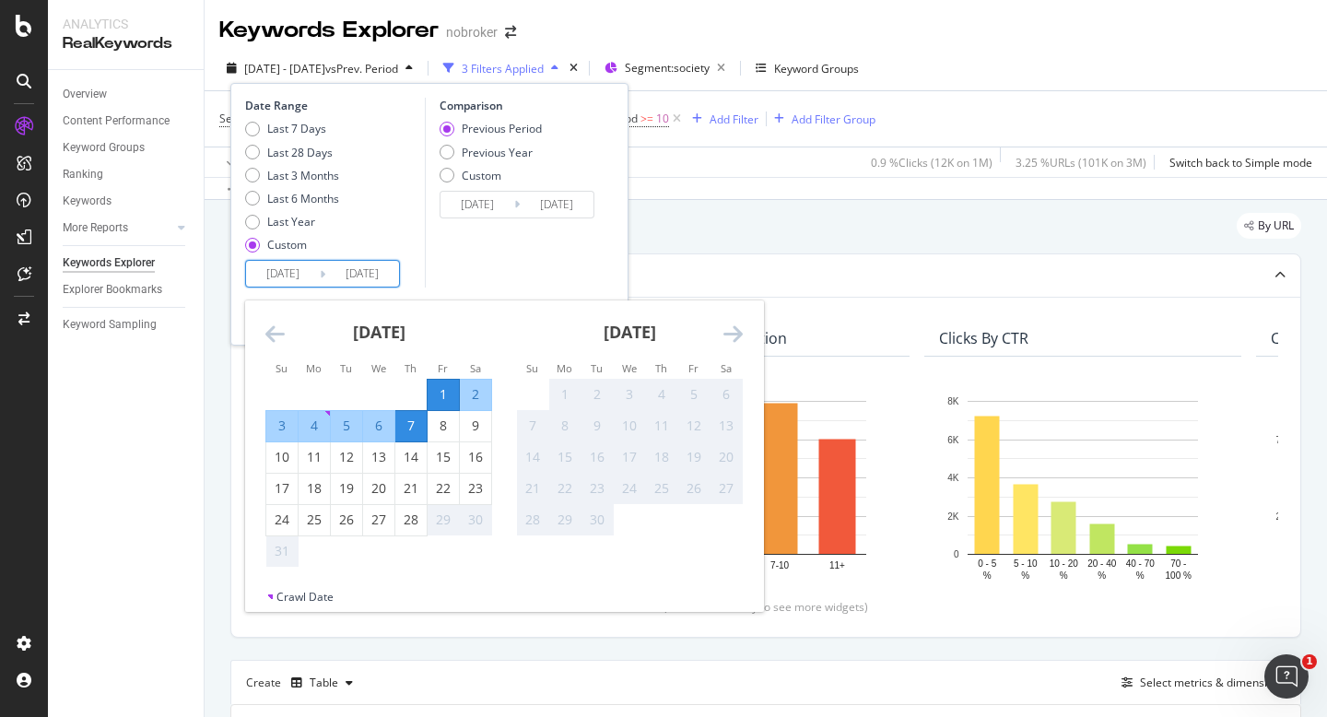
click at [442, 387] on div "1" at bounding box center [443, 394] width 31 height 18
click at [404, 529] on div "28" at bounding box center [410, 520] width 31 height 18
type input "[DATE]"
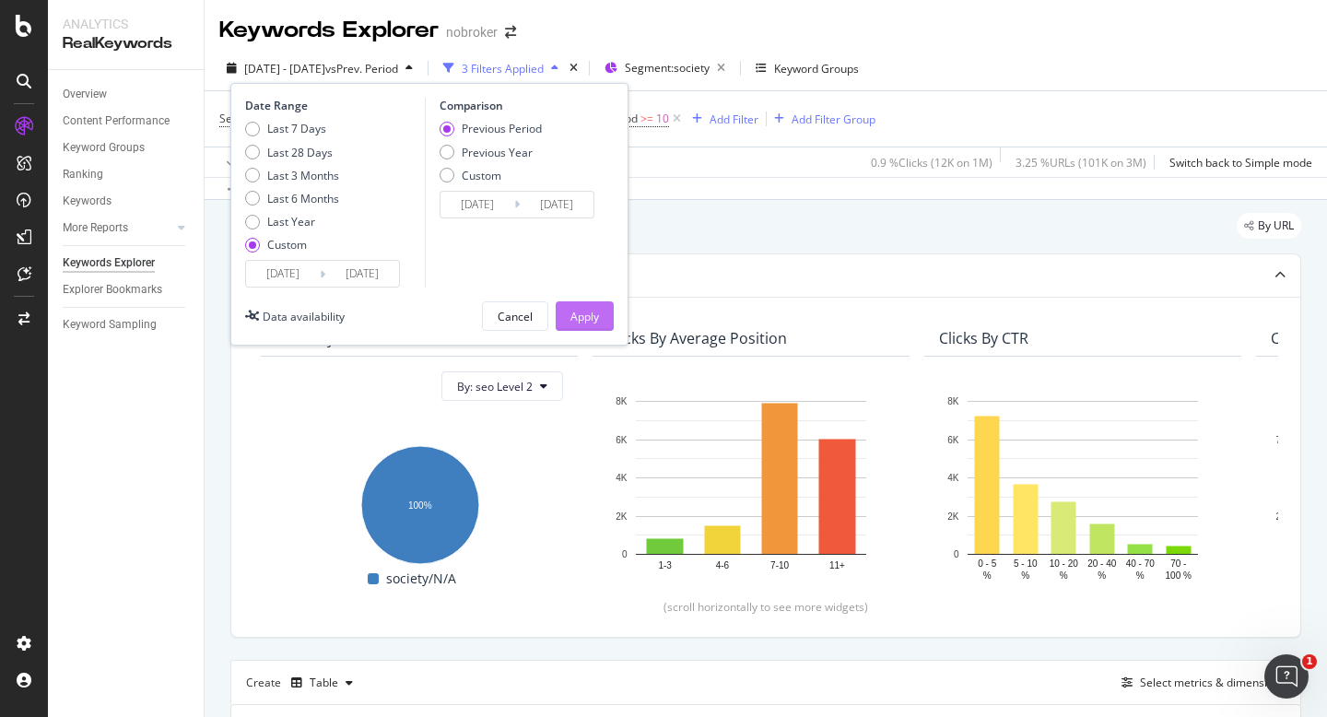
click at [584, 316] on div "Apply" at bounding box center [585, 317] width 29 height 16
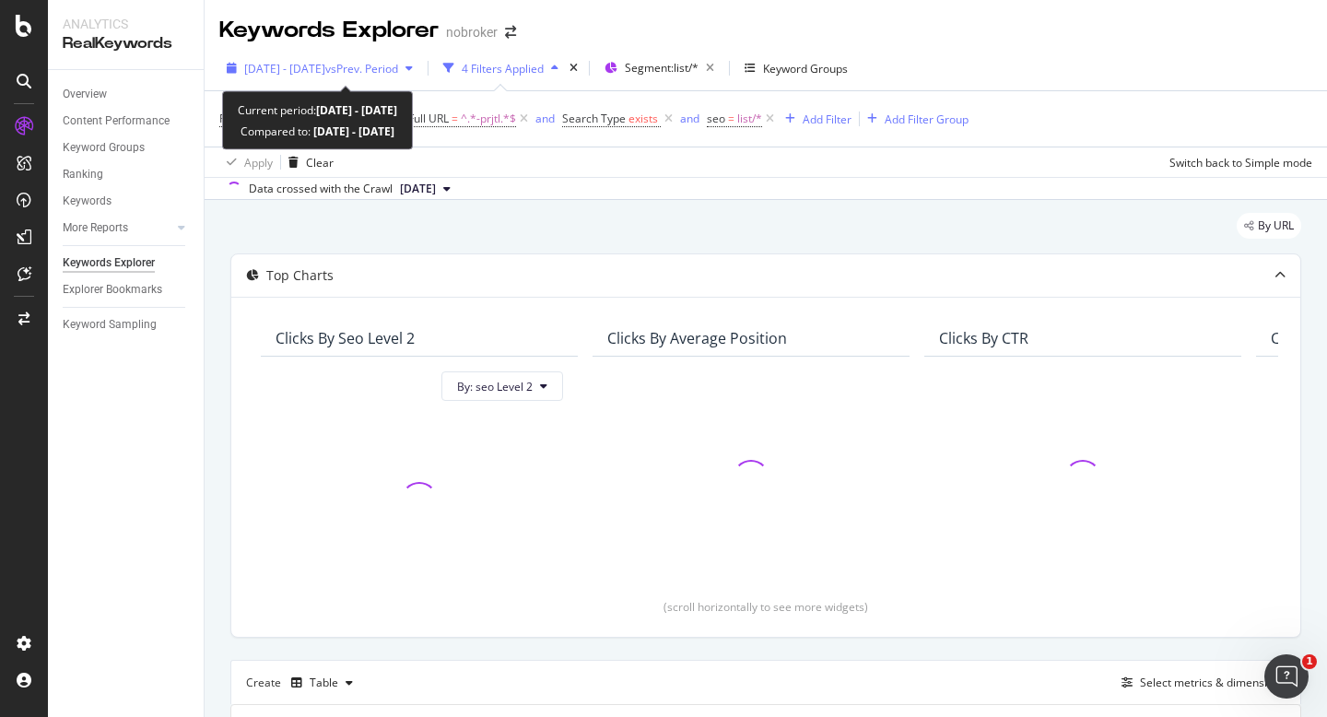
click at [308, 63] on span "[DATE] - [DATE]" at bounding box center [284, 69] width 81 height 16
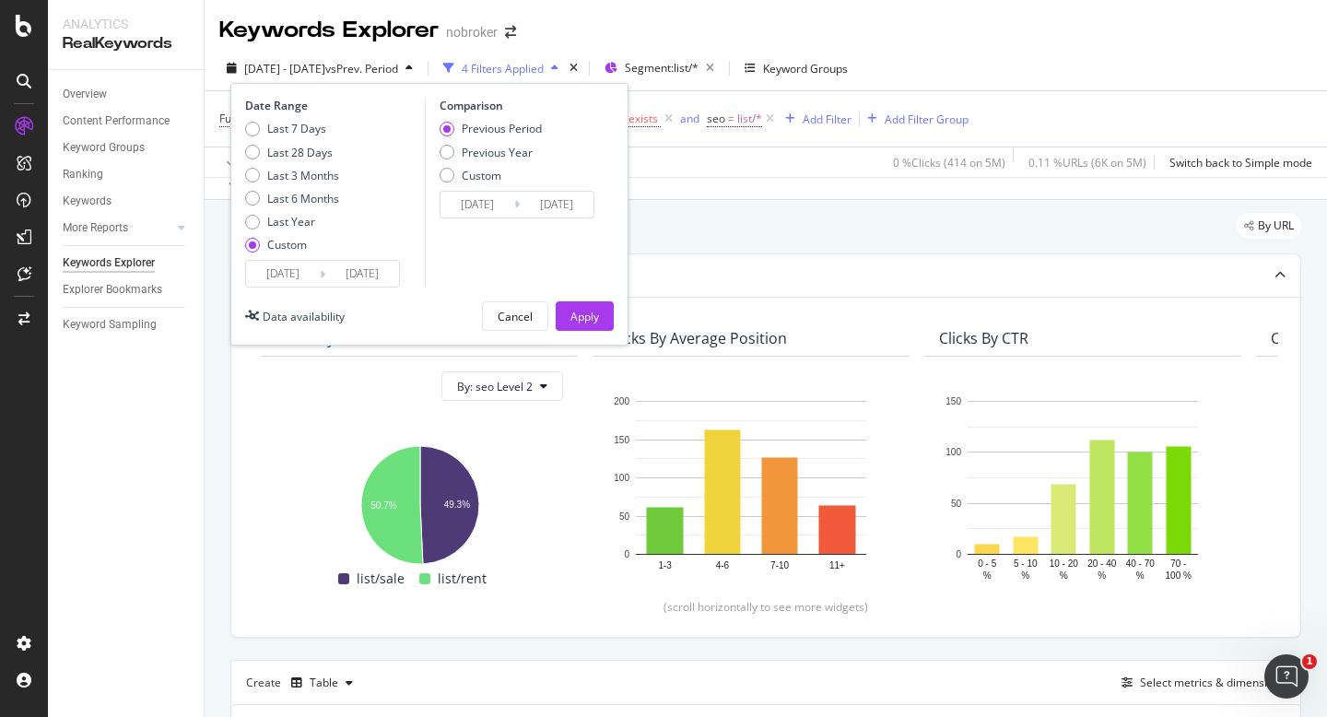
click at [263, 285] on input "[DATE]" at bounding box center [283, 274] width 74 height 26
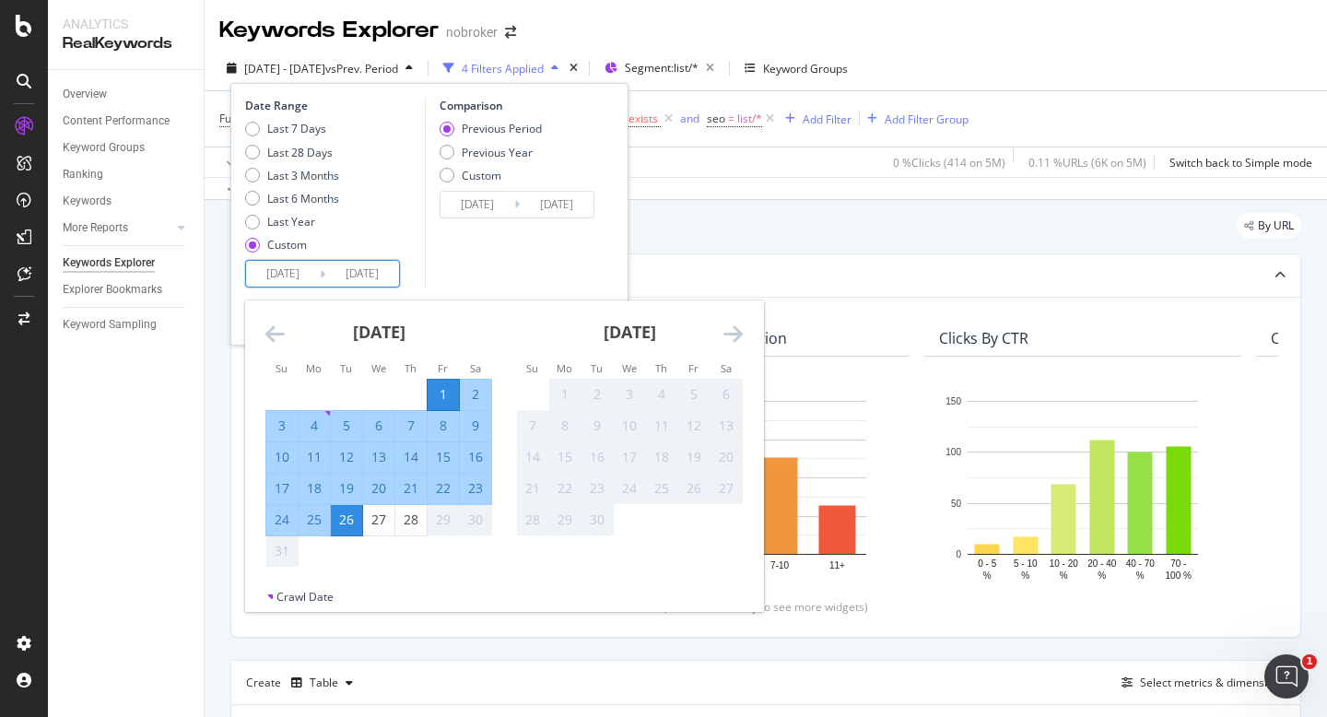
click at [450, 395] on div "1" at bounding box center [443, 394] width 31 height 18
click at [409, 521] on div "28" at bounding box center [410, 520] width 31 height 18
type input "[DATE]"
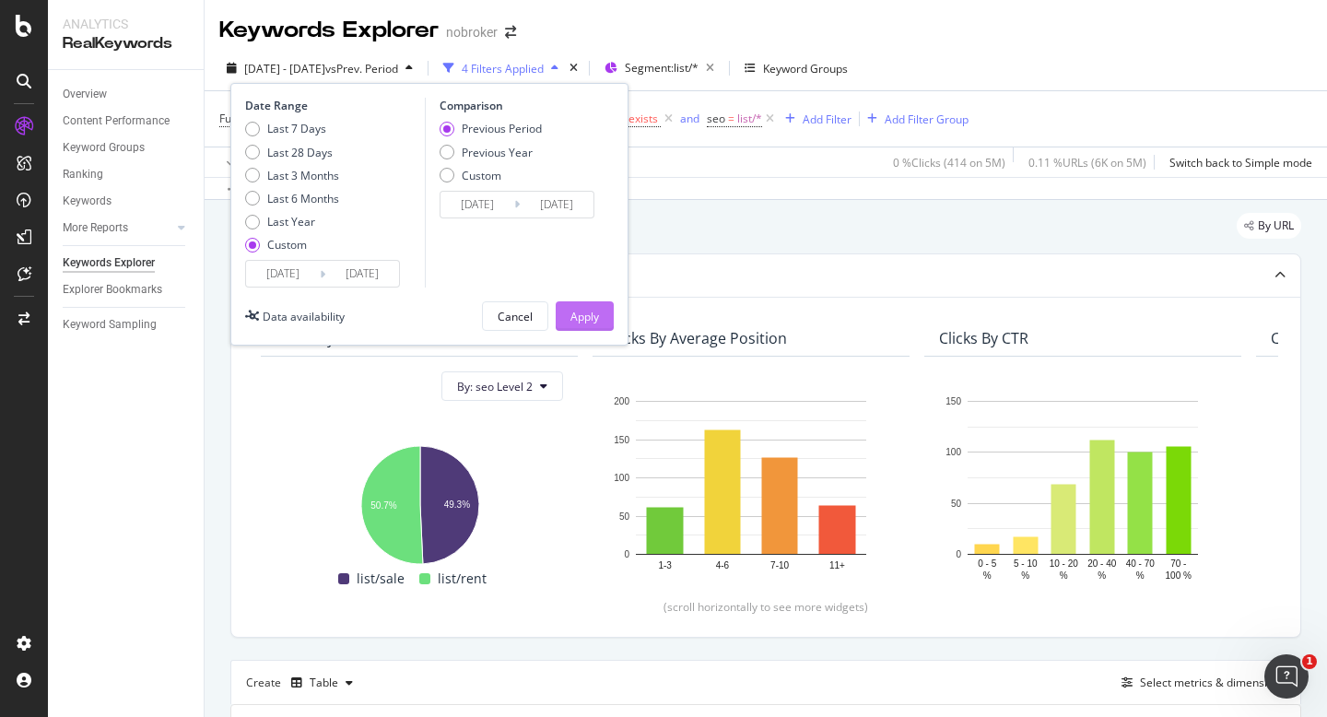
click at [588, 327] on div "Apply" at bounding box center [585, 316] width 29 height 28
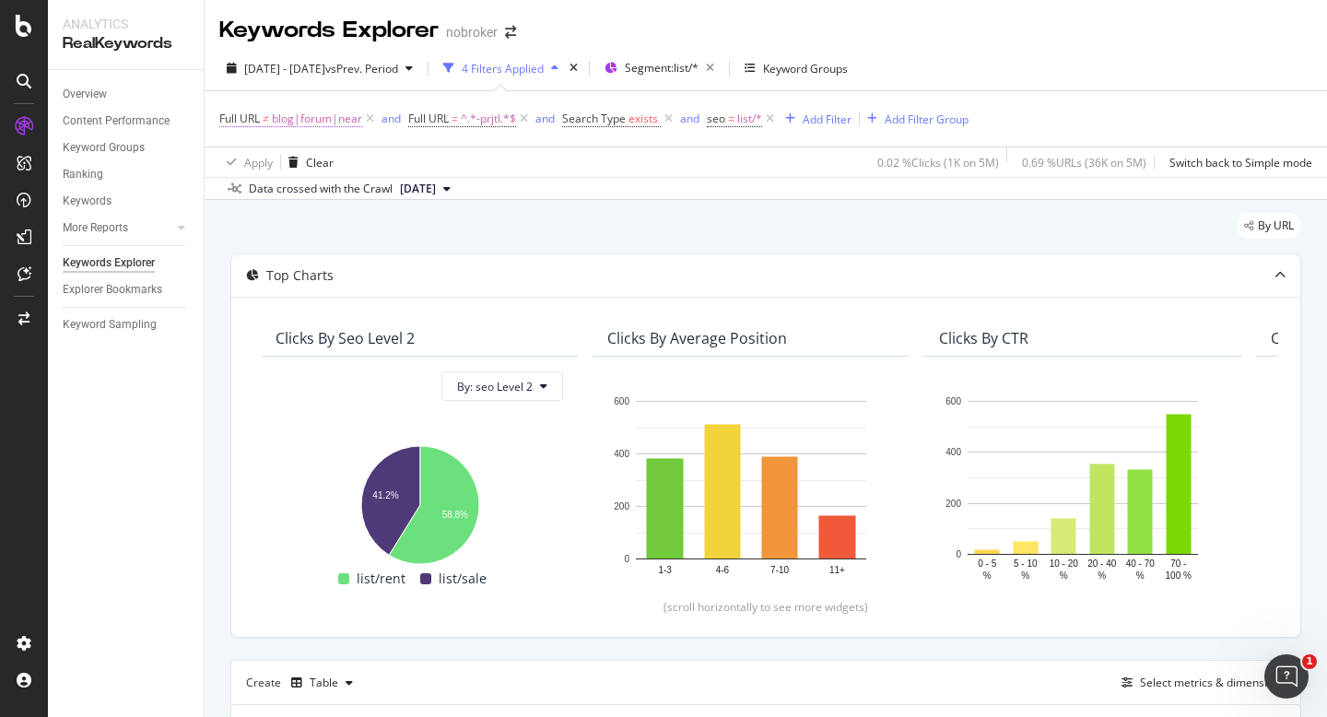
click at [332, 120] on span "blog|forum|near" at bounding box center [317, 119] width 90 height 26
click at [641, 188] on div "Data crossed with the Crawl 2025 Aug. 4th" at bounding box center [766, 188] width 1123 height 22
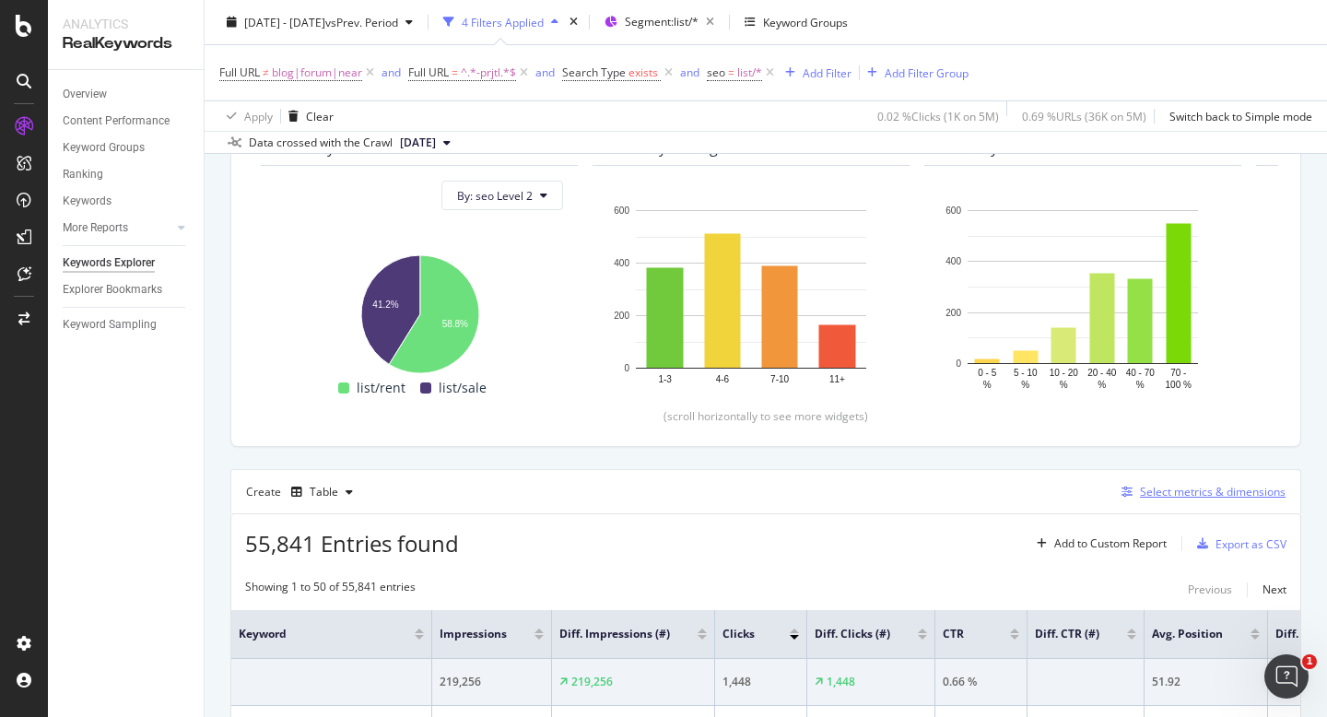
scroll to position [194, 0]
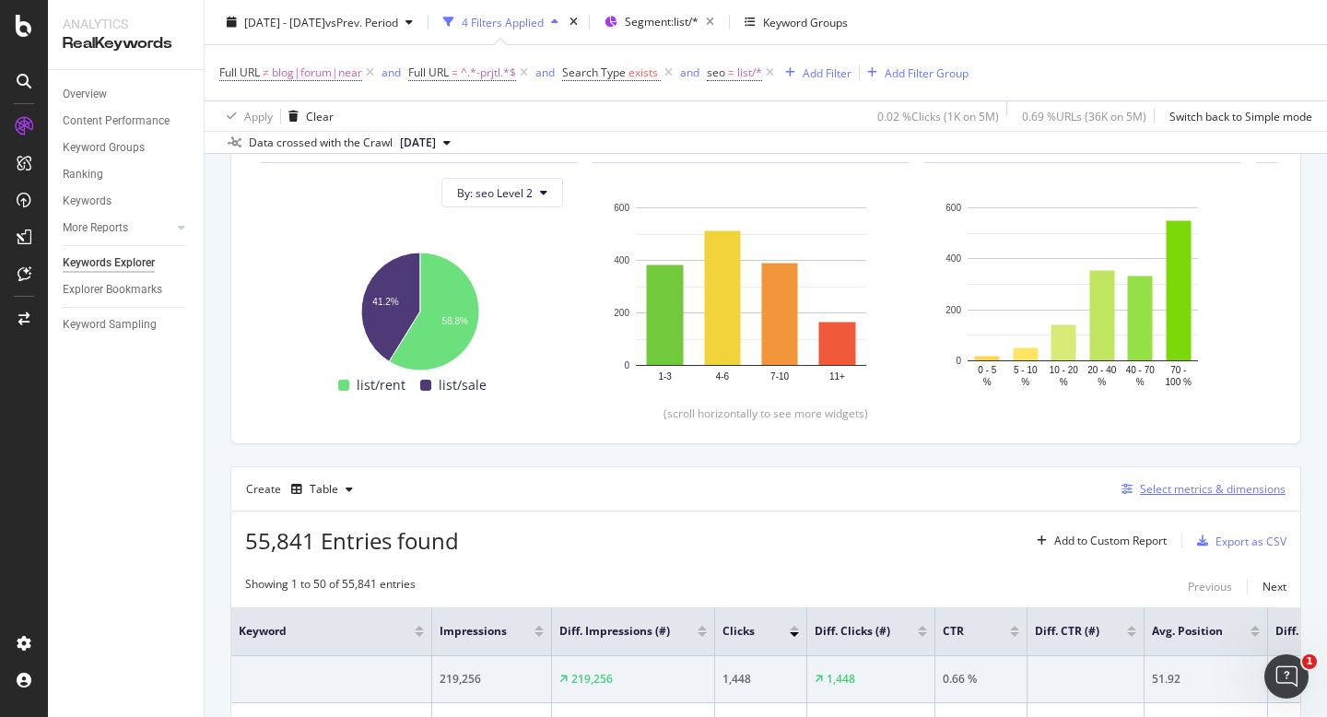
click at [1156, 492] on div "Select metrics & dimensions" at bounding box center [1213, 489] width 146 height 16
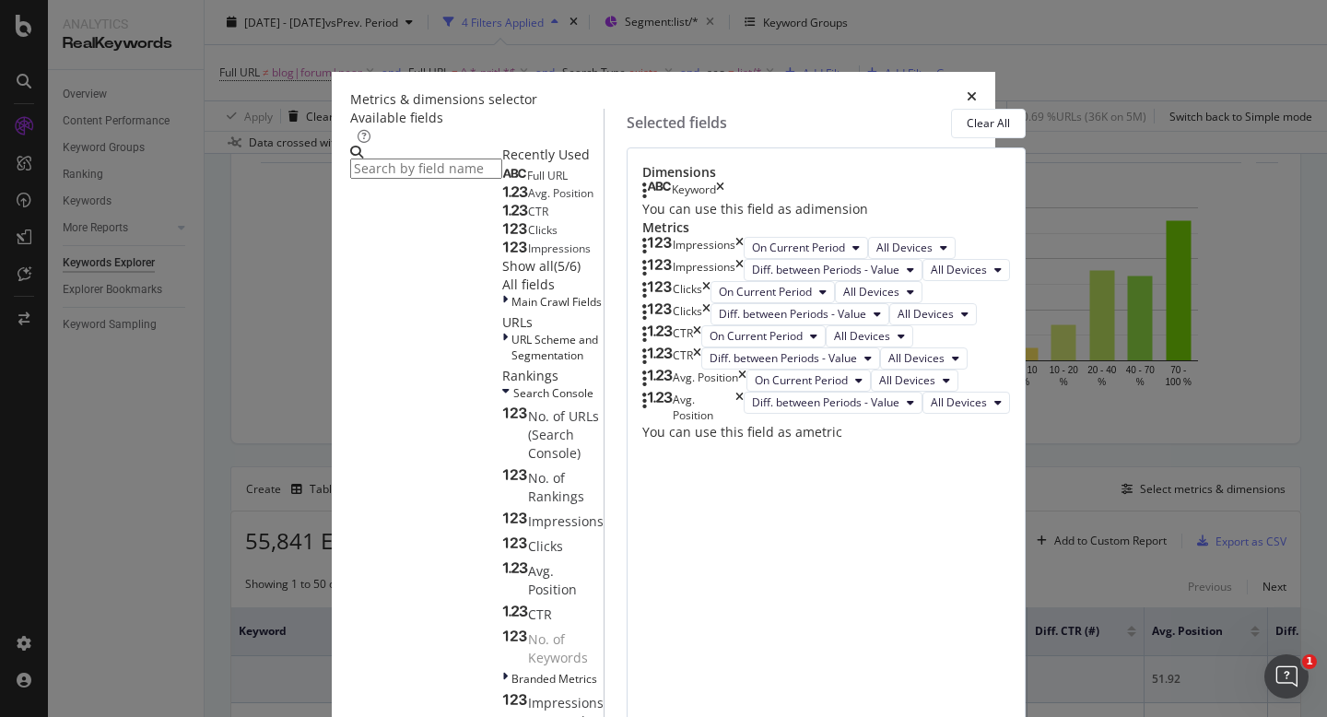
drag, startPoint x: 466, startPoint y: 242, endPoint x: 476, endPoint y: 242, distance: 10.2
click at [502, 183] on div "Full URL" at bounding box center [534, 176] width 65 height 15
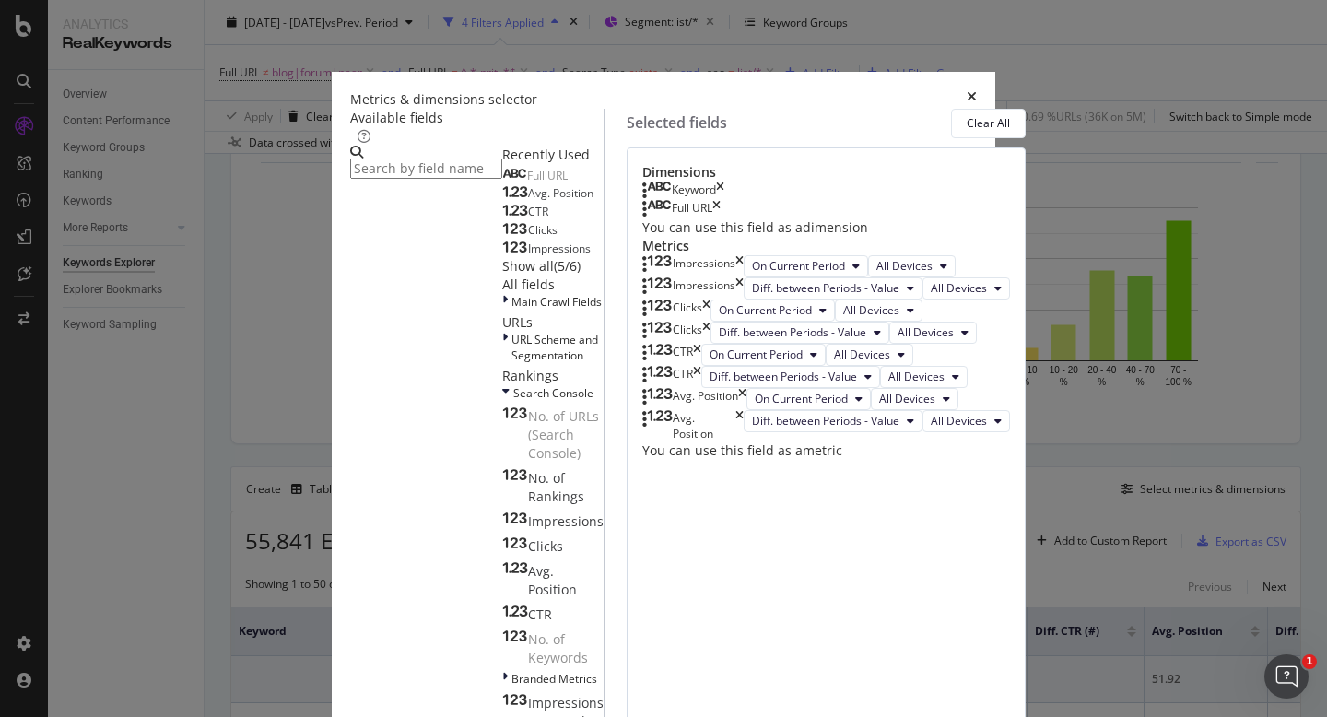
click at [725, 200] on div "Keyword" at bounding box center [684, 191] width 82 height 18
click at [725, 200] on icon "times" at bounding box center [720, 191] width 8 height 18
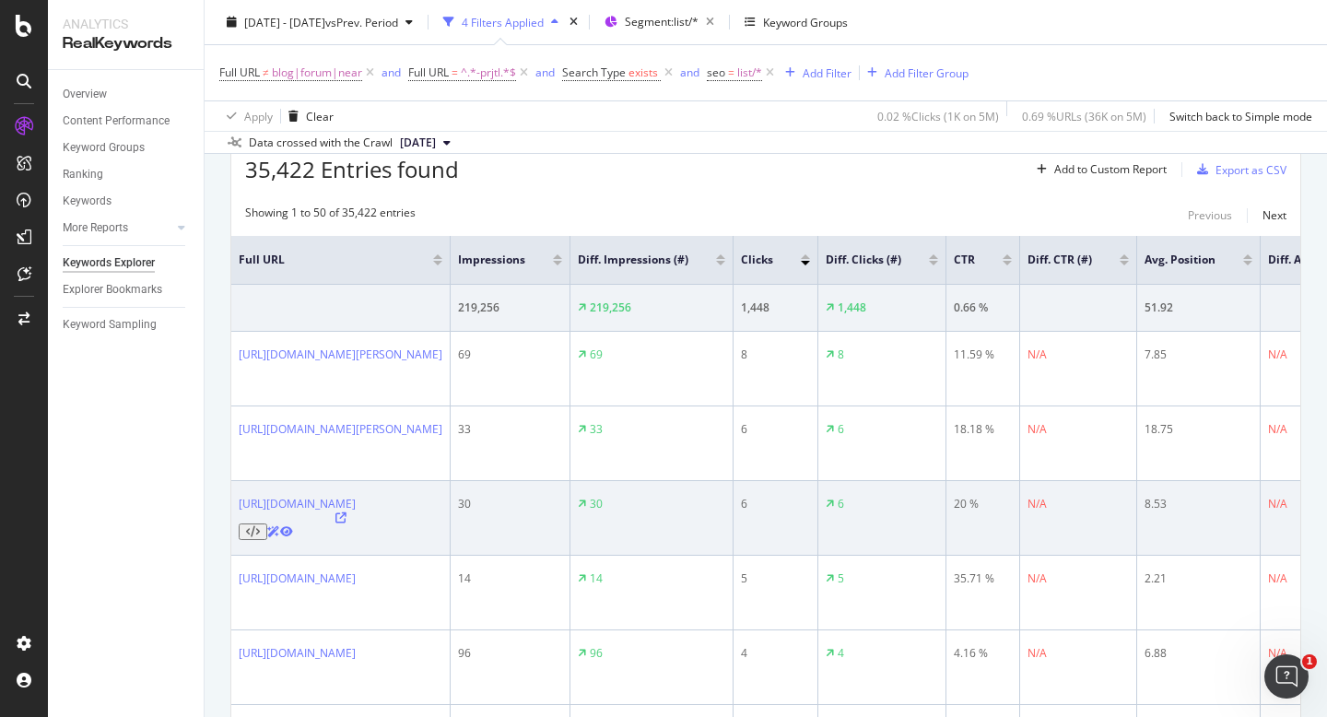
scroll to position [566, 0]
click at [347, 512] on icon at bounding box center [341, 517] width 11 height 11
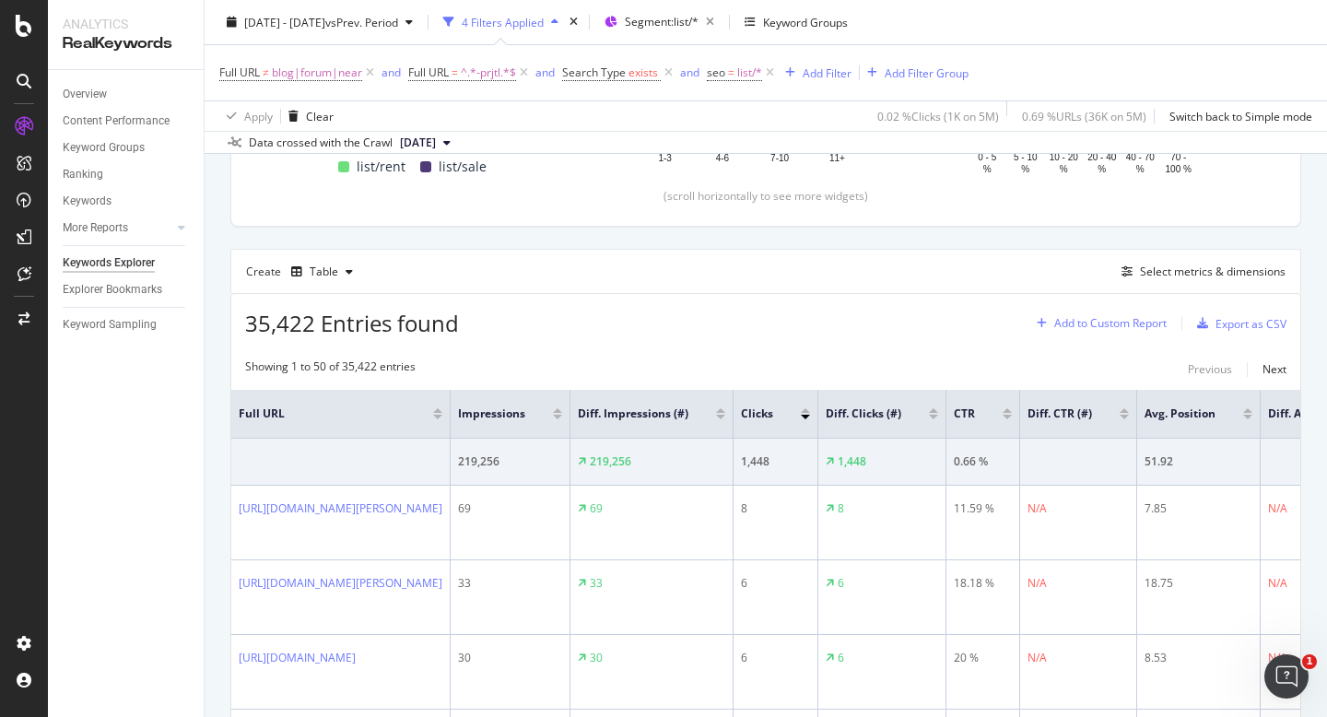
scroll to position [410, 0]
click at [1173, 270] on div "Select metrics & dimensions" at bounding box center [1213, 273] width 146 height 16
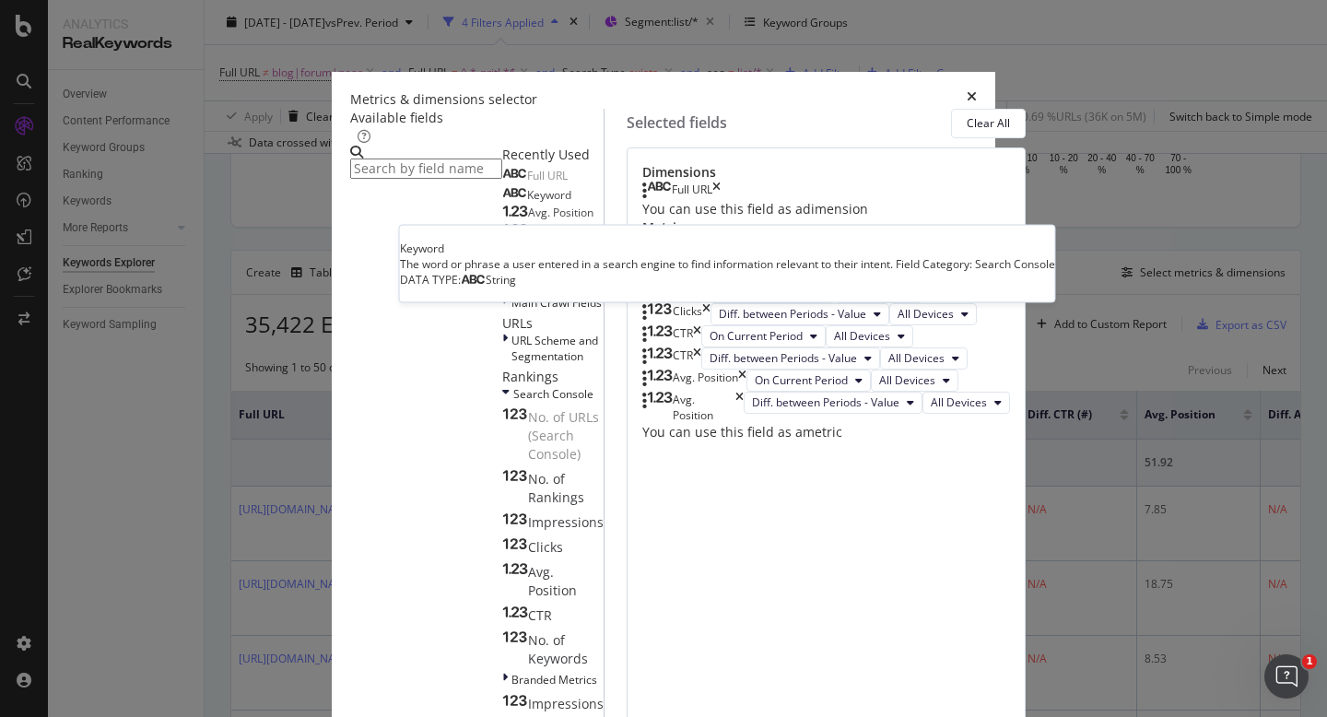
click at [502, 203] on div "Keyword" at bounding box center [536, 195] width 69 height 15
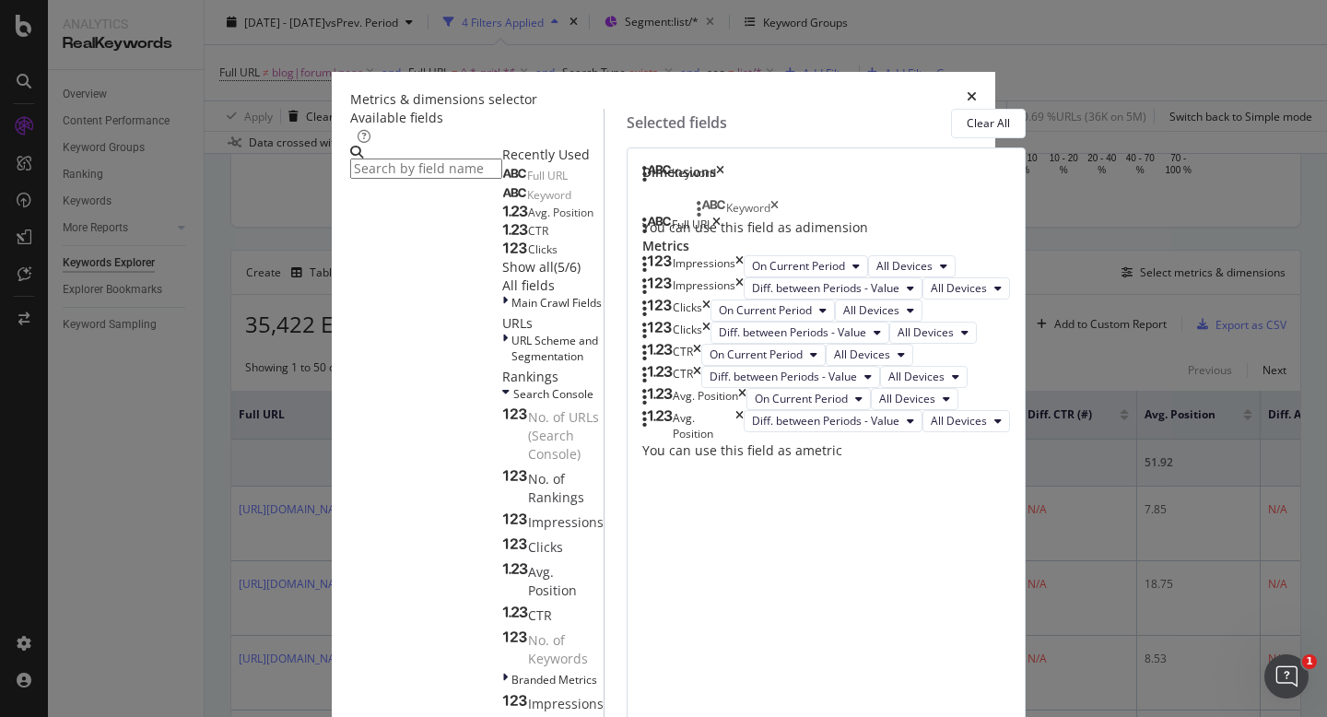
drag, startPoint x: 801, startPoint y: 248, endPoint x: 795, endPoint y: 209, distance: 39.3
click at [795, 209] on body "Analytics RealKeywords Overview Content Performance Keyword Groups Ranking Keyw…" at bounding box center [663, 358] width 1327 height 717
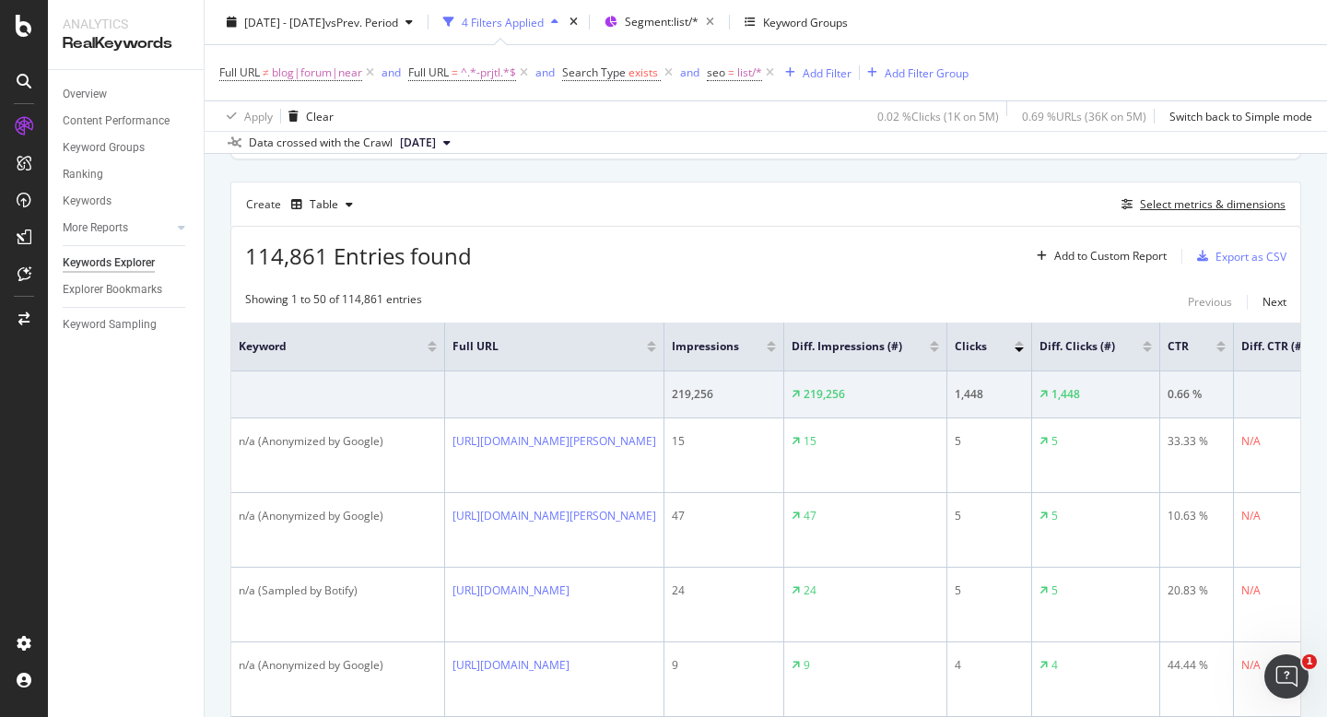
scroll to position [472, 0]
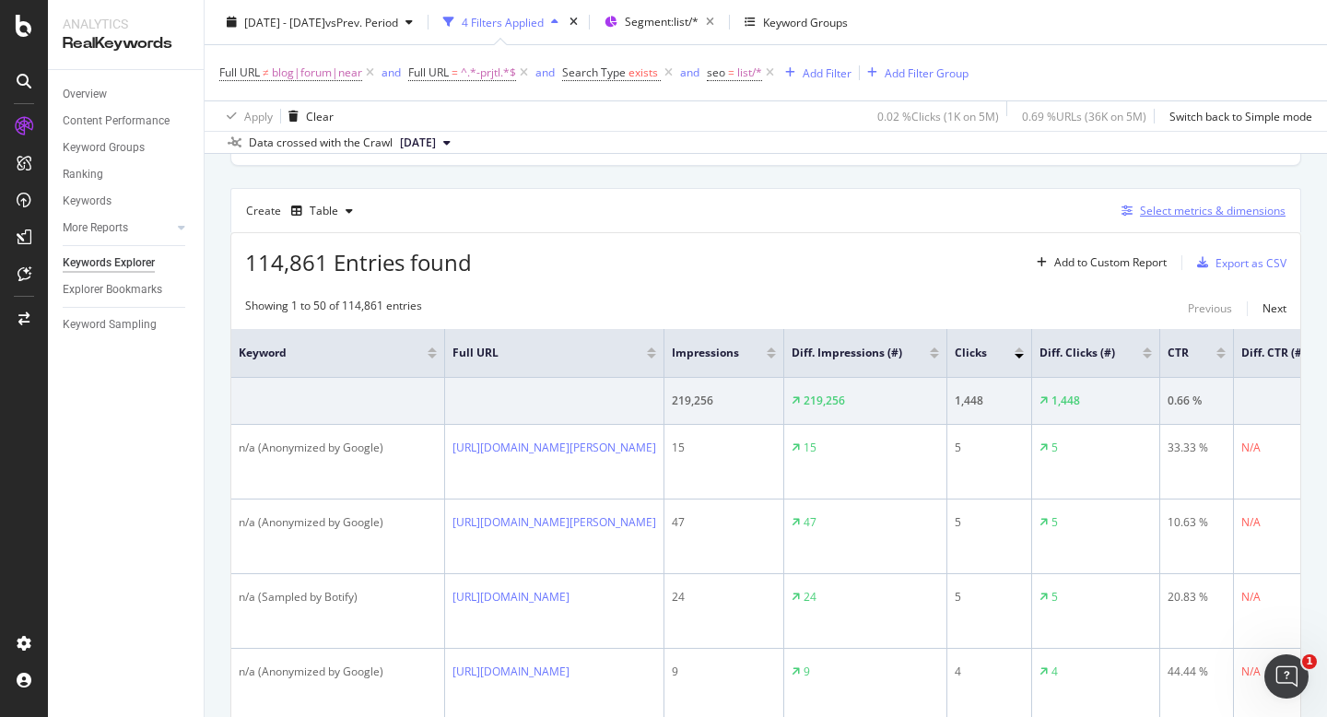
click at [1168, 219] on div "Select metrics & dimensions" at bounding box center [1200, 211] width 171 height 20
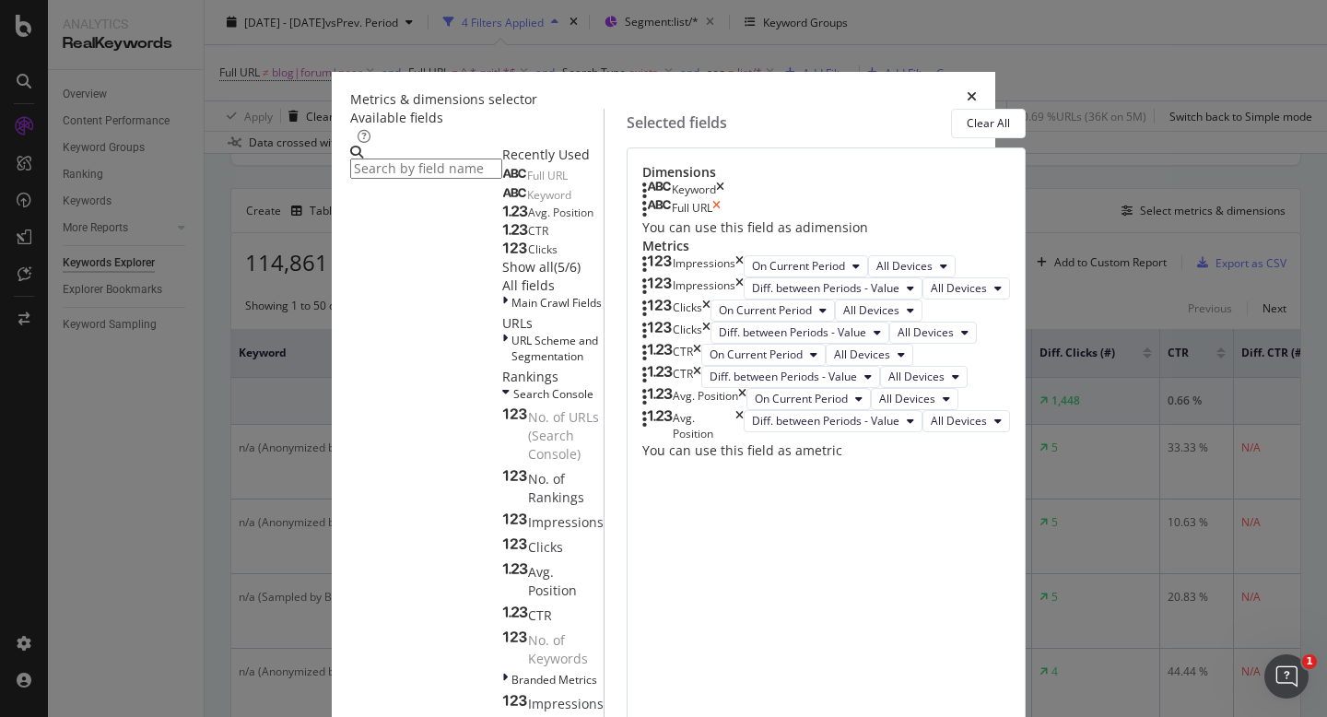
click at [721, 218] on icon "times" at bounding box center [717, 209] width 8 height 18
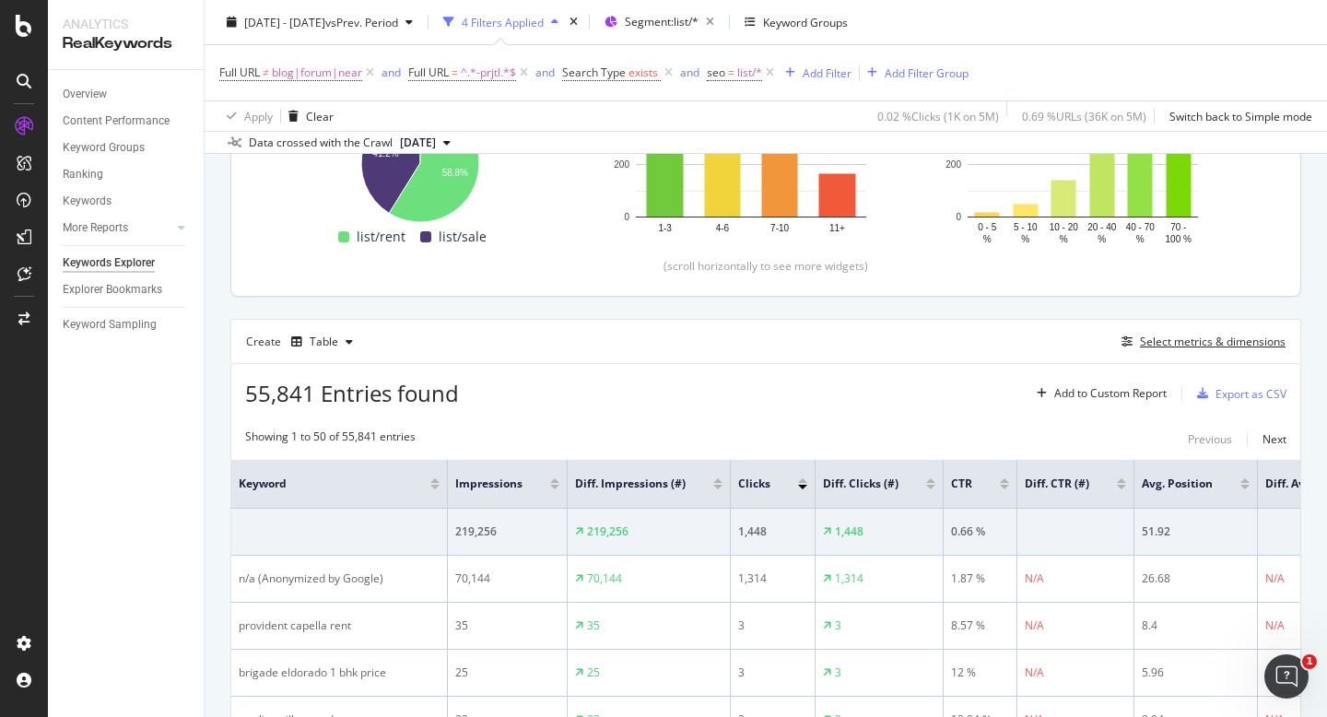
scroll to position [518, 0]
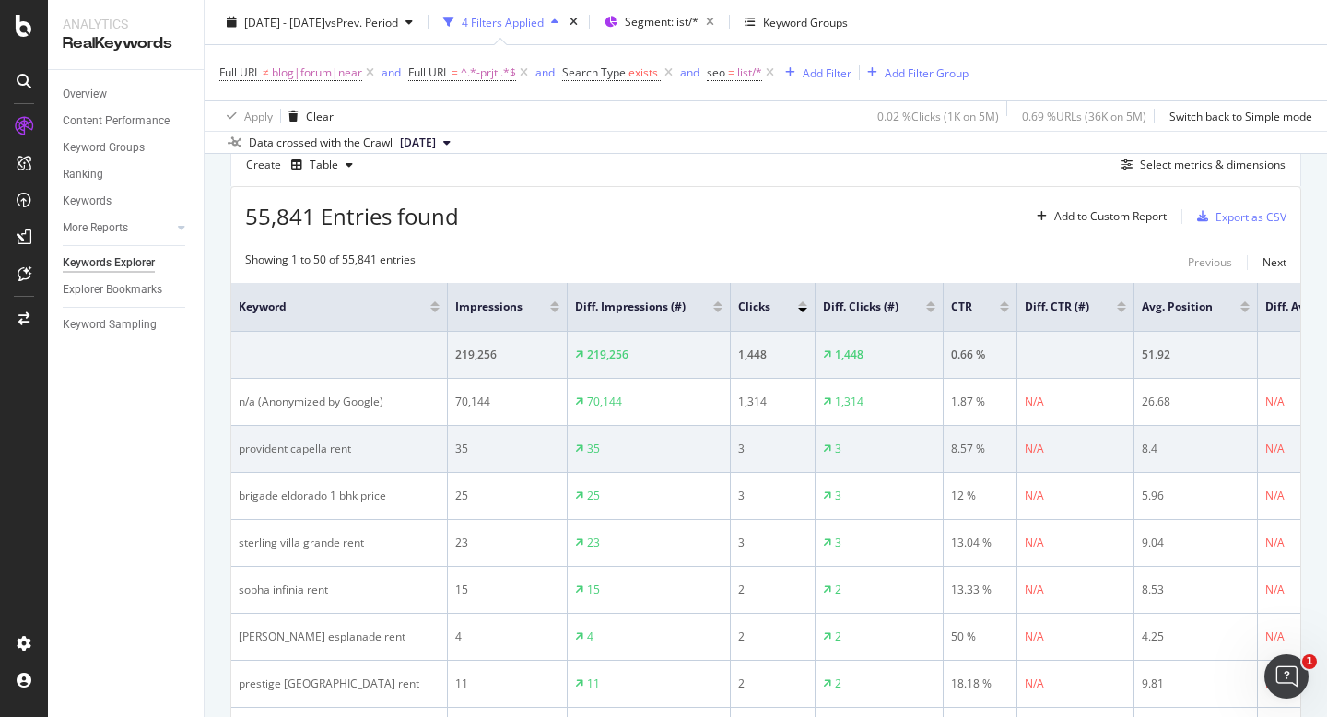
click at [306, 451] on div "provident capella rent" at bounding box center [339, 449] width 201 height 17
copy div "provident capella rent"
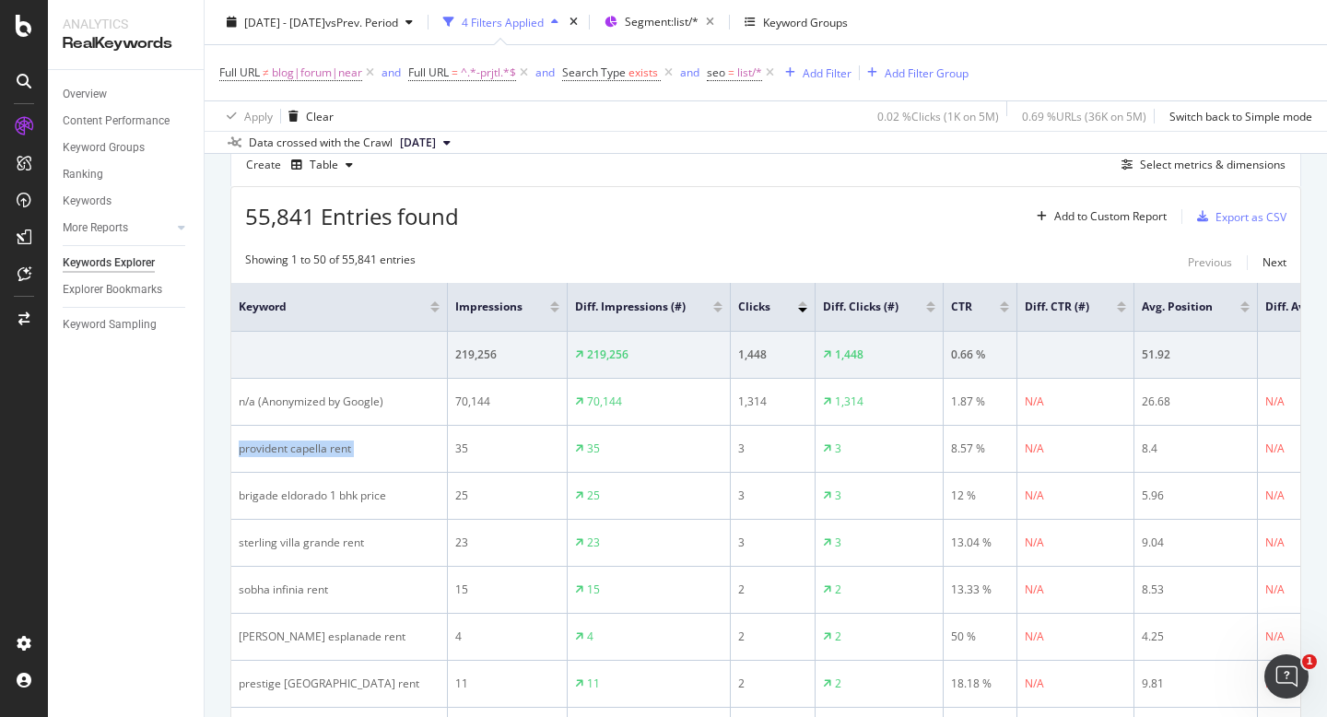
click at [631, 124] on div "Apply Clear 0.02 % Clicks ( 1K on 5M ) 0.69 % URLs ( 36K on 5M ) Switch back to…" at bounding box center [766, 115] width 1123 height 30
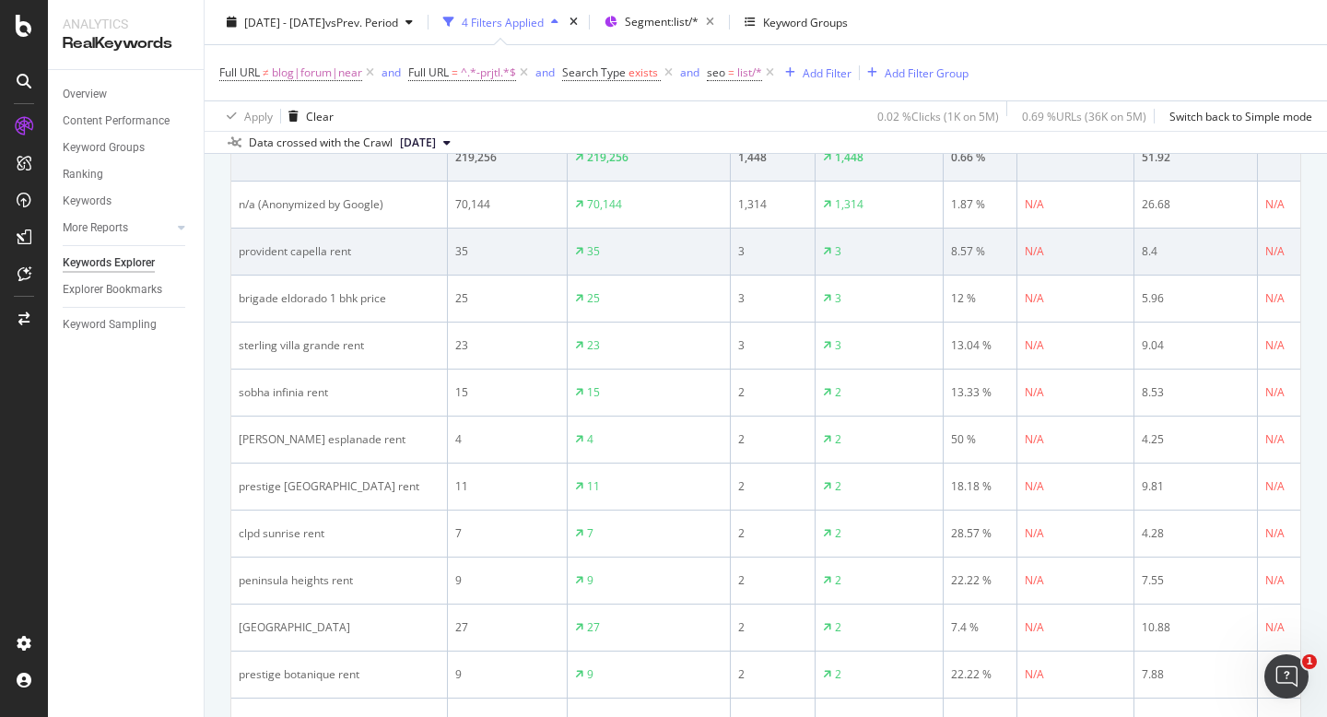
scroll to position [724, 0]
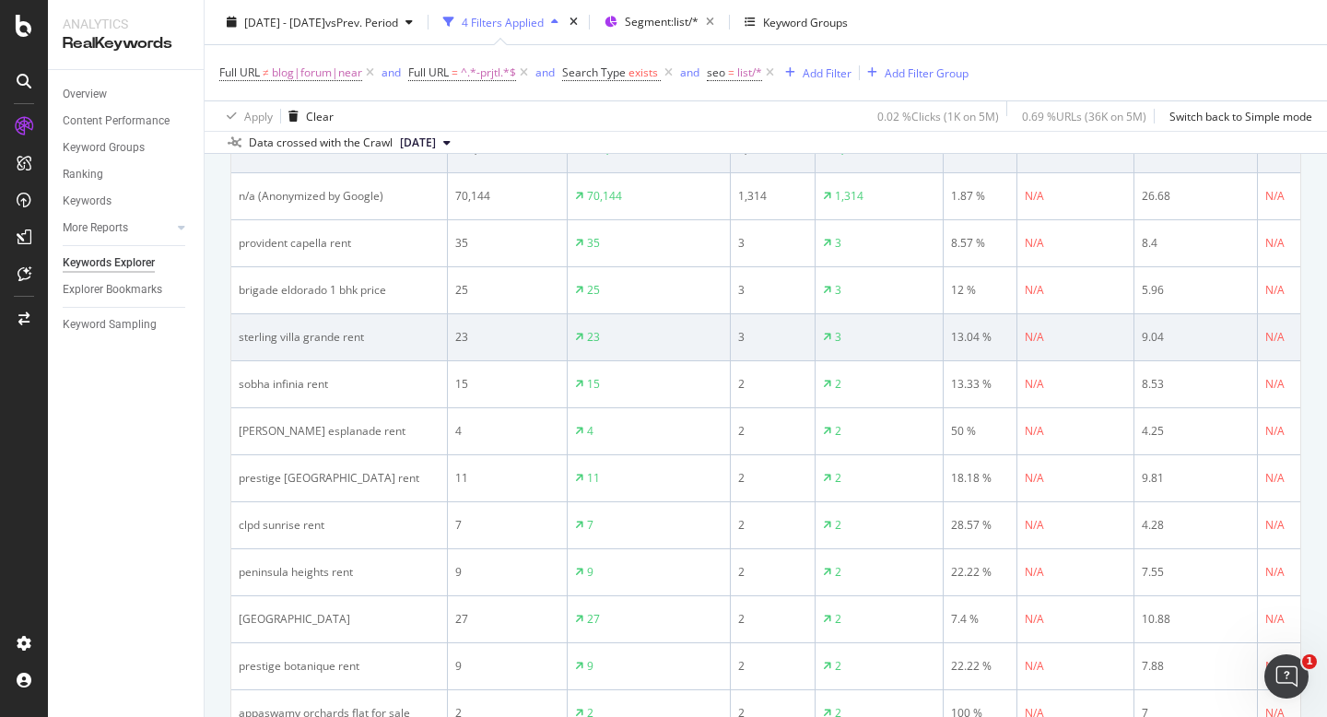
click at [324, 339] on div "sterling villa grande rent" at bounding box center [339, 337] width 201 height 17
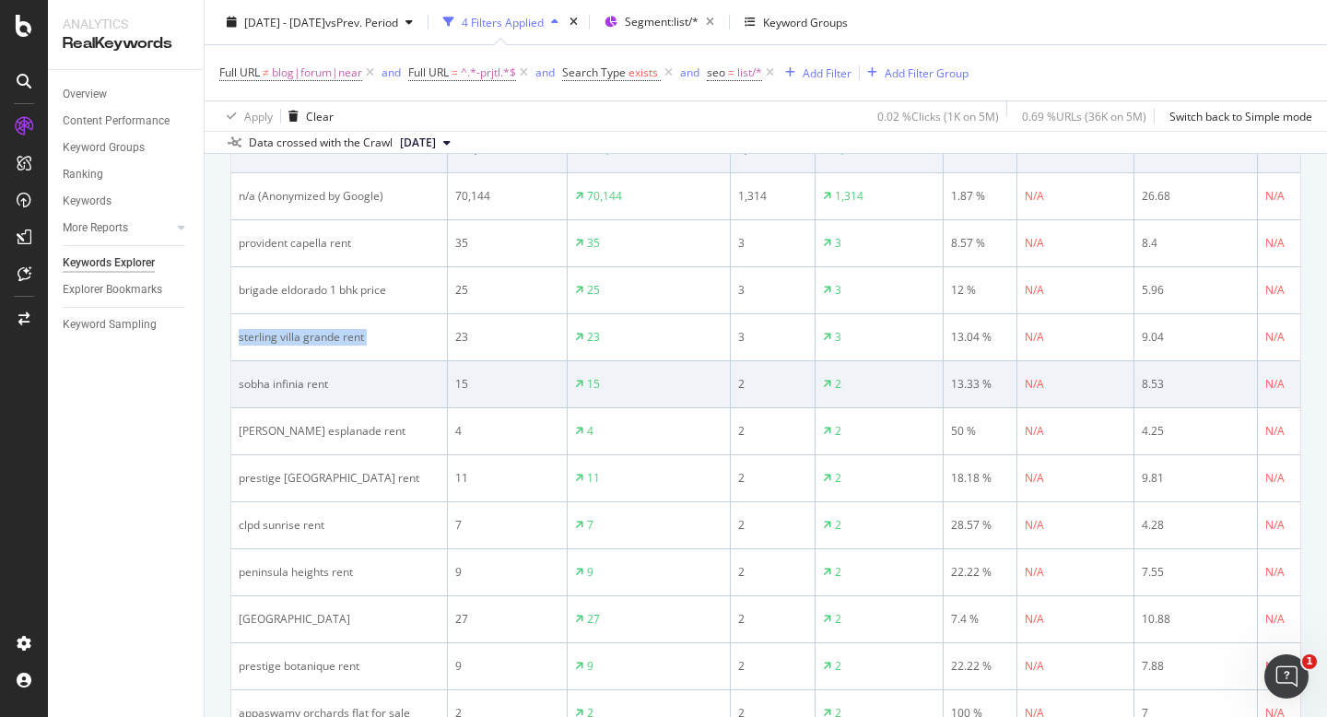
copy div "sterling villa grande rent"
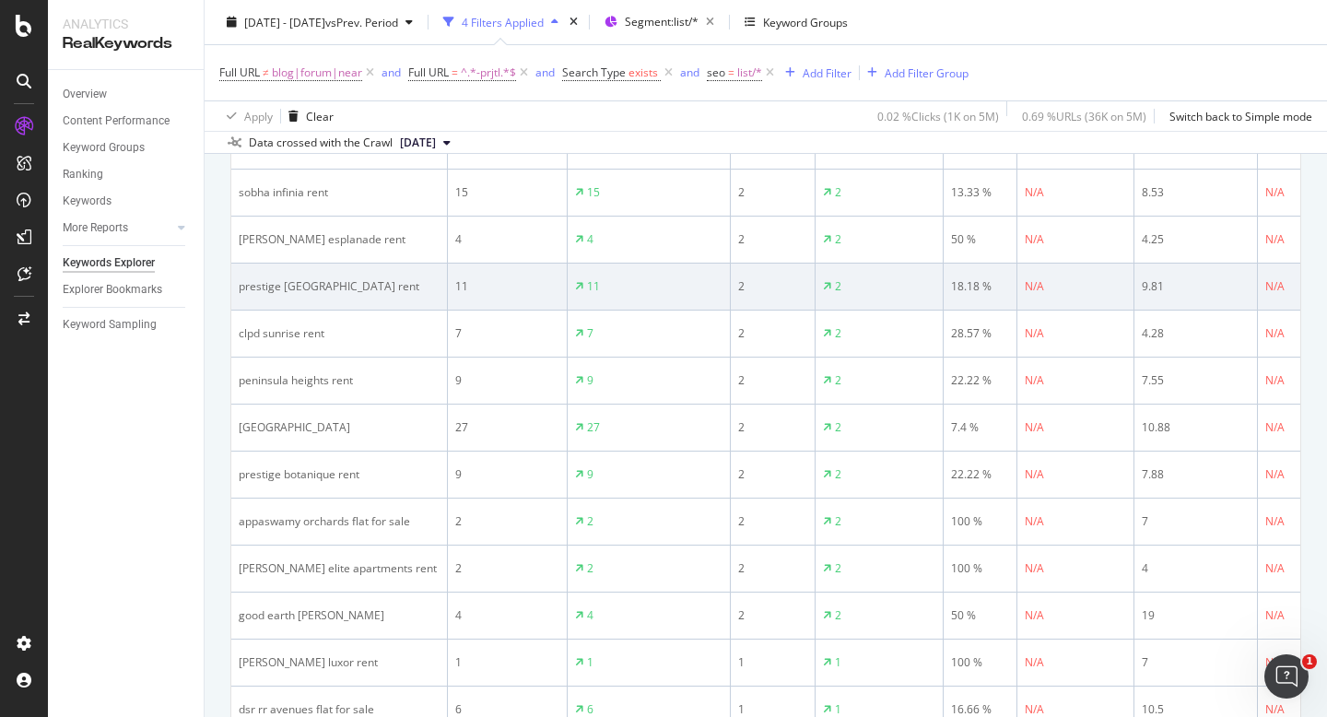
scroll to position [921, 0]
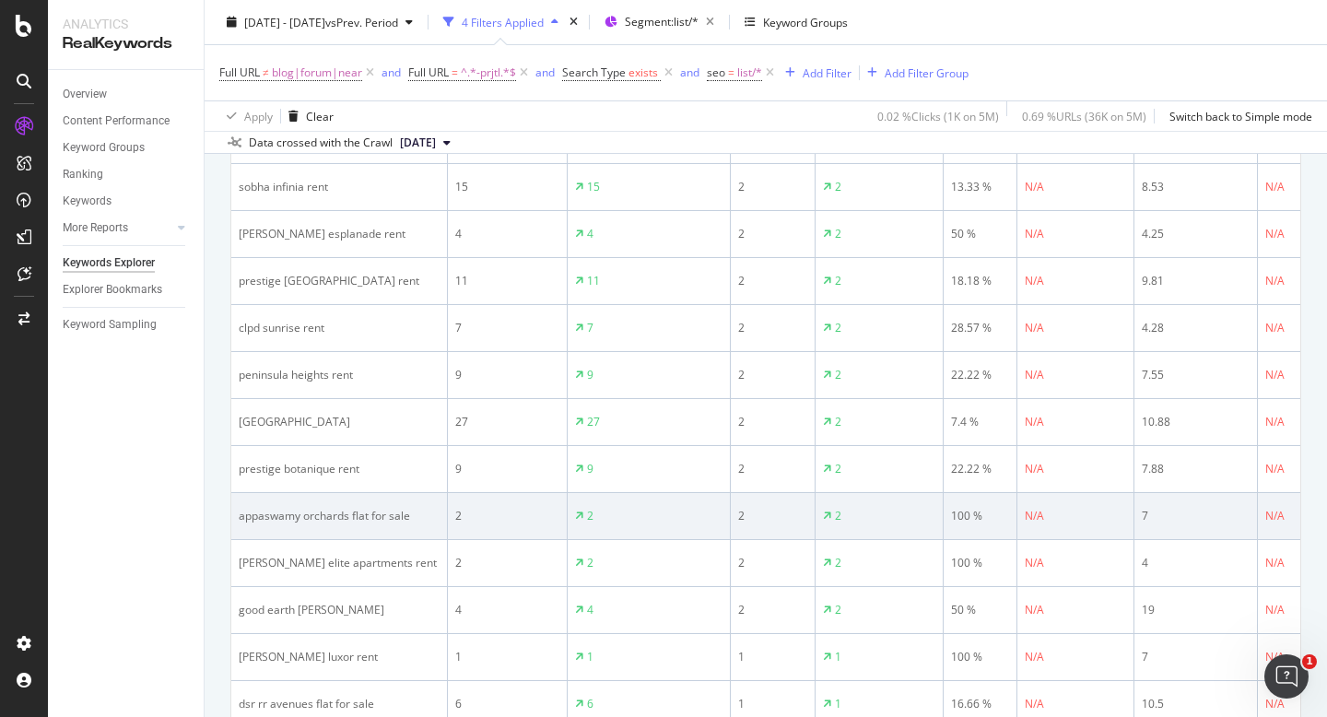
click at [329, 515] on div "appaswamy orchards flat for sale" at bounding box center [339, 516] width 201 height 17
copy div "appaswamy orchards flat for sale"
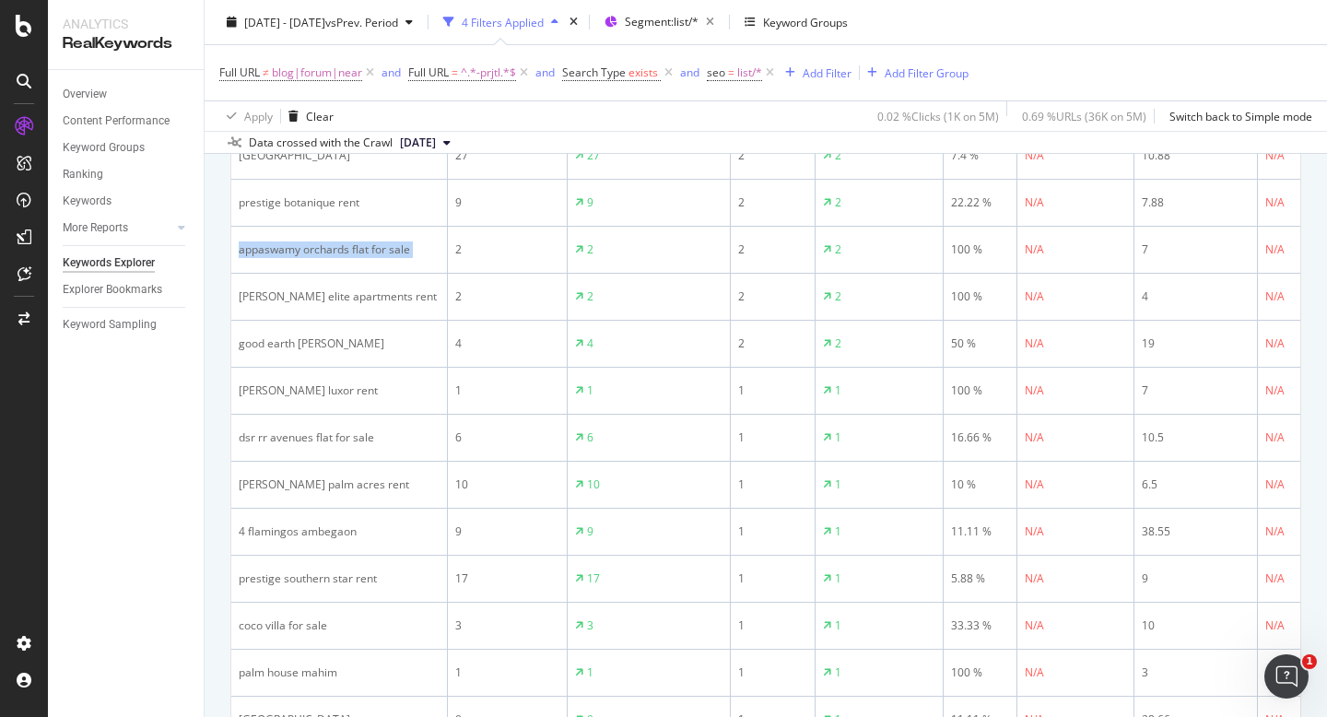
scroll to position [1188, 0]
click at [313, 375] on td "bairavi cruz luxor rent" at bounding box center [339, 390] width 217 height 47
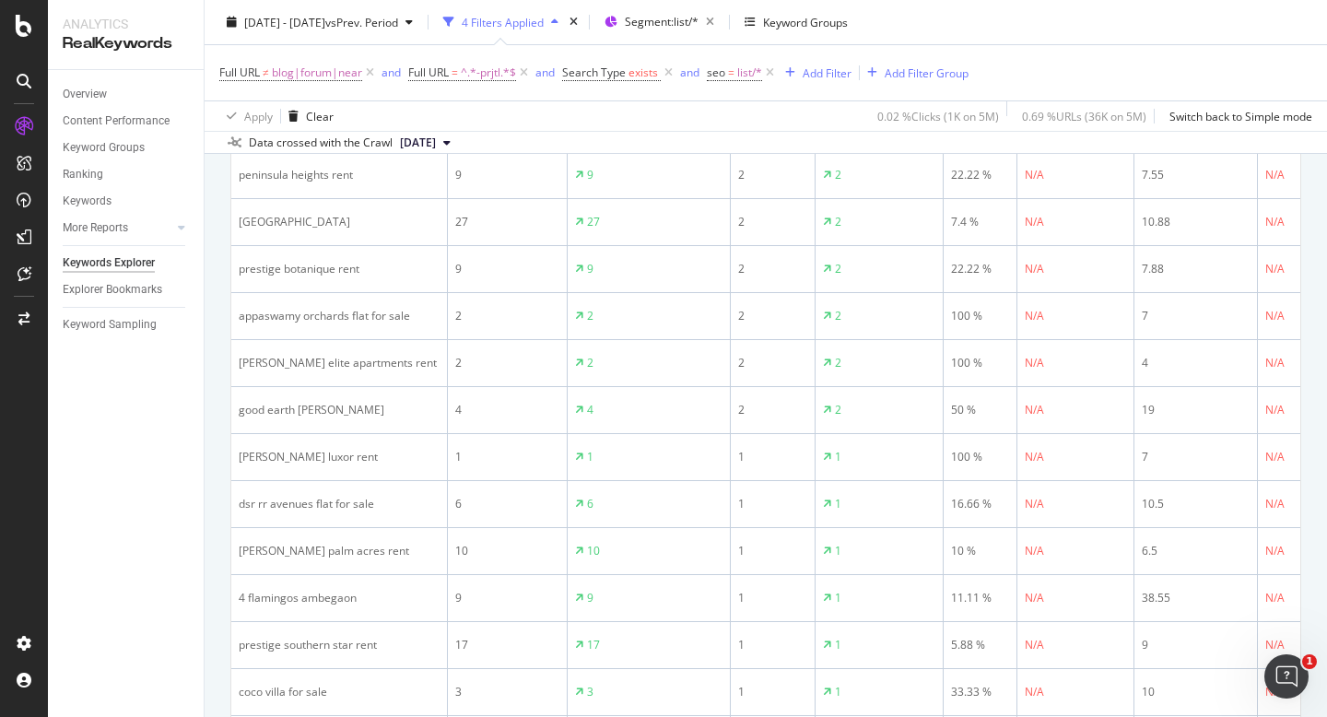
scroll to position [1119, 0]
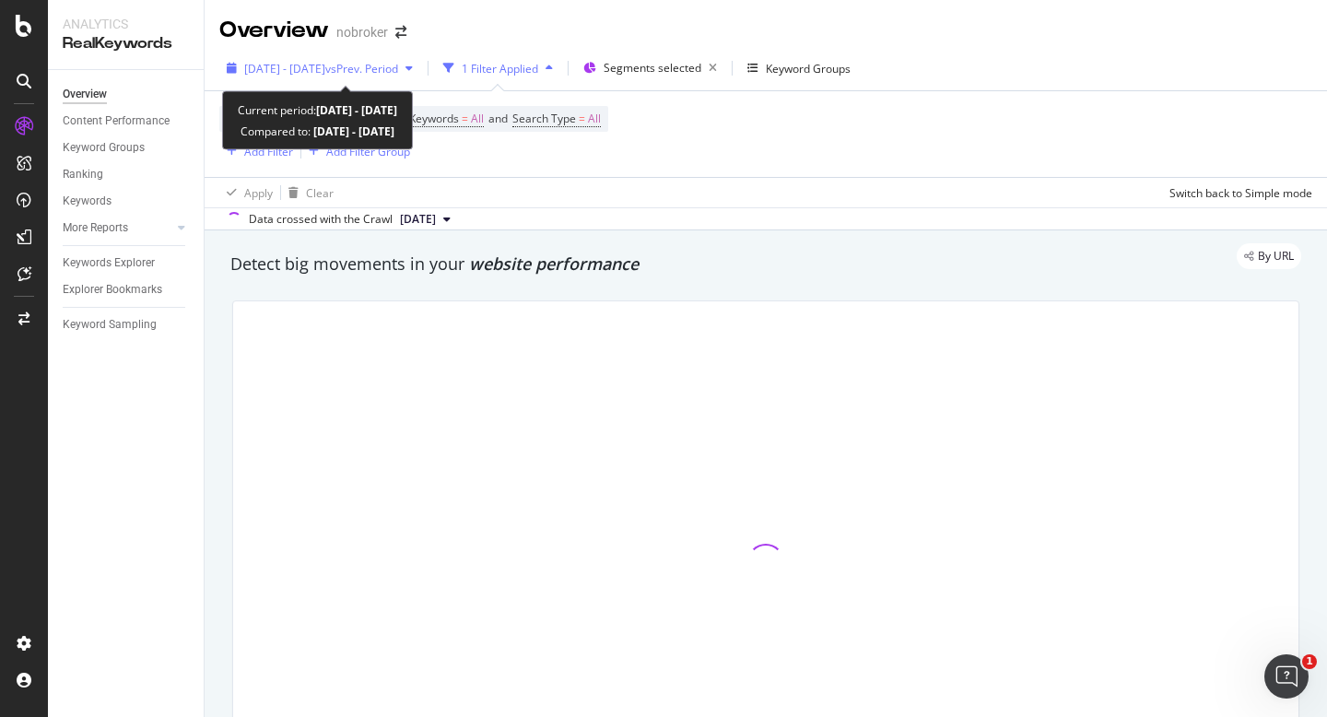
click at [398, 70] on span "vs Prev. Period" at bounding box center [361, 69] width 73 height 16
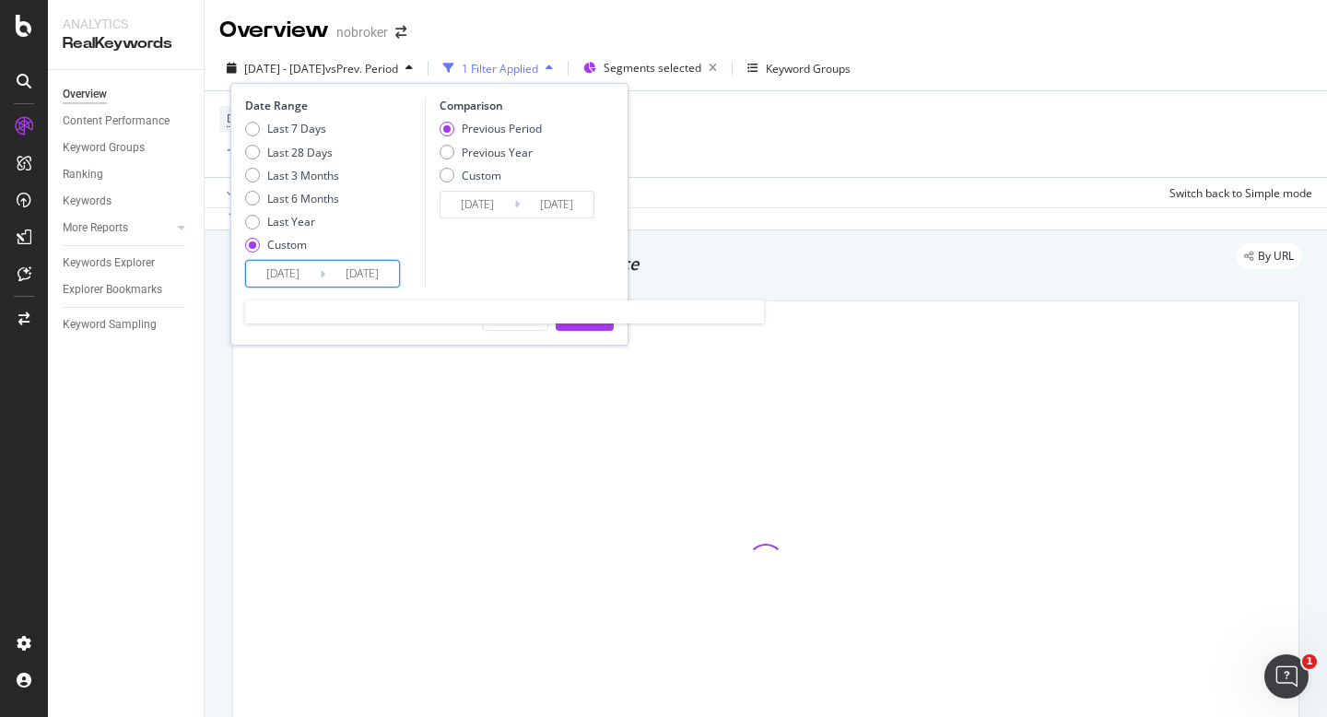
click at [286, 271] on input "[DATE]" at bounding box center [283, 274] width 74 height 26
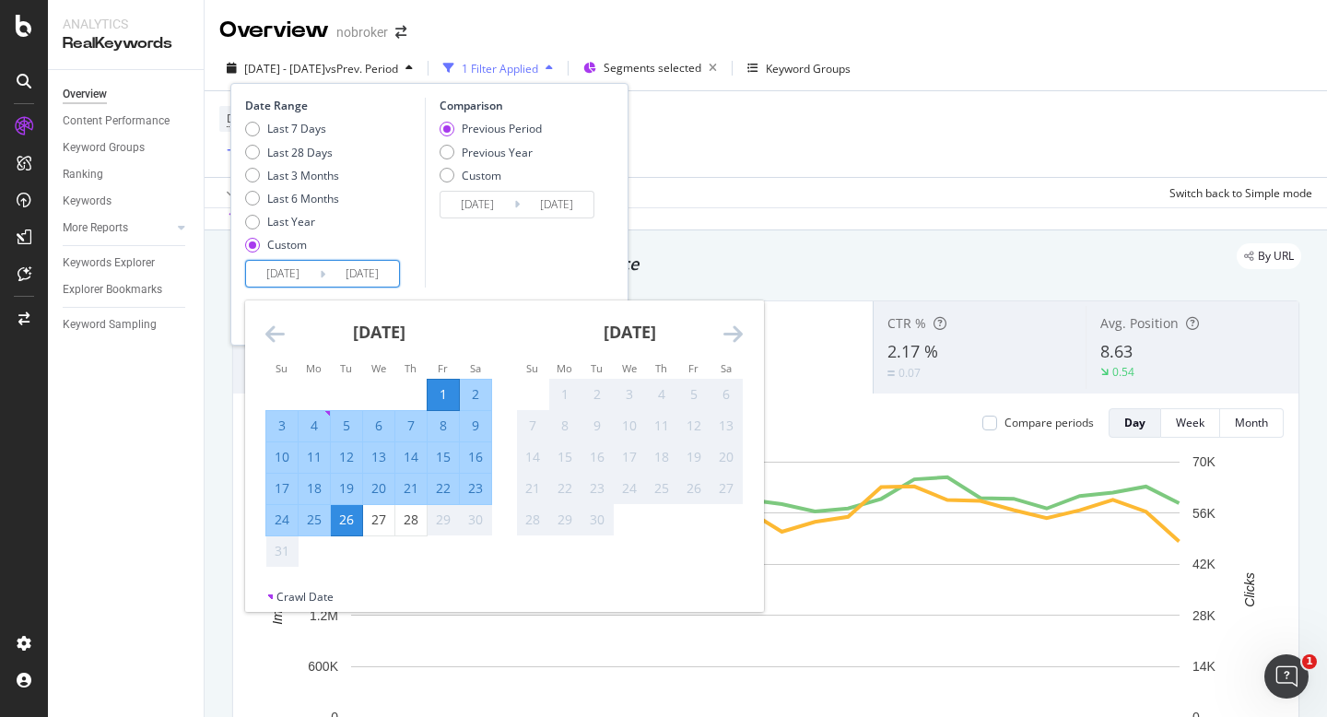
click at [460, 396] on td "2" at bounding box center [476, 394] width 32 height 31
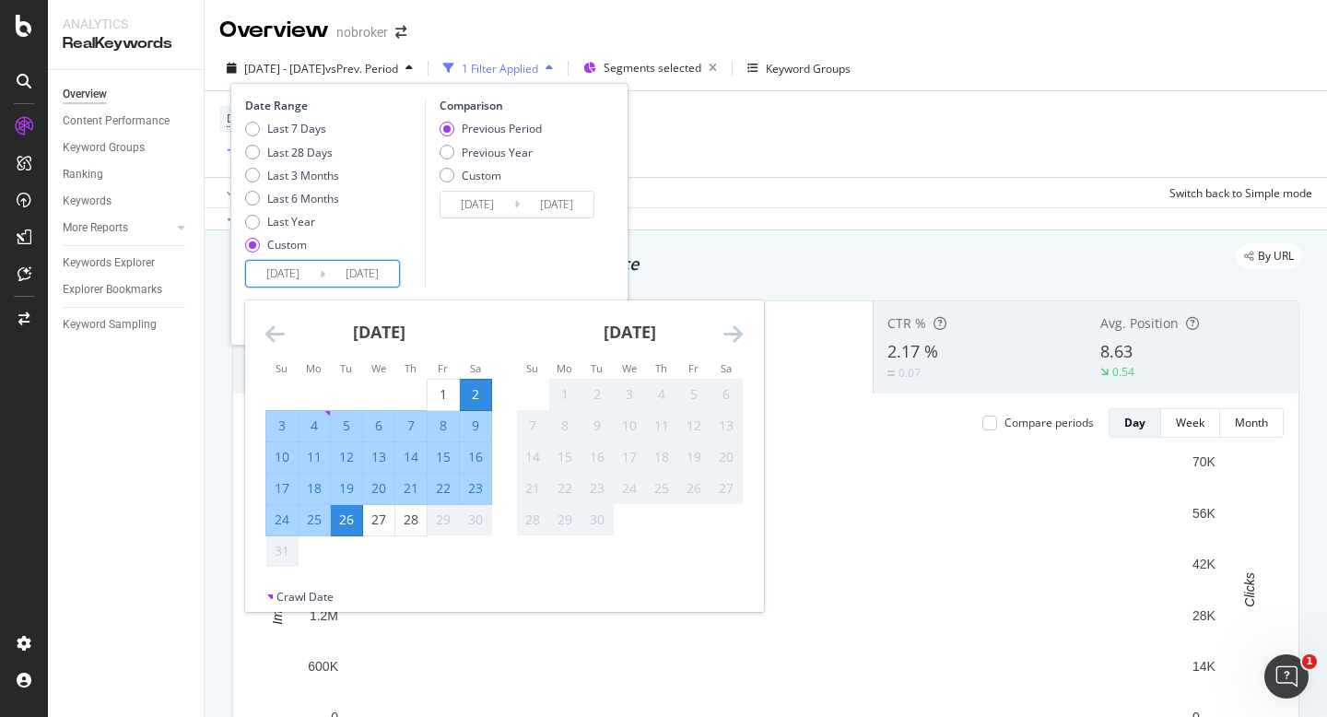
type input "2025/08/02"
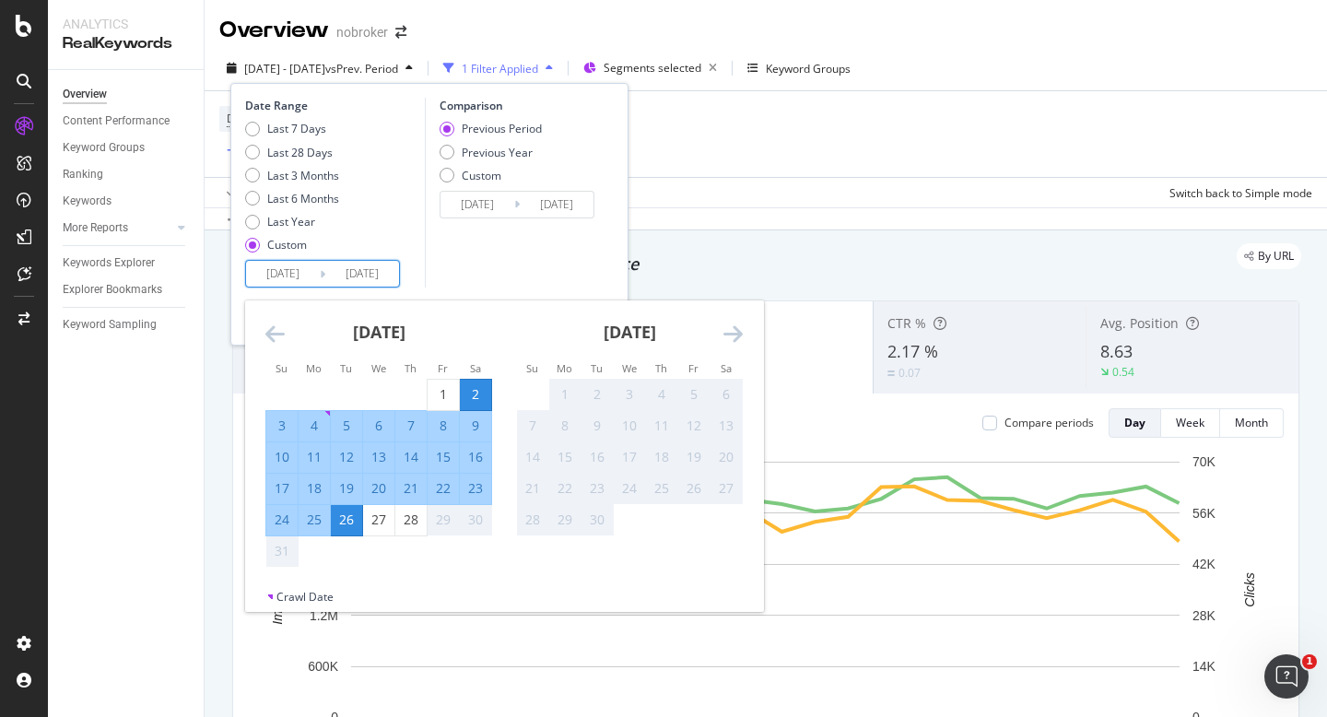
type input "2025/07/08"
type input "[DATE]"
click at [408, 525] on div "28" at bounding box center [410, 520] width 31 height 18
type input "[DATE]"
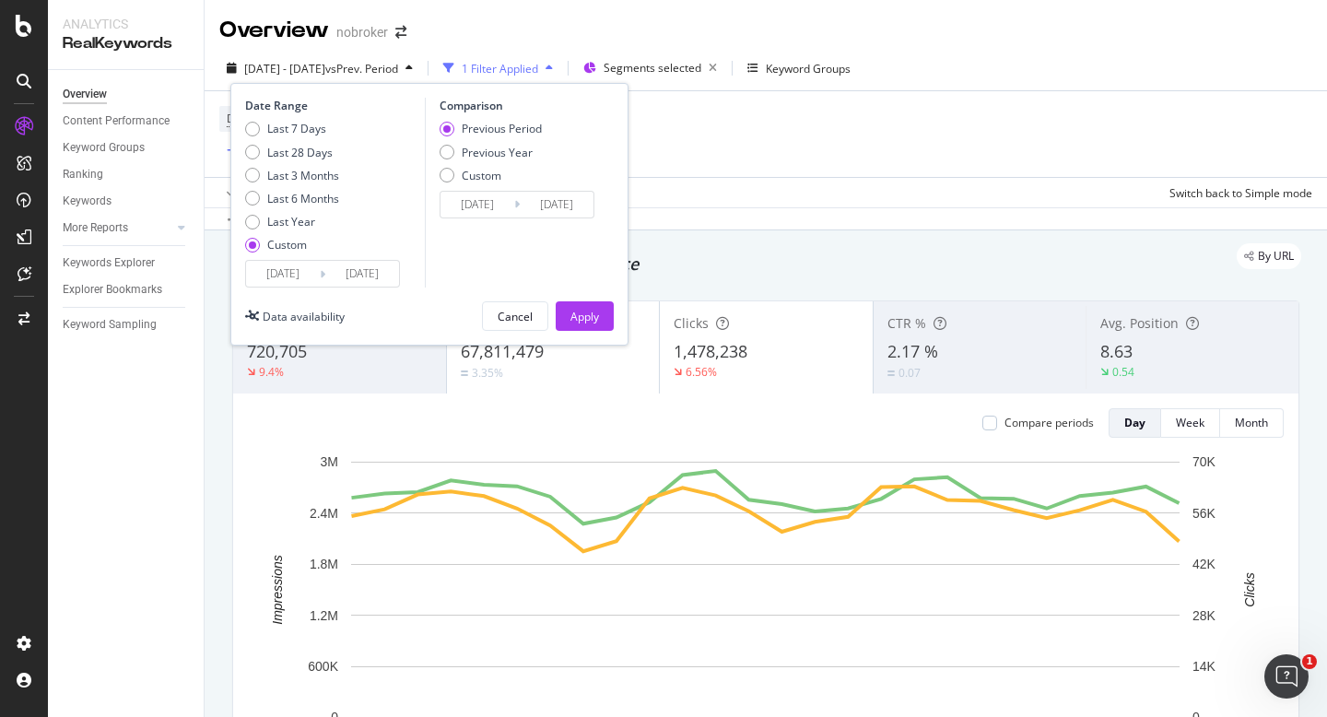
click at [265, 261] on input "2025/08/02" at bounding box center [283, 274] width 74 height 26
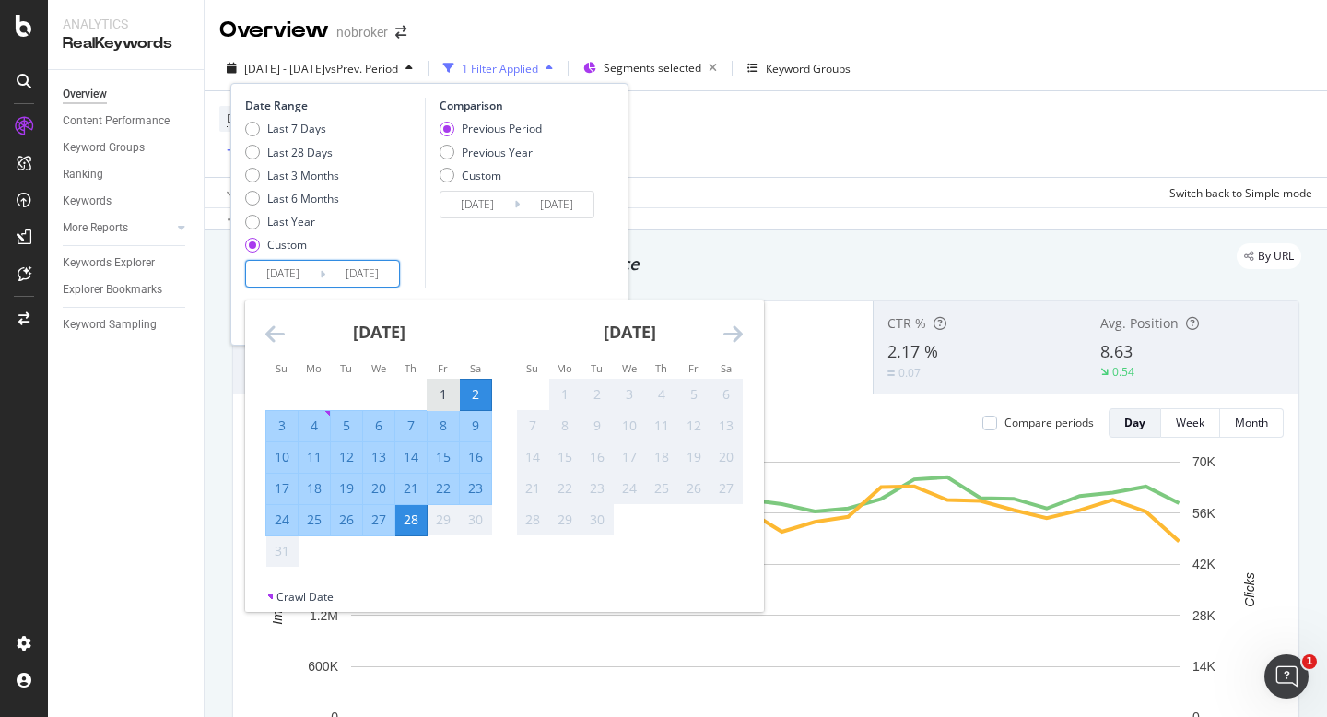
click at [450, 396] on div "1" at bounding box center [443, 394] width 31 height 18
type input "2025/08/01"
type input "2025/07/04"
type input "2025/07/31"
click at [413, 526] on div "28" at bounding box center [410, 520] width 31 height 18
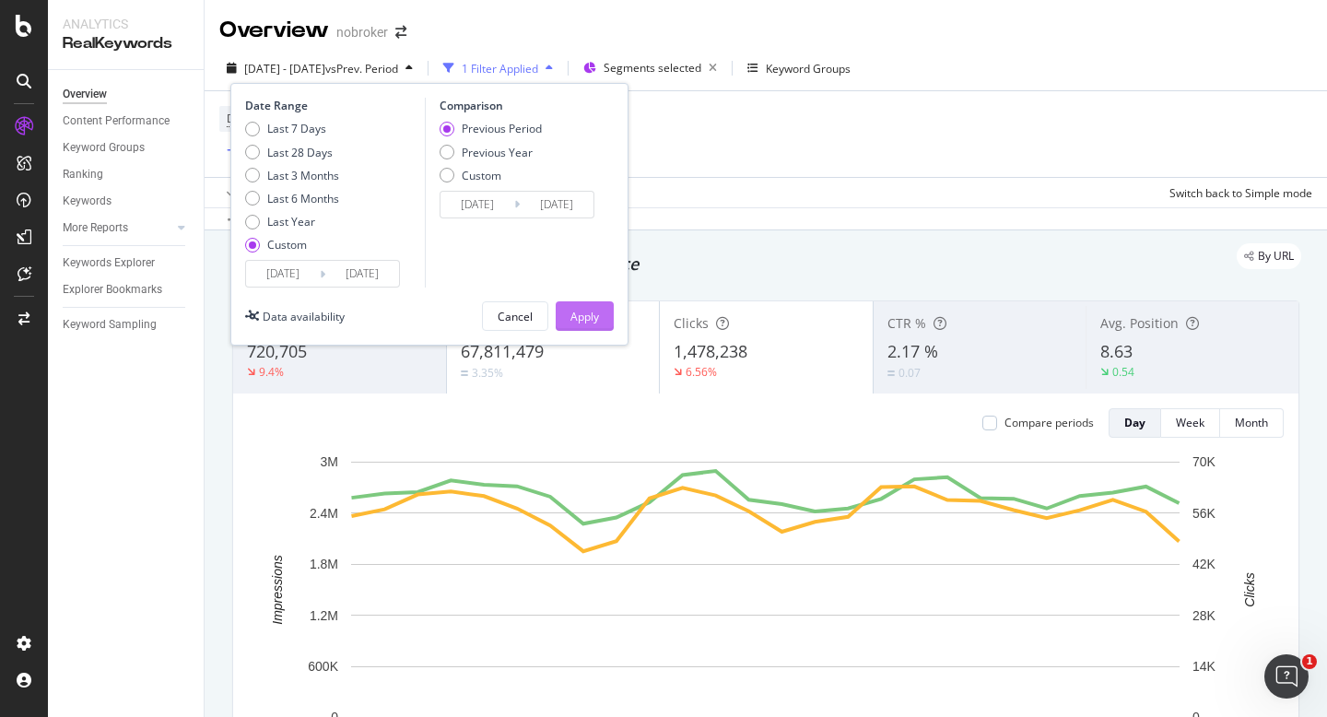
click at [574, 308] on div "Apply" at bounding box center [585, 316] width 29 height 28
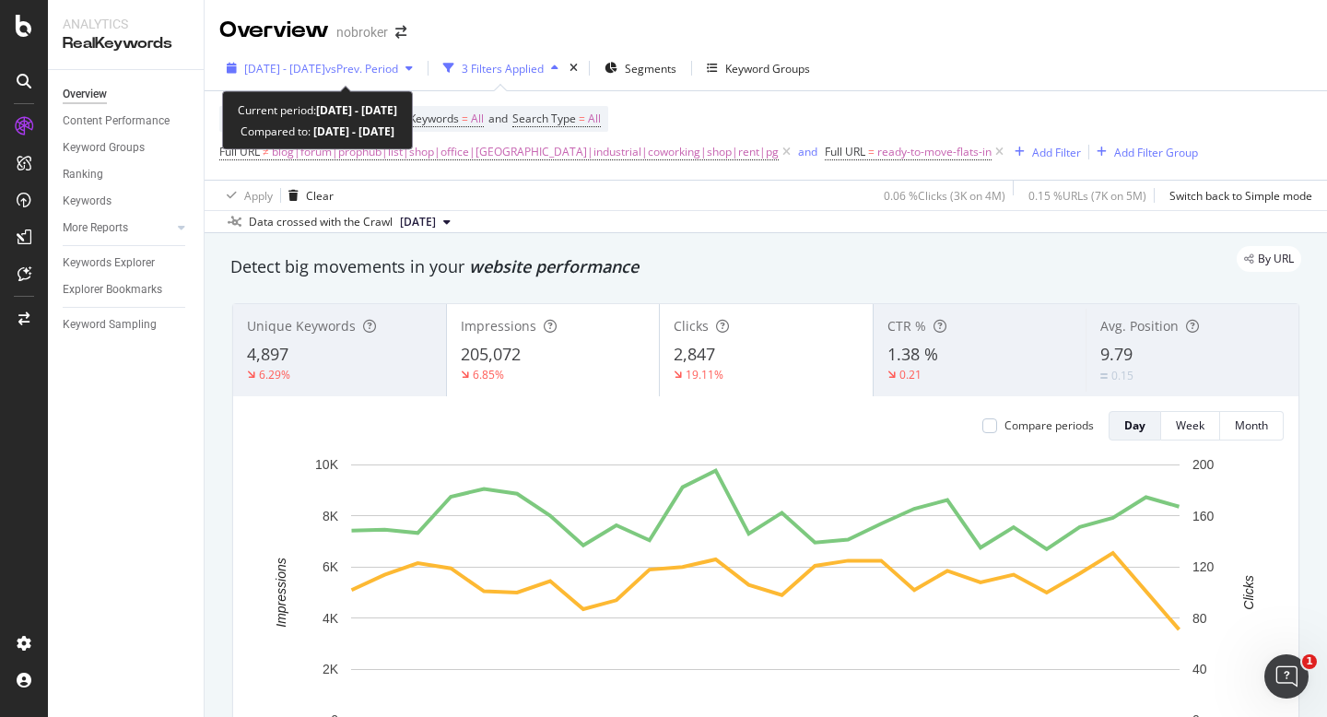
click at [277, 67] on span "[DATE] - [DATE]" at bounding box center [284, 69] width 81 height 16
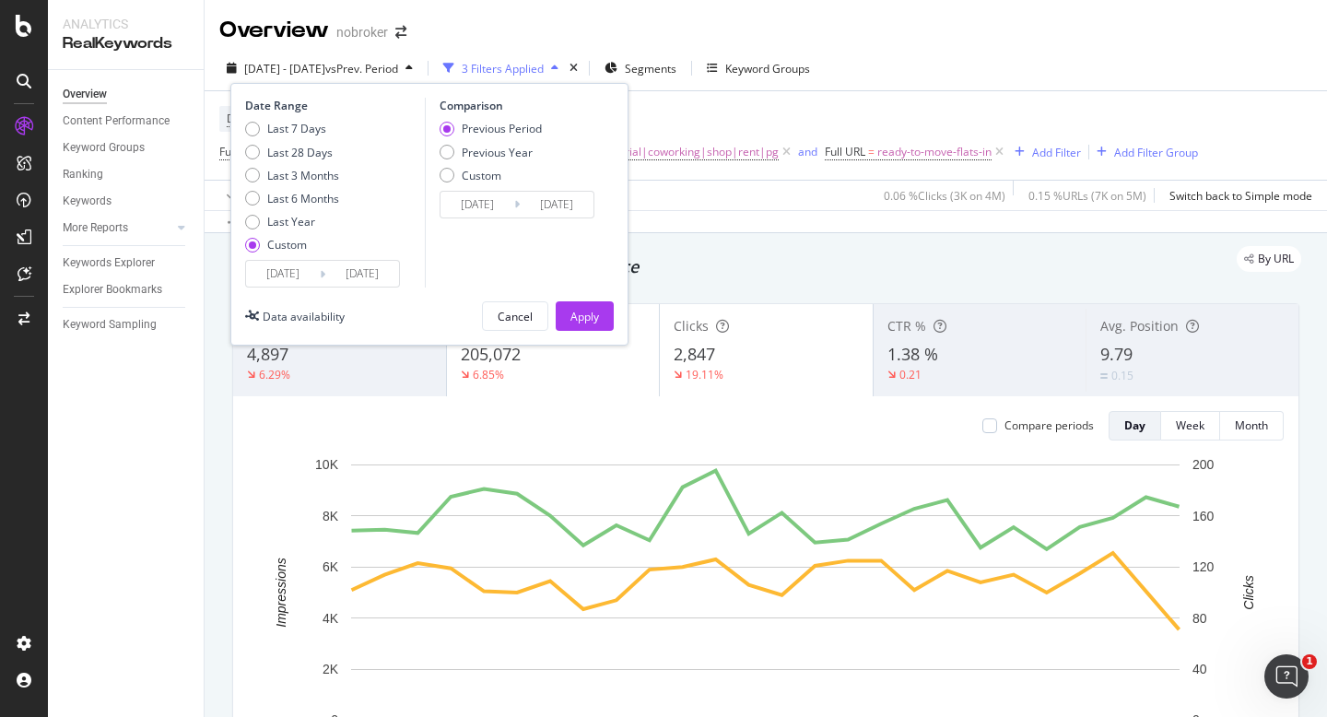
click at [286, 274] on input "[DATE]" at bounding box center [283, 274] width 74 height 26
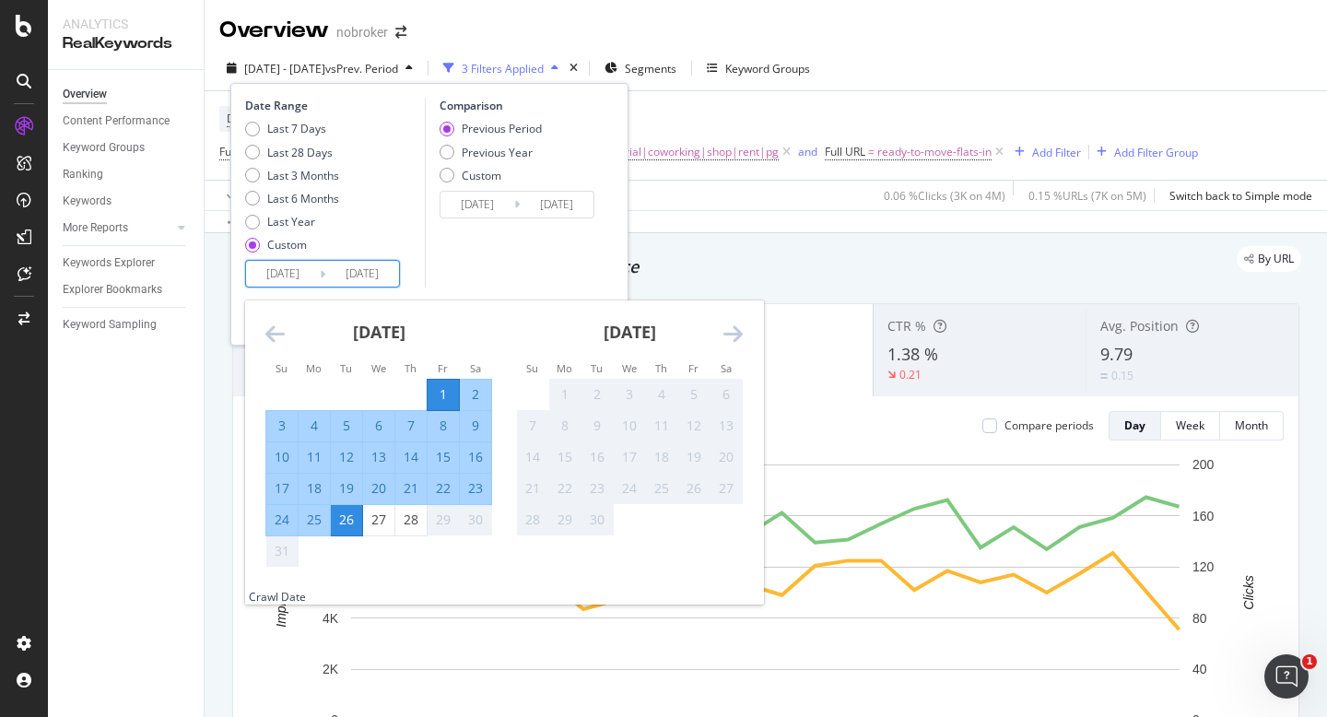
click at [442, 394] on div "1" at bounding box center [443, 394] width 31 height 18
click at [408, 521] on div "28" at bounding box center [410, 520] width 31 height 18
type input "[DATE]"
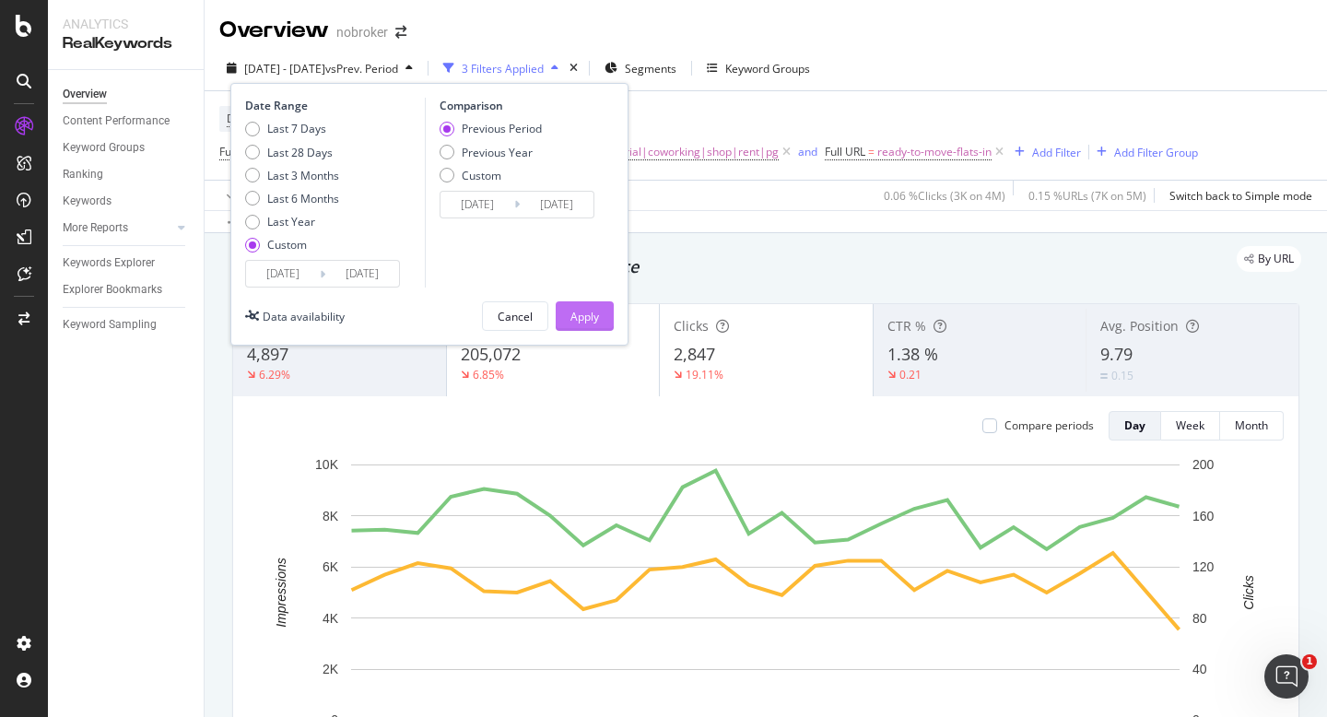
click at [568, 311] on button "Apply" at bounding box center [585, 315] width 58 height 29
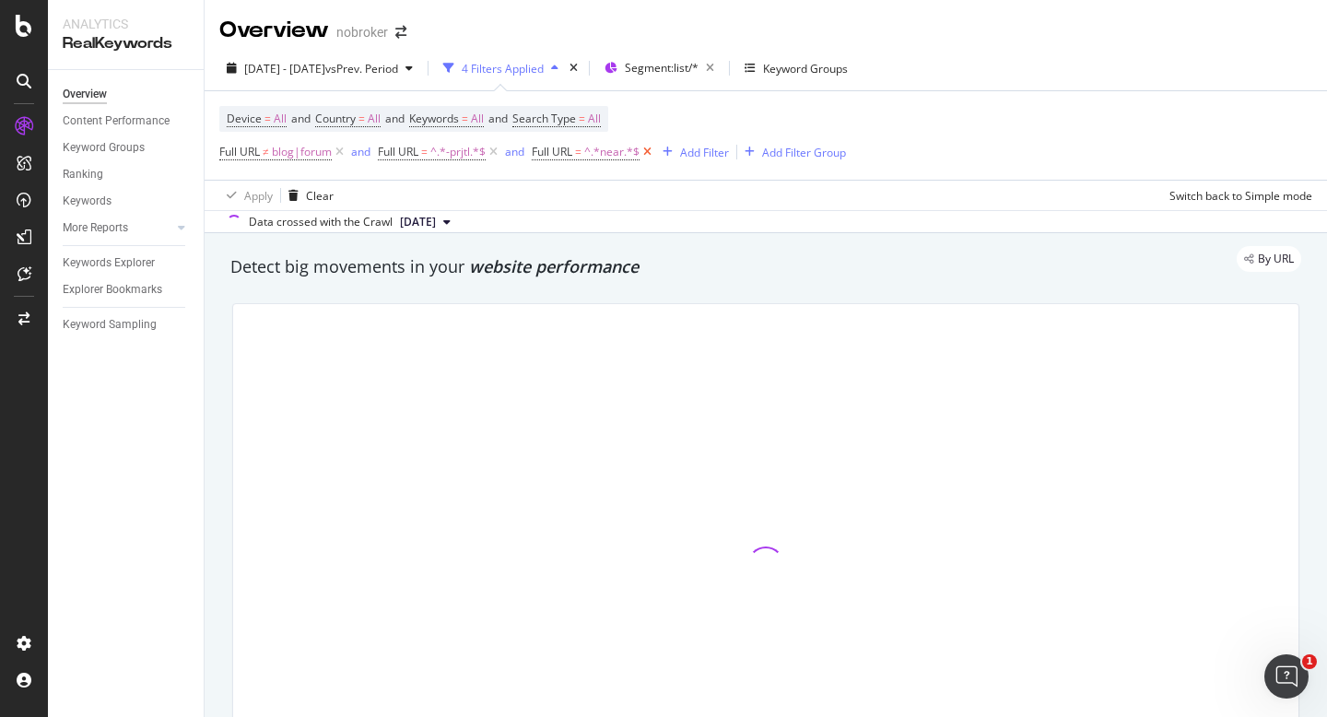
click at [654, 156] on icon at bounding box center [648, 152] width 16 height 18
click at [304, 154] on span "blog|forum" at bounding box center [302, 152] width 60 height 26
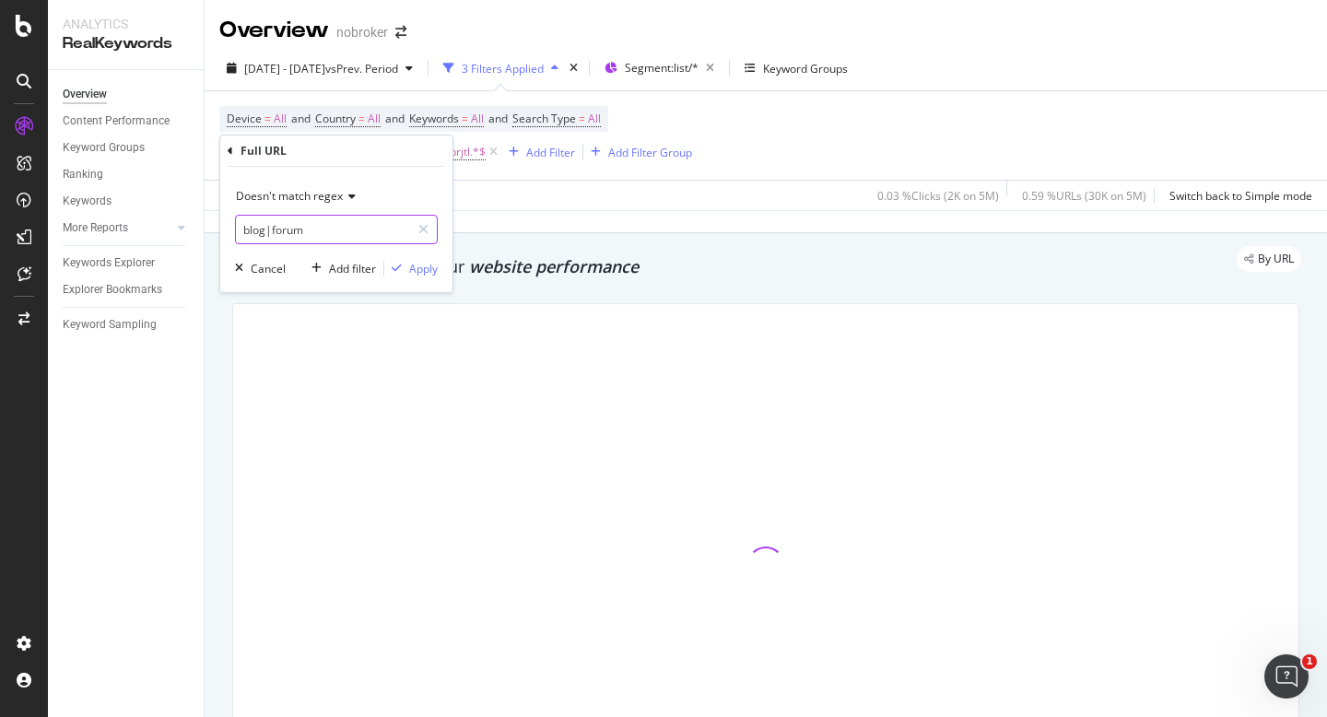
click at [335, 228] on input "blog|forum" at bounding box center [323, 229] width 174 height 29
click at [336, 230] on input "blog|forum" at bounding box center [323, 229] width 174 height 29
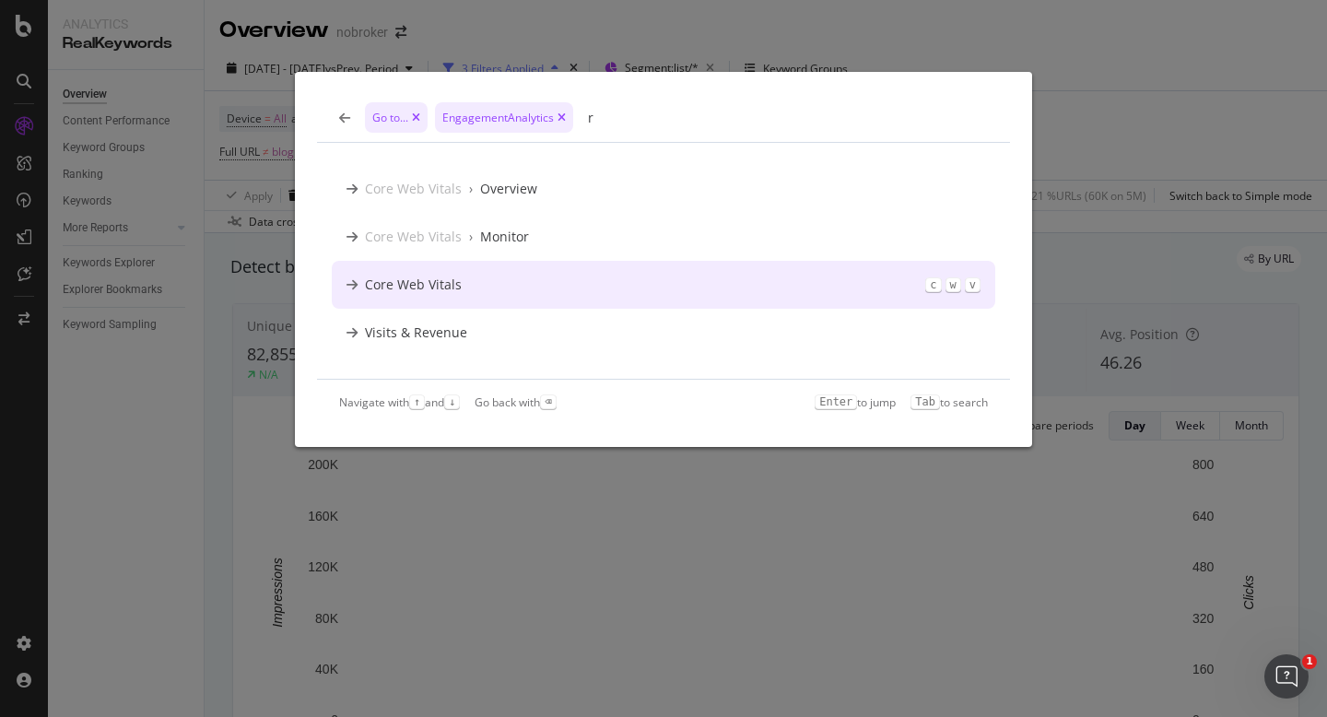
type input "r"
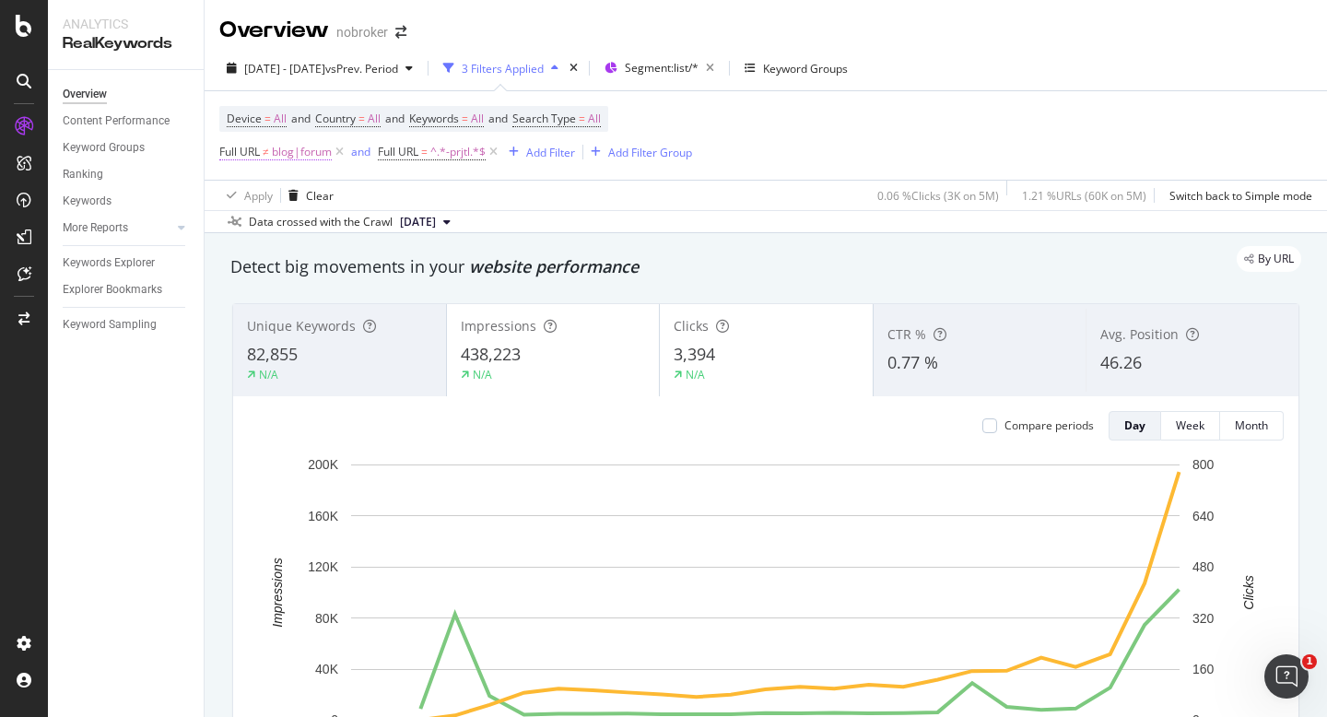
click at [313, 155] on span "blog|forum" at bounding box center [302, 152] width 60 height 26
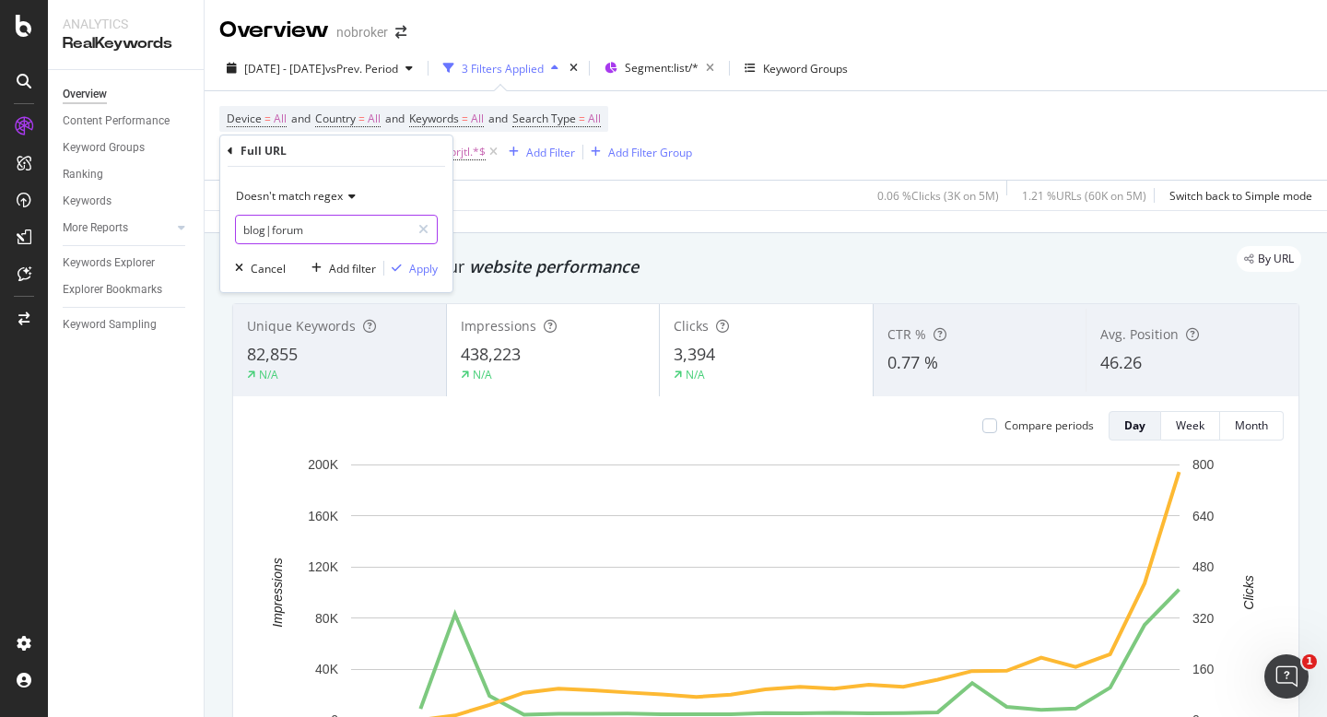
click at [347, 233] on input "blog|forum" at bounding box center [323, 229] width 174 height 29
click at [371, 233] on input "blog|forum" at bounding box center [323, 229] width 174 height 29
type input "blog|forum|near"
click at [431, 268] on div "Apply" at bounding box center [423, 269] width 29 height 16
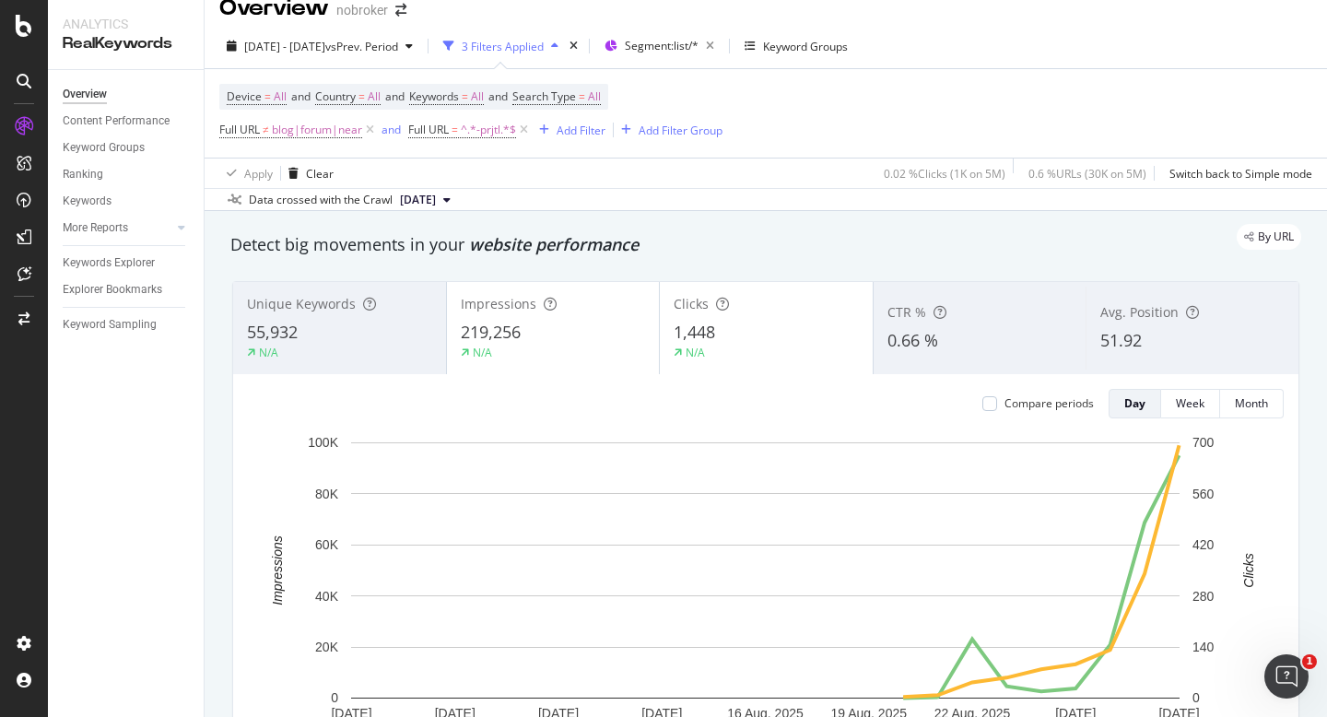
scroll to position [29, 0]
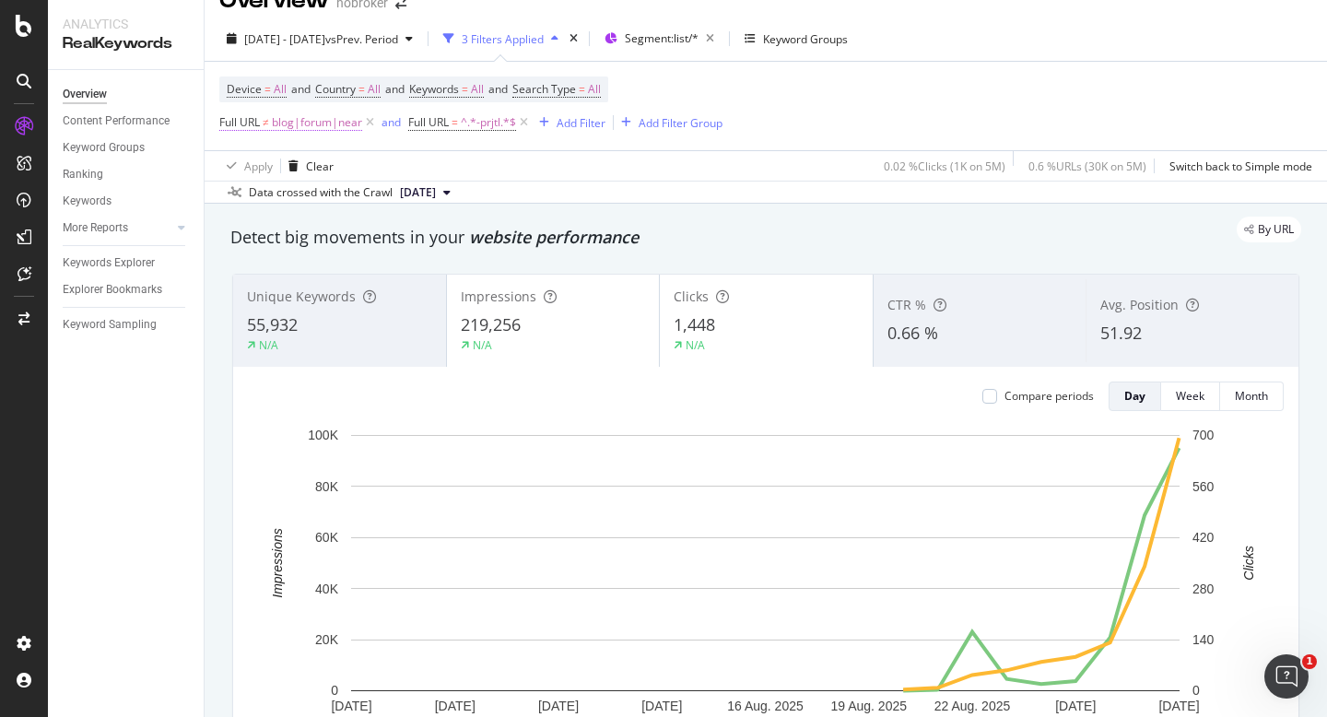
click at [305, 122] on span "blog|forum|near" at bounding box center [317, 123] width 90 height 26
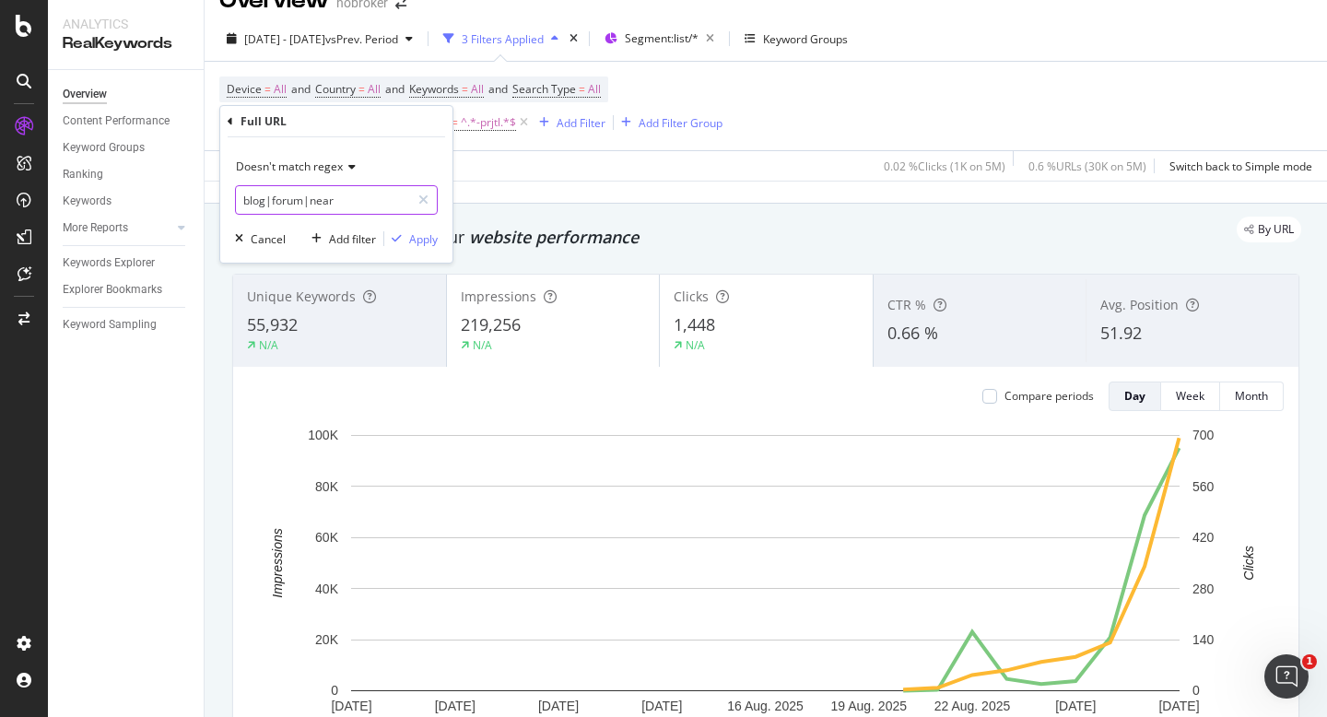
click at [354, 196] on input "blog|forum|near" at bounding box center [323, 199] width 174 height 29
click at [362, 196] on input "blog|forum|near" at bounding box center [323, 199] width 174 height 29
type input "blog|forum"
click at [431, 238] on div "Apply" at bounding box center [423, 239] width 29 height 16
click at [563, 124] on div "Add Filter" at bounding box center [581, 123] width 49 height 16
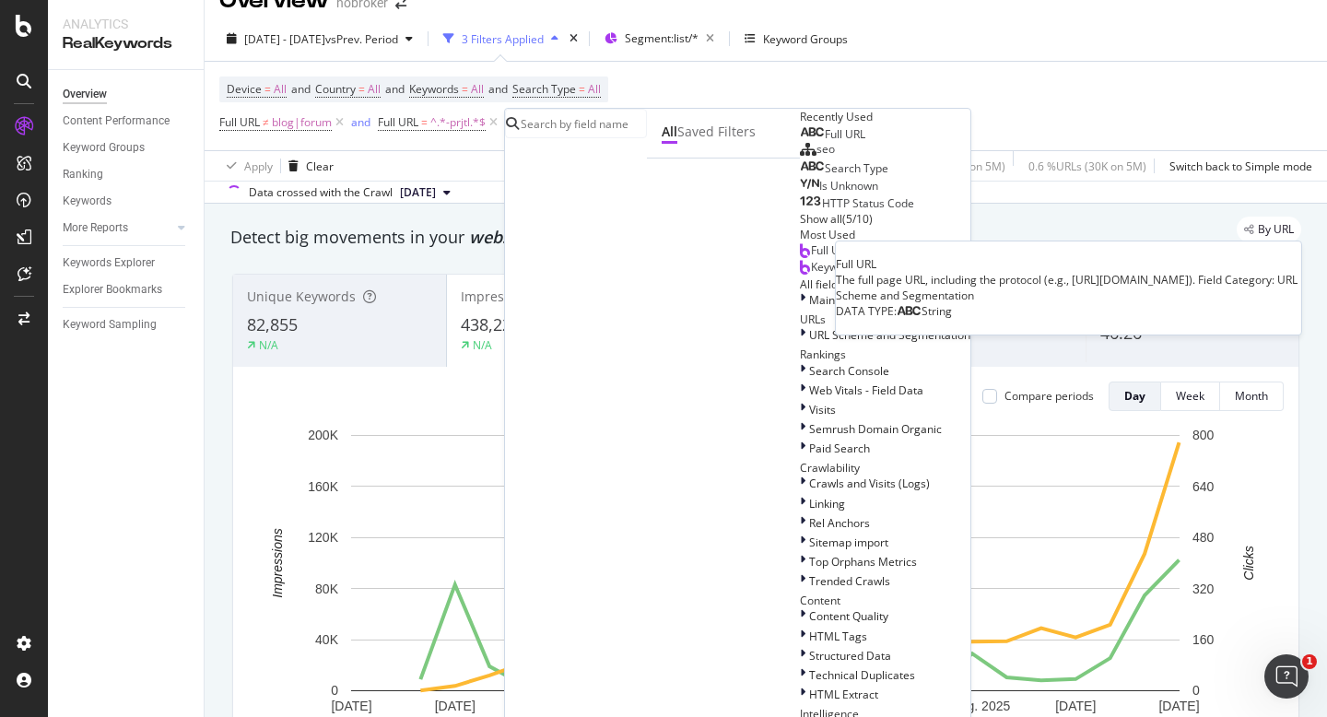
click at [825, 142] on span "Full URL" at bounding box center [845, 134] width 41 height 16
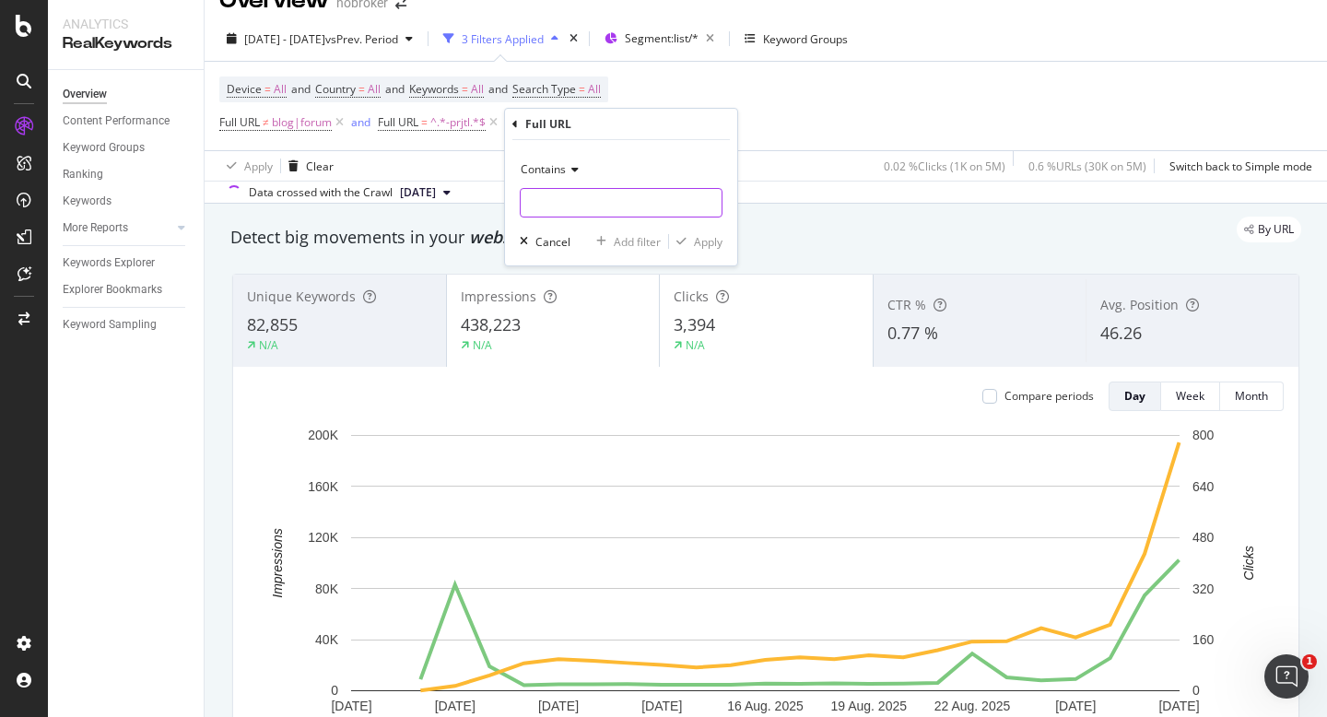
click at [575, 200] on input "text" at bounding box center [621, 202] width 201 height 29
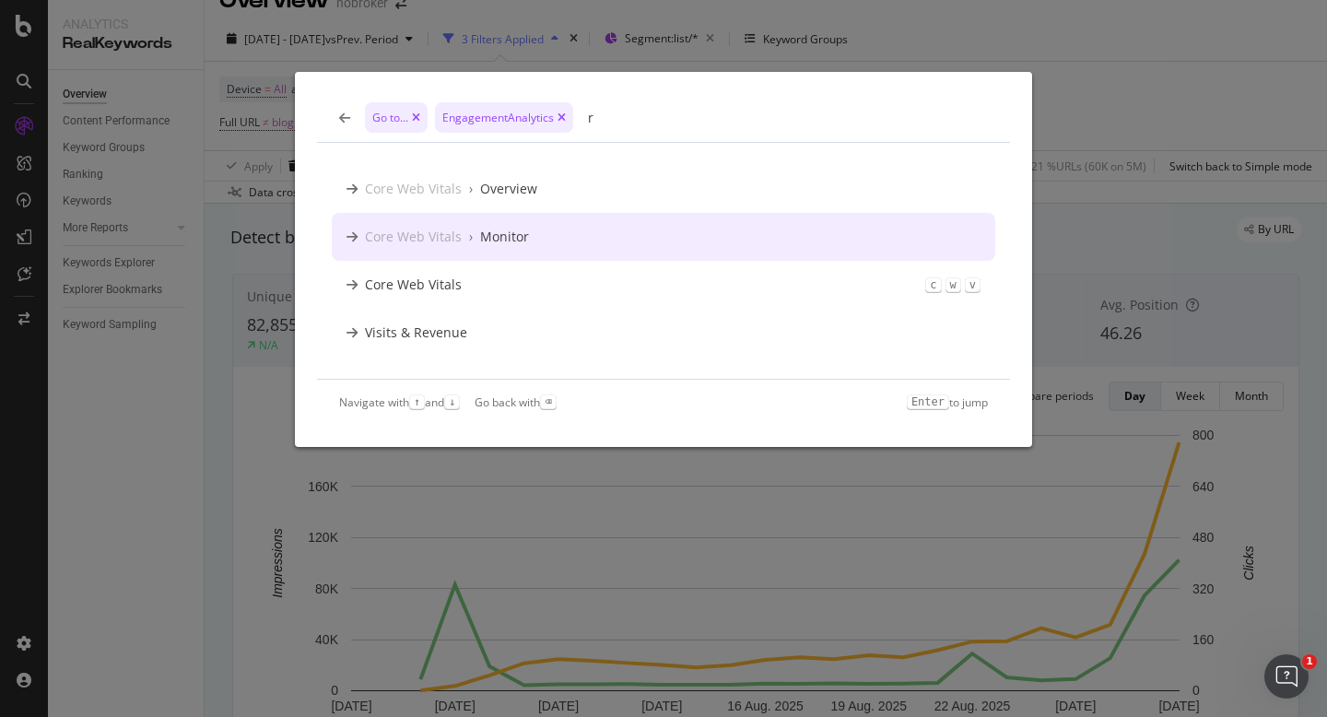
type input "r"
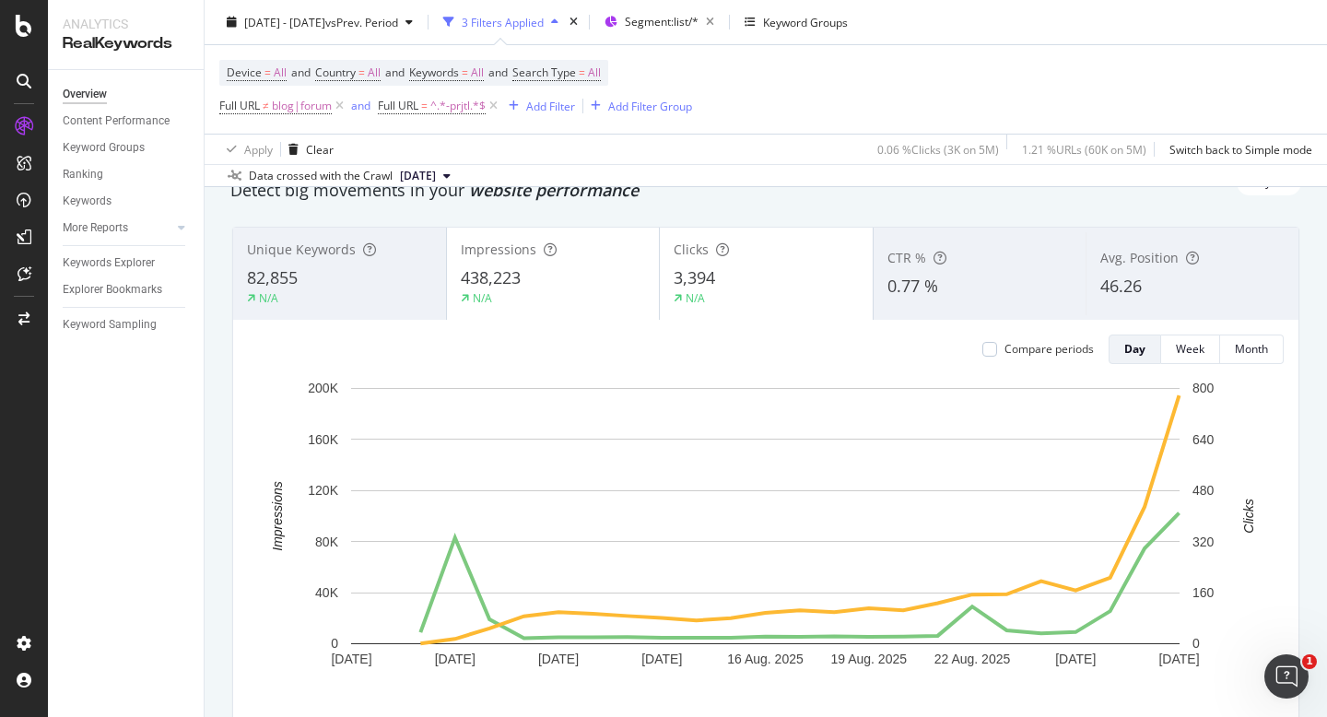
scroll to position [94, 0]
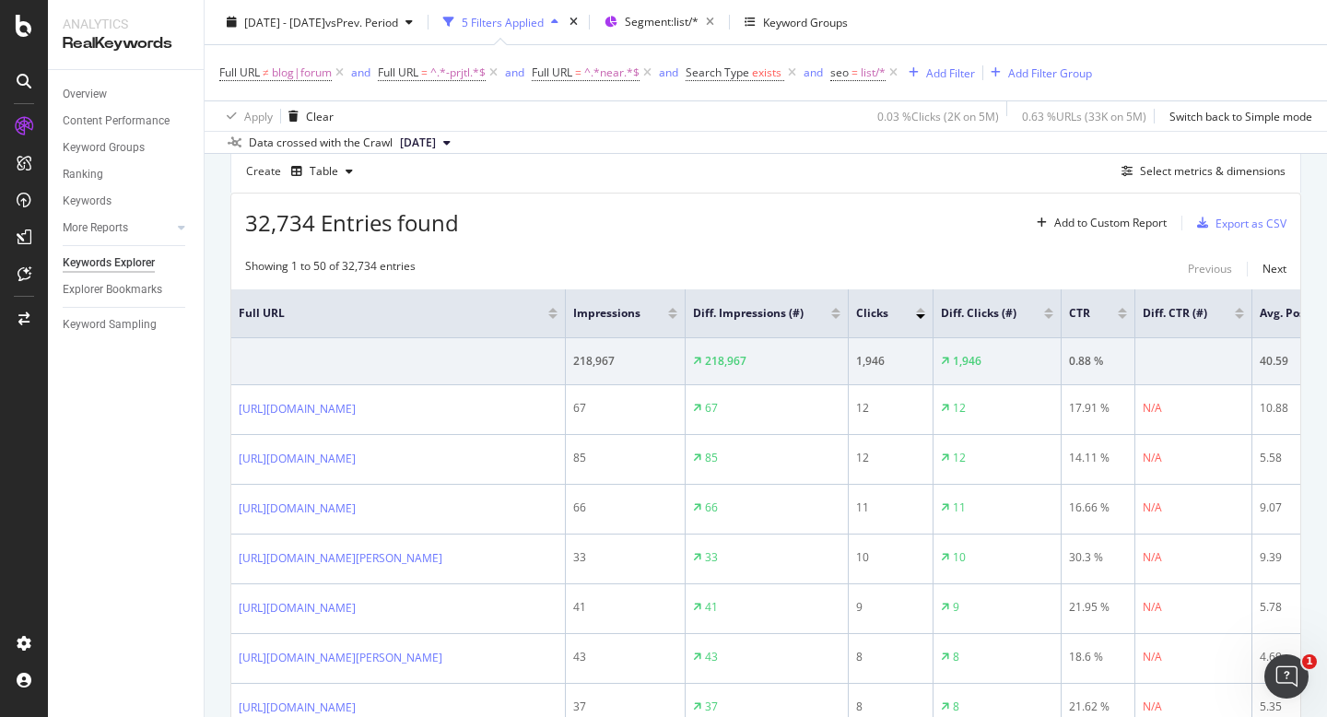
scroll to position [518, 0]
